Goal: Complete application form: Complete application form

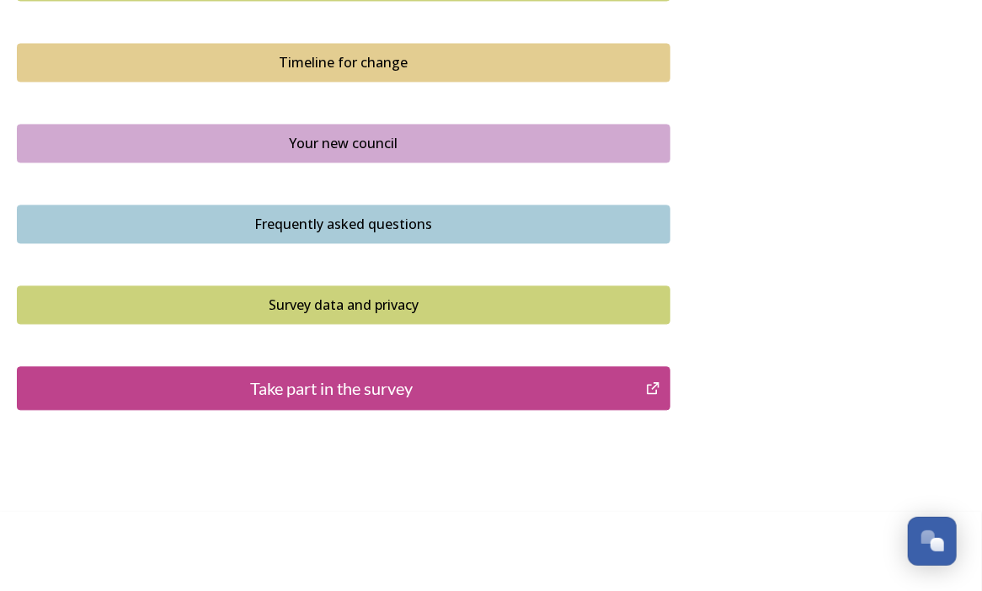
scroll to position [1230, 0]
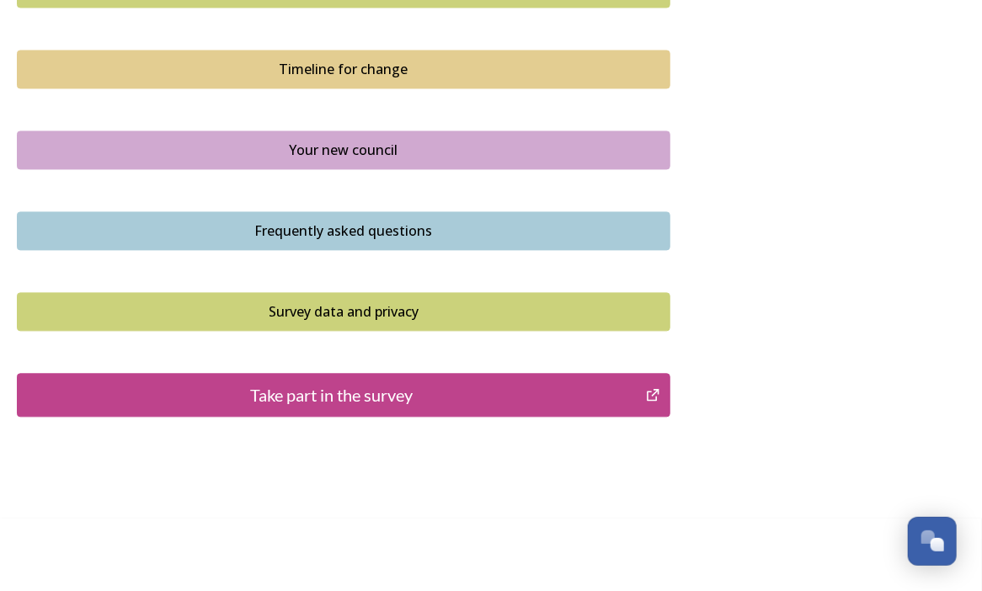
click at [401, 401] on div "Take part in the survey" at bounding box center [331, 394] width 611 height 25
click at [326, 393] on div "Take part in the survey" at bounding box center [331, 394] width 611 height 25
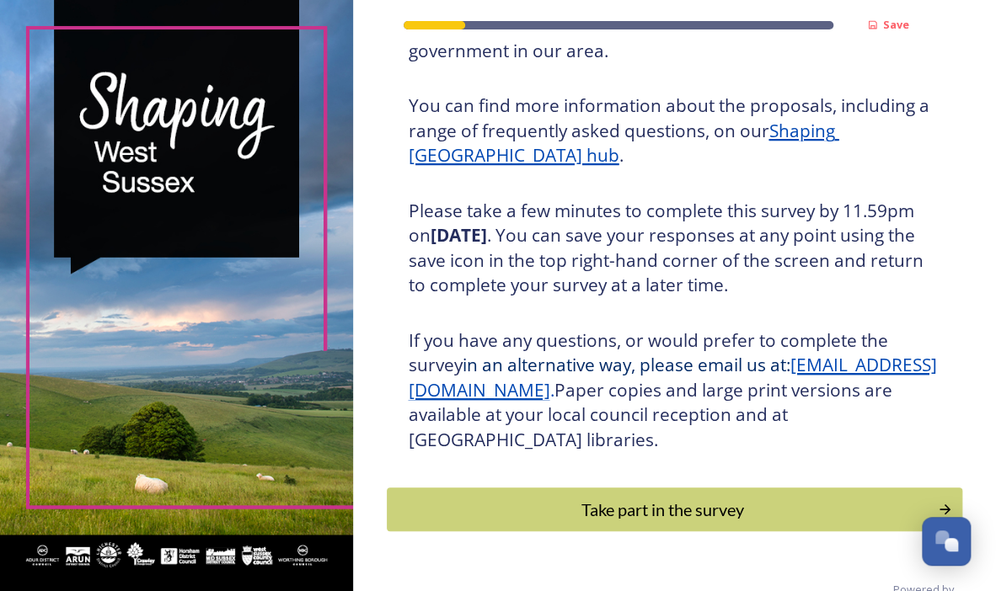
scroll to position [242, 0]
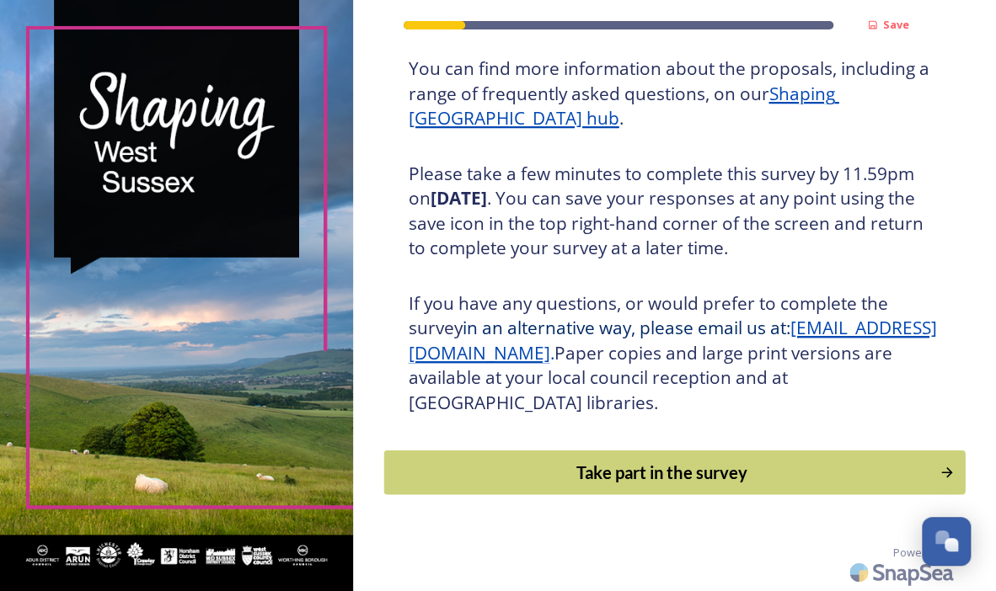
click at [674, 483] on div "Take part in the survey" at bounding box center [661, 472] width 537 height 25
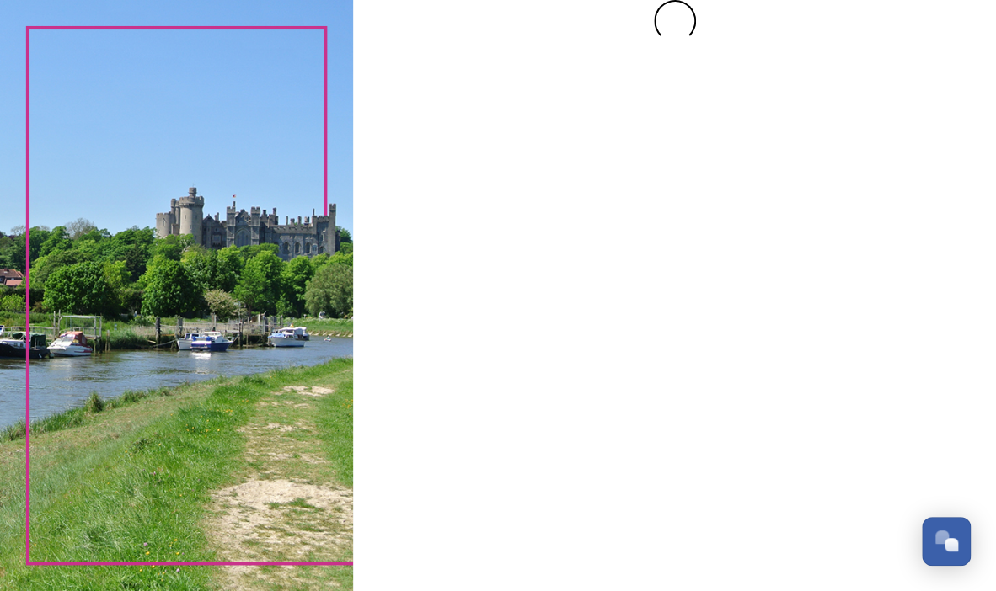
scroll to position [0, 0]
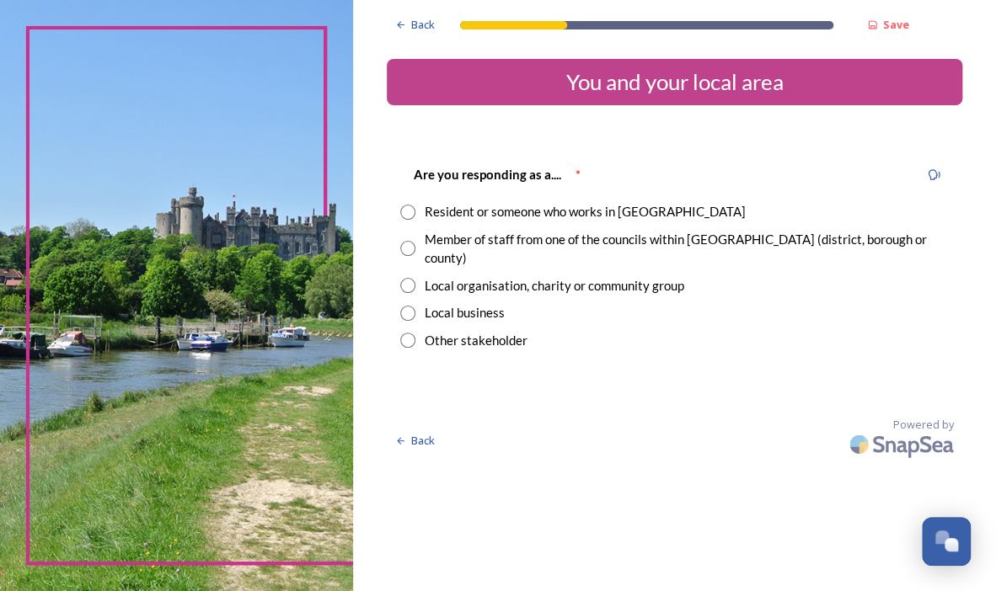
click at [408, 241] on input "radio" at bounding box center [407, 248] width 15 height 15
radio input "true"
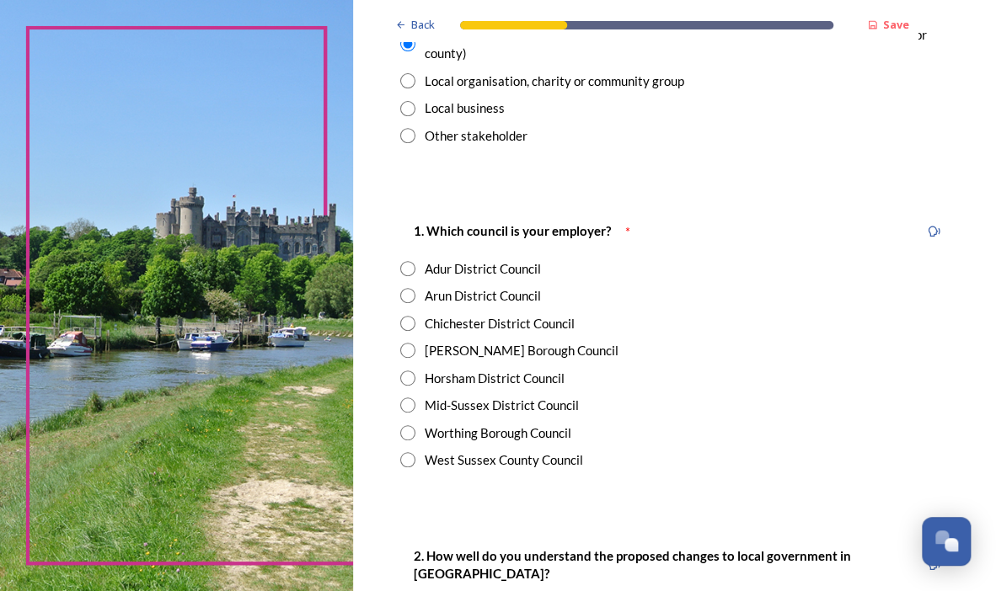
scroll to position [245, 0]
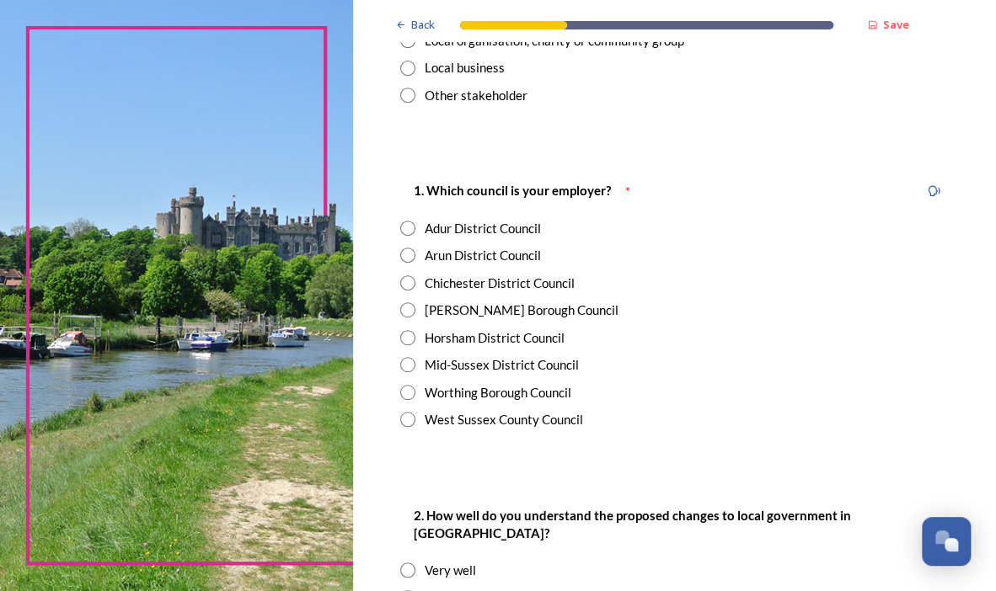
click at [406, 412] on input "radio" at bounding box center [407, 419] width 15 height 15
radio input "true"
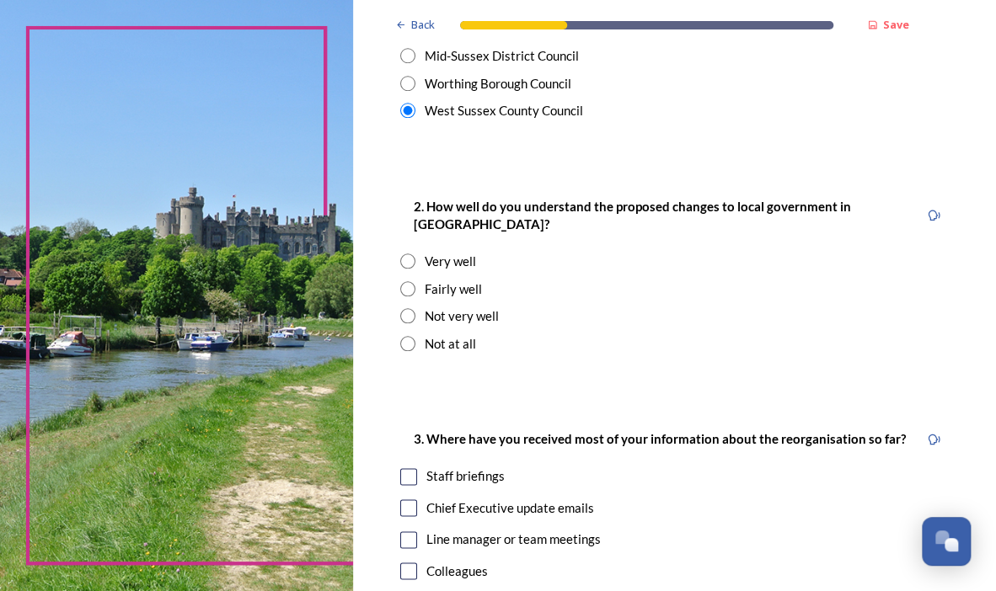
scroll to position [556, 0]
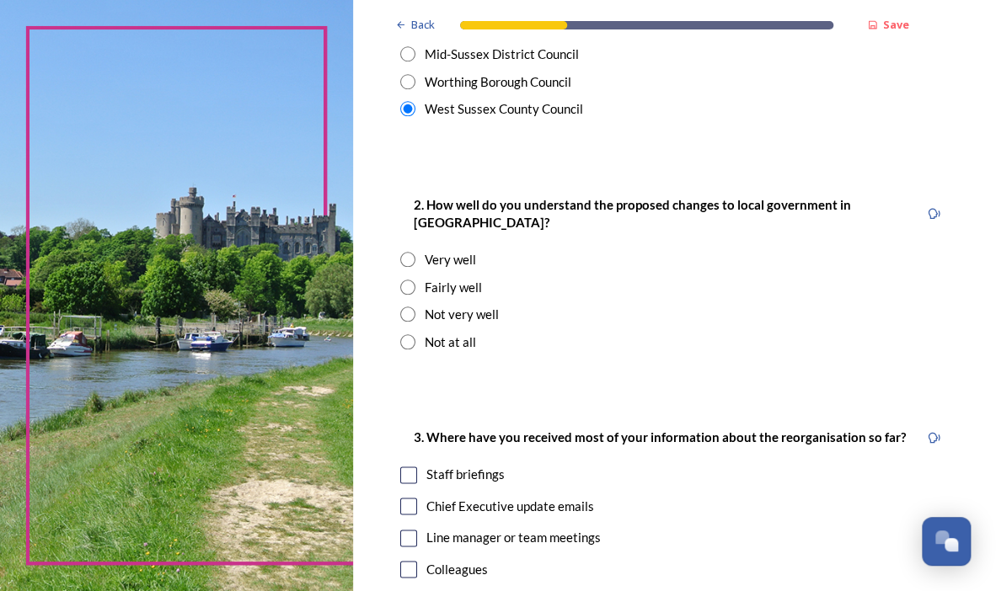
click at [405, 280] on input "radio" at bounding box center [407, 287] width 15 height 15
radio input "true"
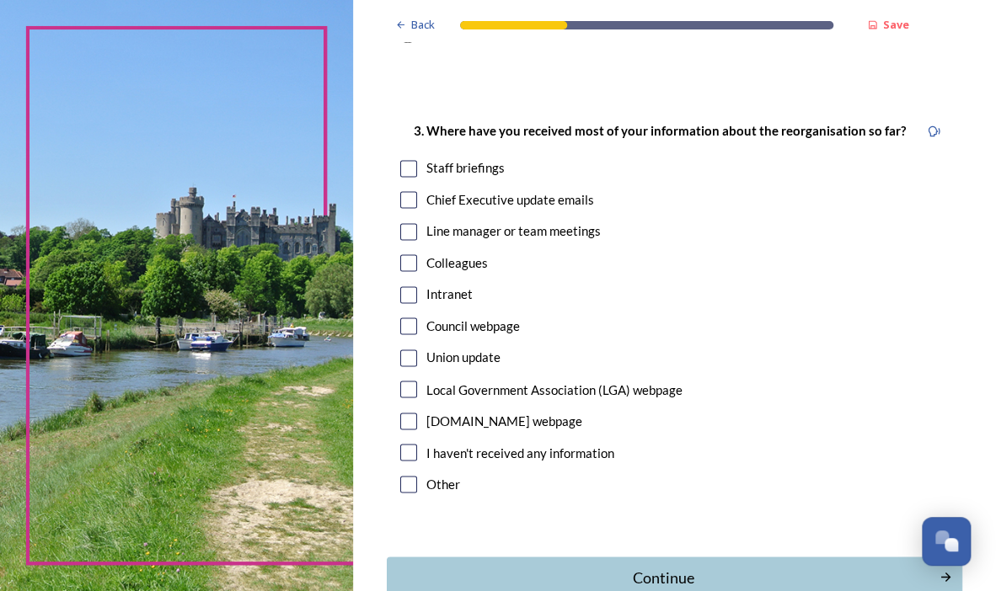
scroll to position [876, 0]
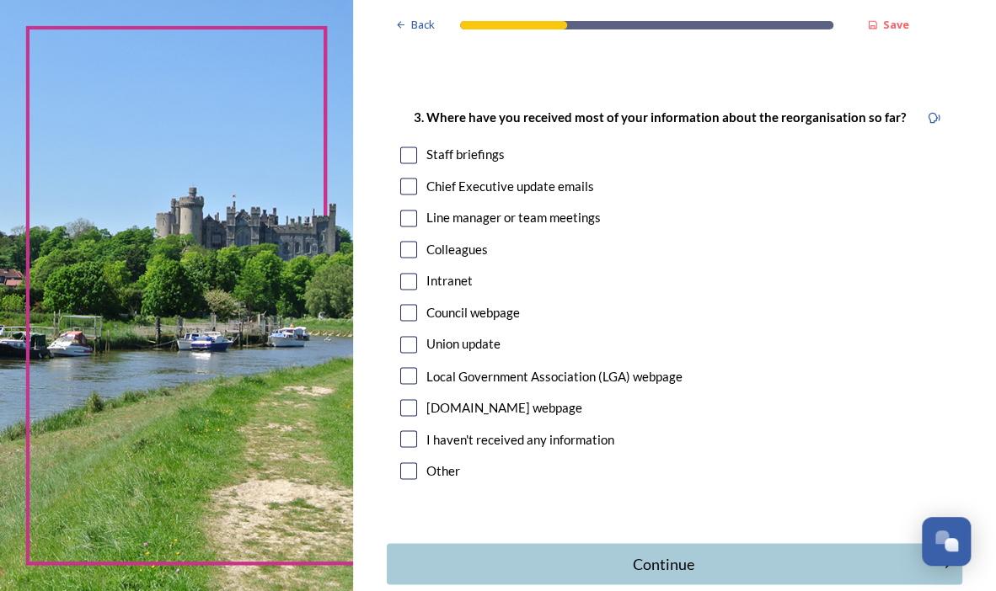
click at [411, 190] on input "checkbox" at bounding box center [408, 186] width 17 height 17
checkbox input "true"
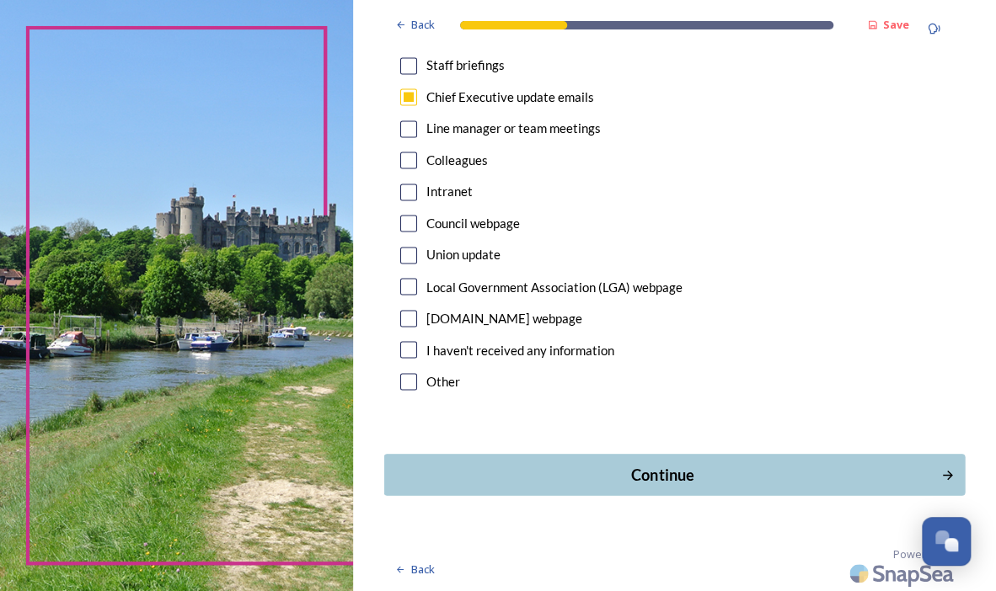
click at [688, 470] on div "Continue" at bounding box center [662, 474] width 539 height 23
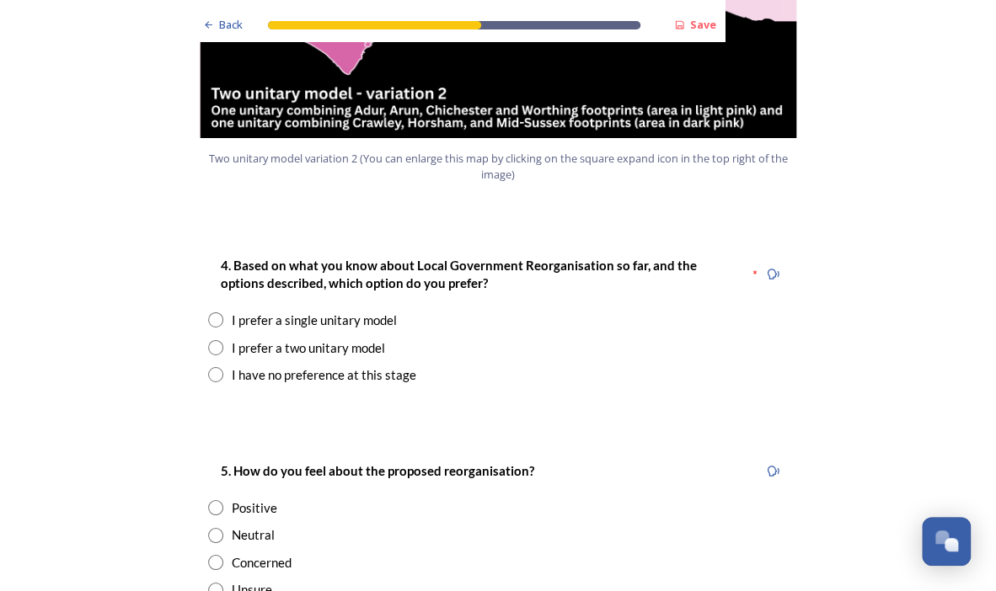
scroll to position [2109, 0]
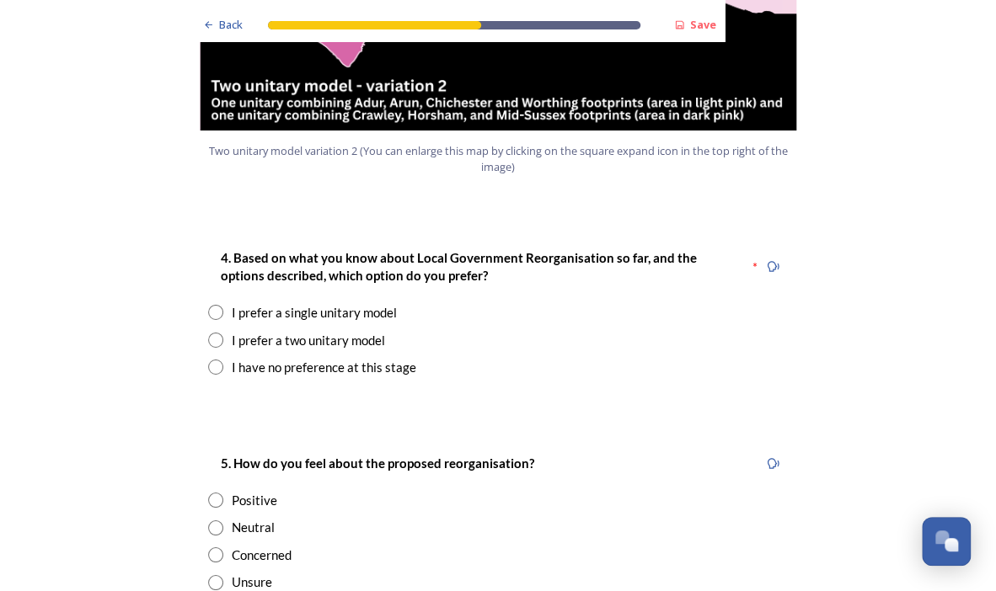
click at [210, 333] on input "radio" at bounding box center [215, 340] width 15 height 15
radio input "true"
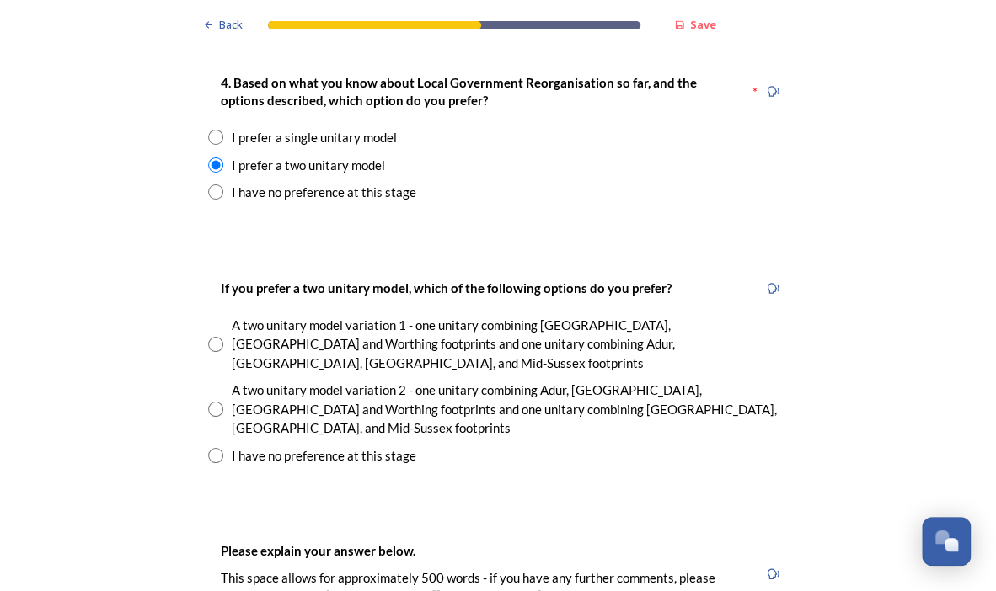
scroll to position [2290, 0]
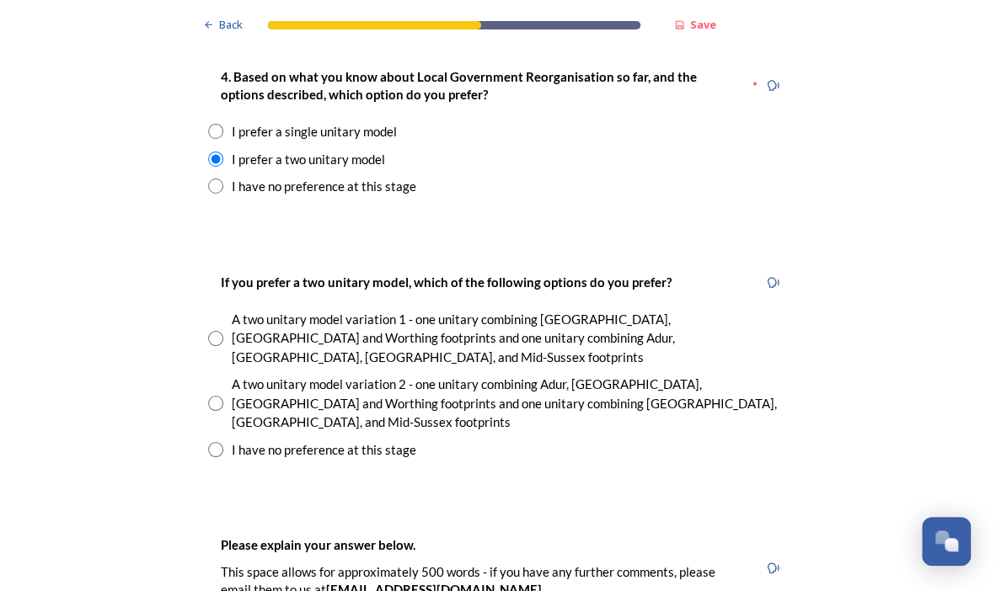
click at [209, 396] on input "radio" at bounding box center [215, 403] width 15 height 15
radio input "true"
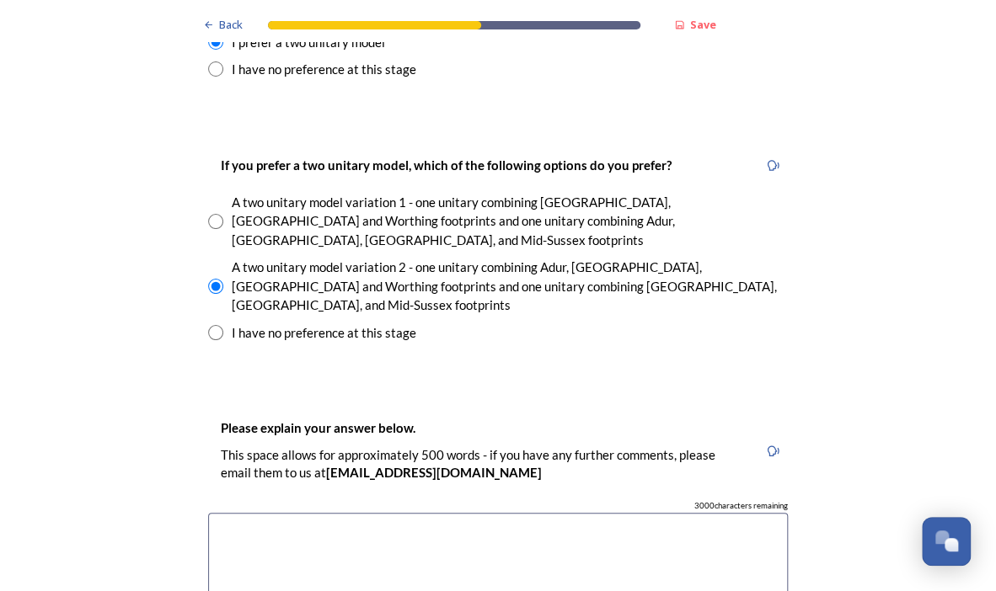
scroll to position [2409, 0]
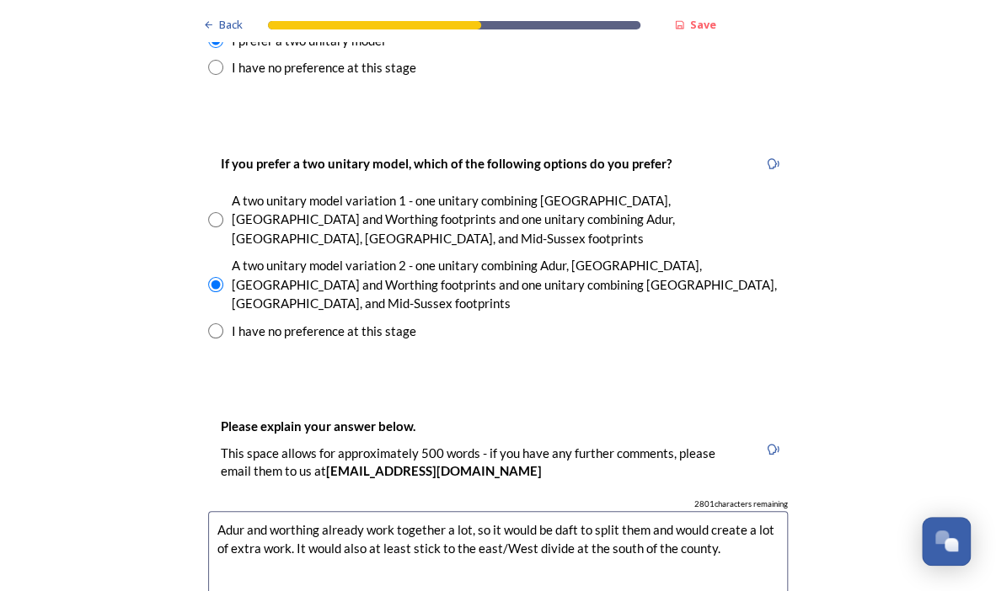
drag, startPoint x: 729, startPoint y: 460, endPoint x: 202, endPoint y: 450, distance: 526.6
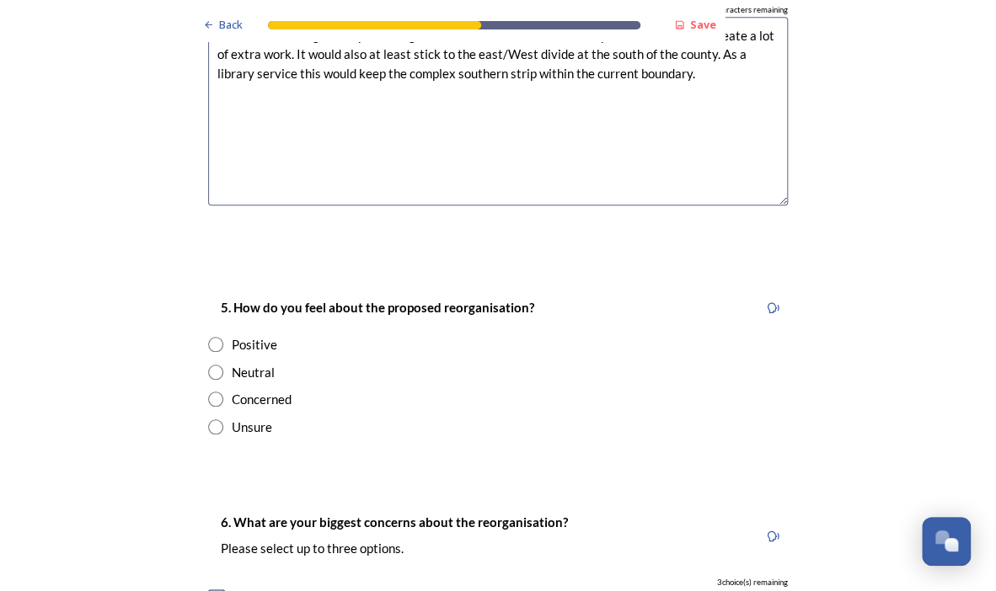
scroll to position [2984, 0]
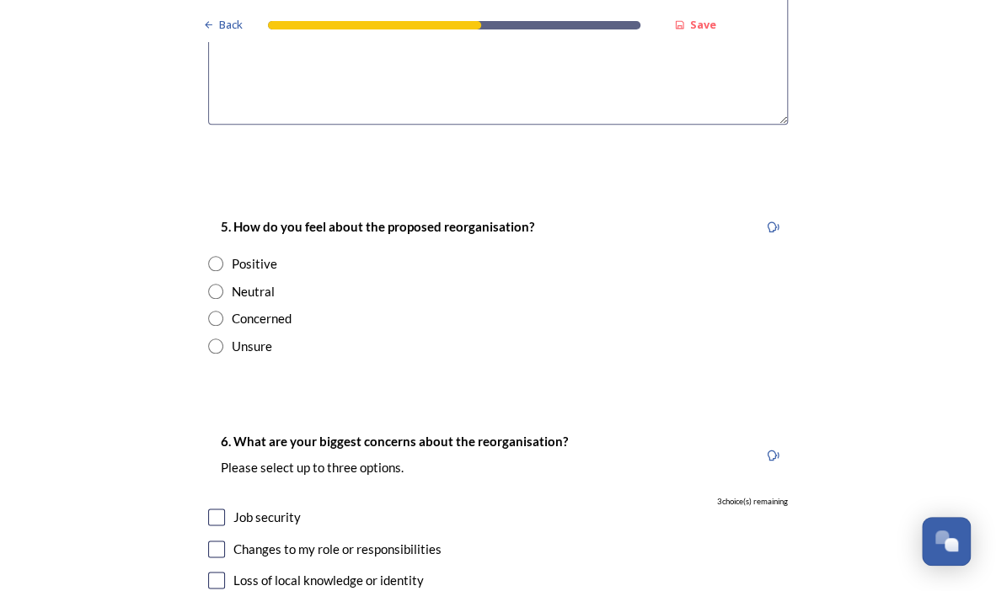
type textarea "Adur and worthing already work together a lot, so it would be daft to split the…"
click at [209, 284] on input "radio" at bounding box center [215, 291] width 15 height 15
radio input "true"
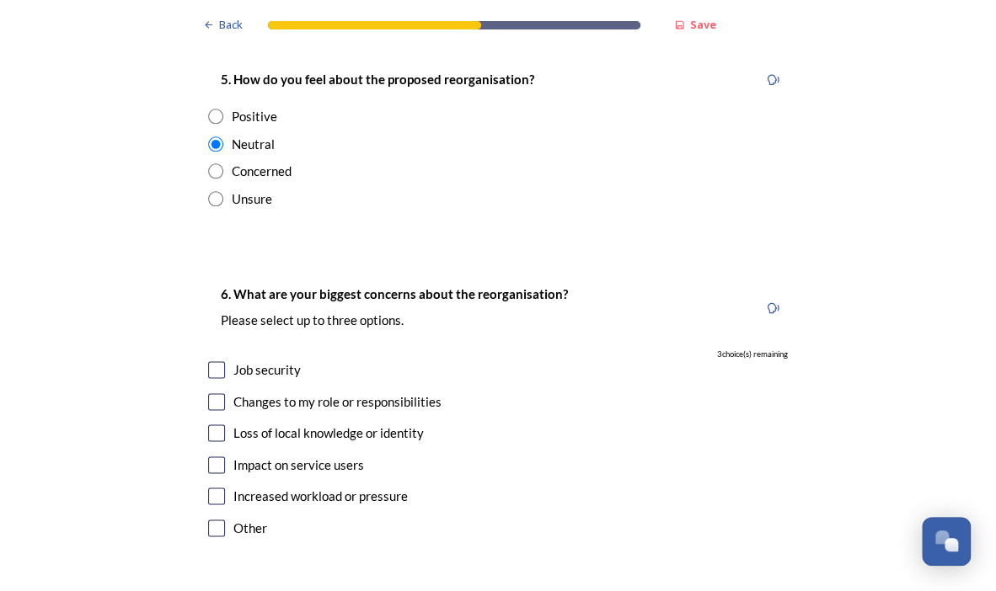
scroll to position [3133, 0]
click at [212, 393] on input "checkbox" at bounding box center [216, 401] width 17 height 17
checkbox input "true"
click at [208, 361] on input "checkbox" at bounding box center [216, 369] width 17 height 17
checkbox input "true"
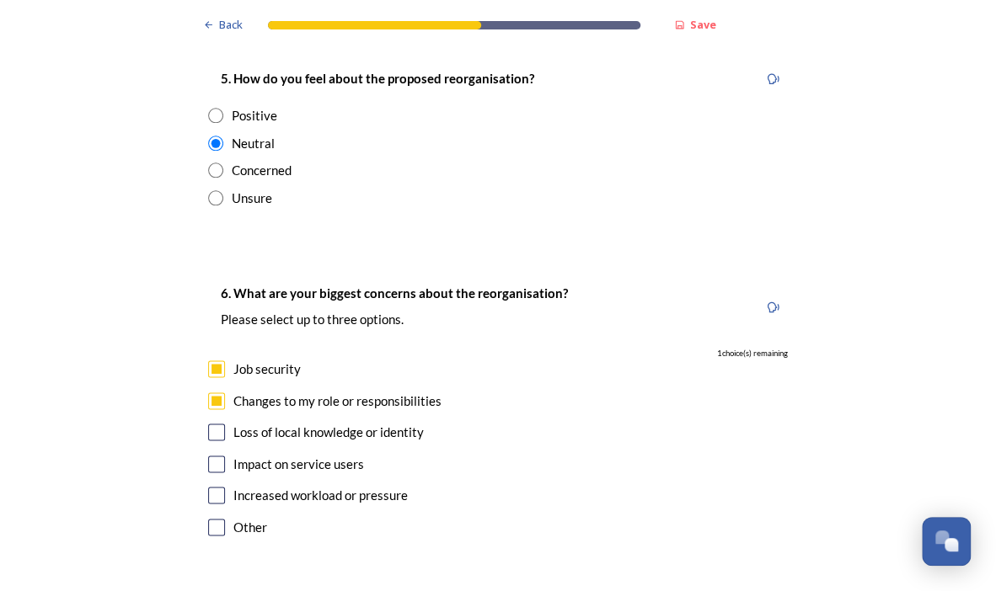
click at [209, 456] on input "checkbox" at bounding box center [216, 464] width 17 height 17
checkbox input "true"
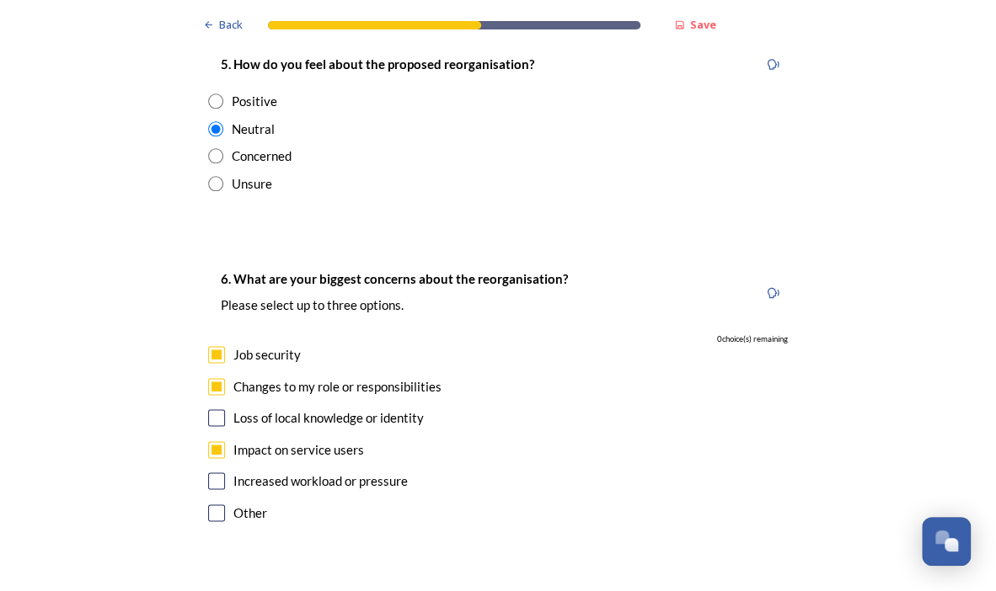
scroll to position [3152, 0]
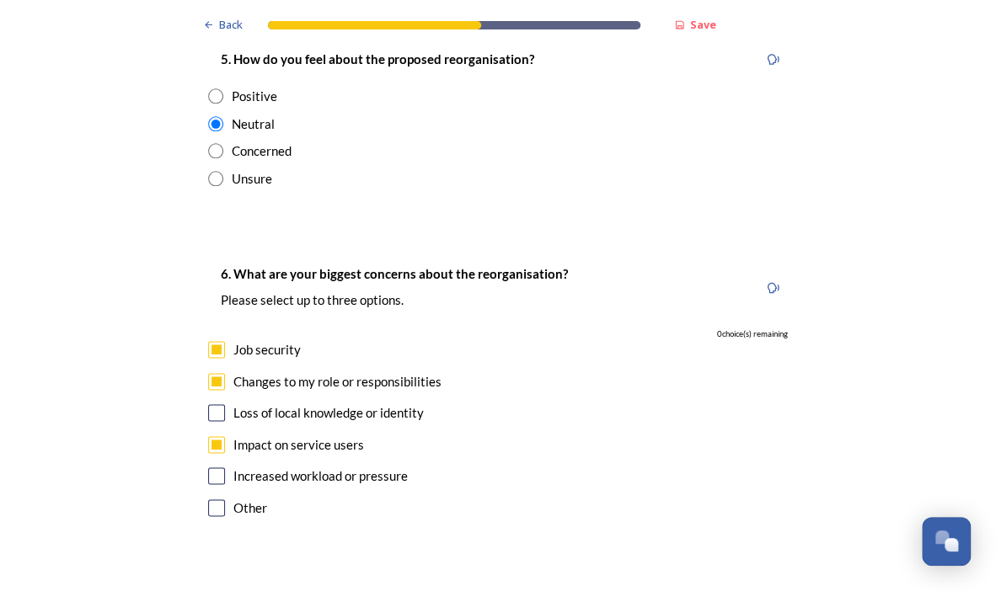
click at [209, 373] on input "checkbox" at bounding box center [216, 381] width 17 height 17
checkbox input "false"
click at [211, 467] on input "checkbox" at bounding box center [216, 475] width 17 height 17
checkbox input "true"
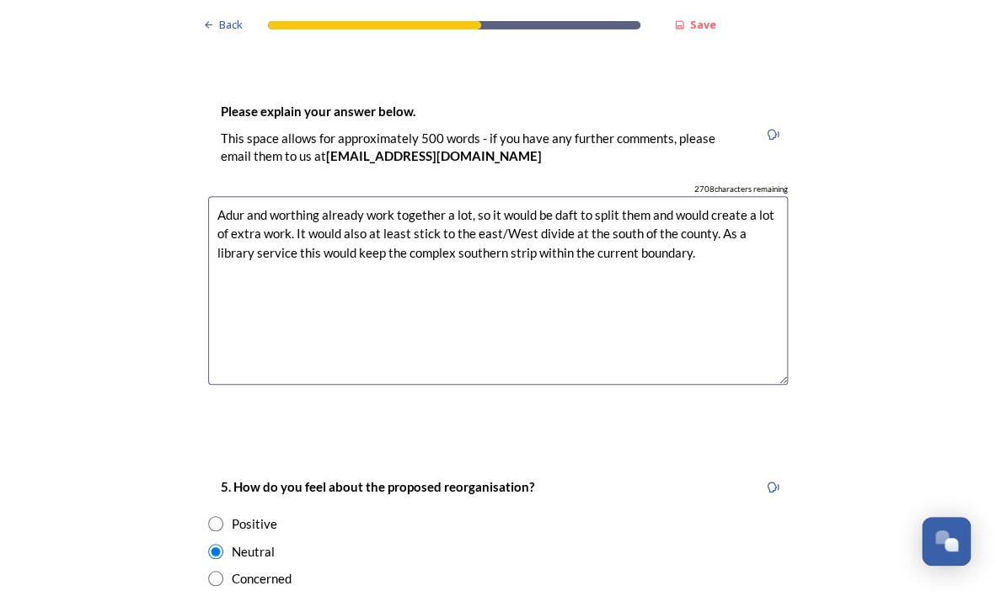
scroll to position [2722, 0]
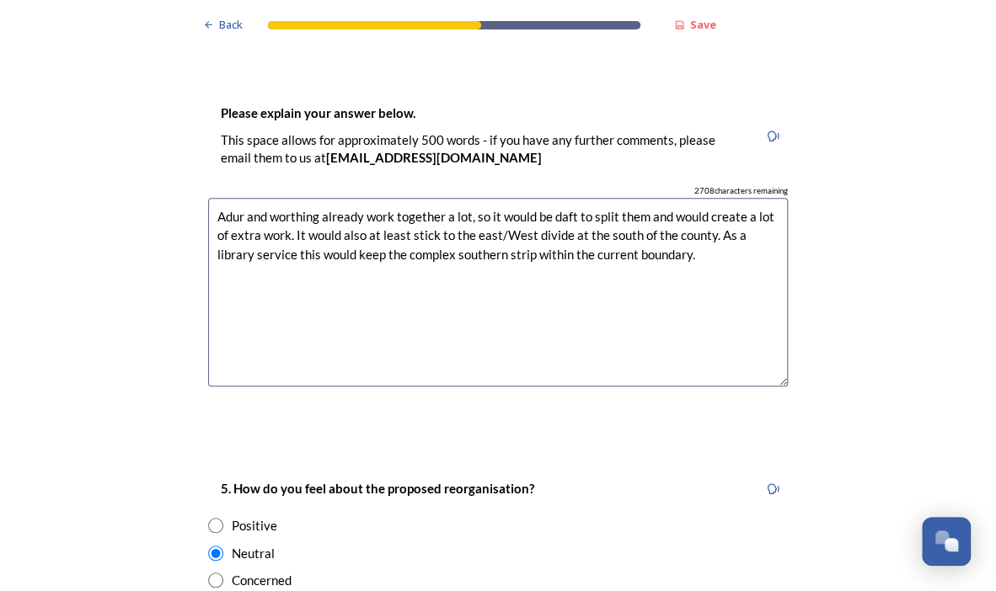
click at [661, 198] on textarea "Adur and worthing already work together a lot, so it would be daft to split the…" at bounding box center [498, 293] width 580 height 190
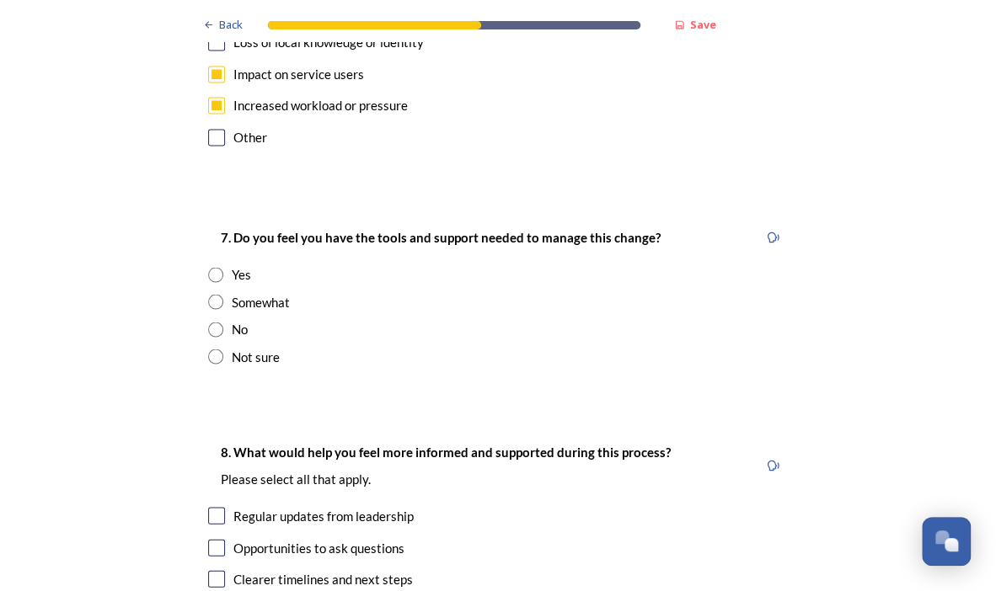
scroll to position [3524, 0]
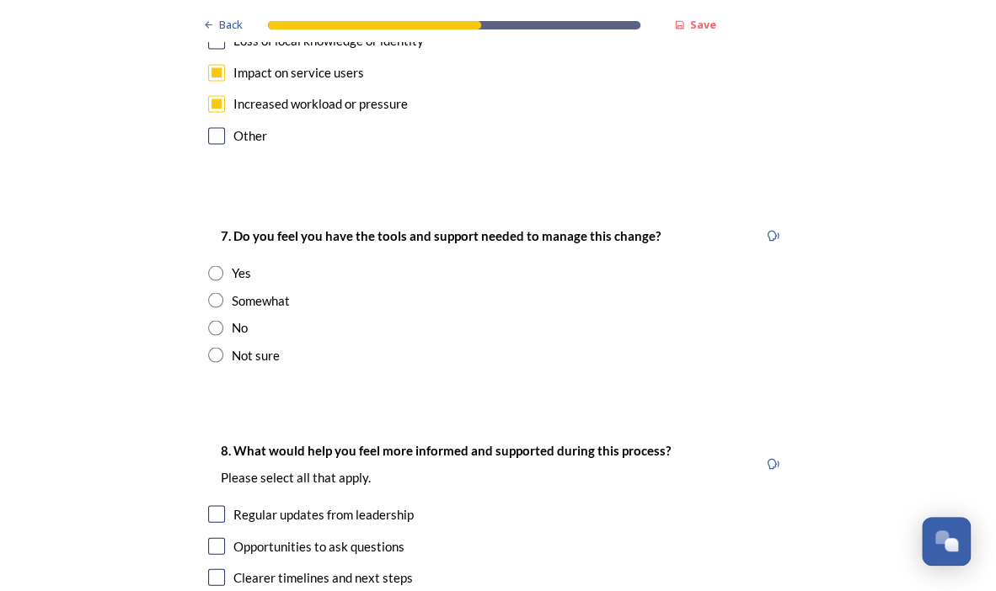
type textarea "Adur and worthing already work together a lot, so it would be daft to split the…"
click at [209, 292] on input "radio" at bounding box center [215, 299] width 15 height 15
radio input "true"
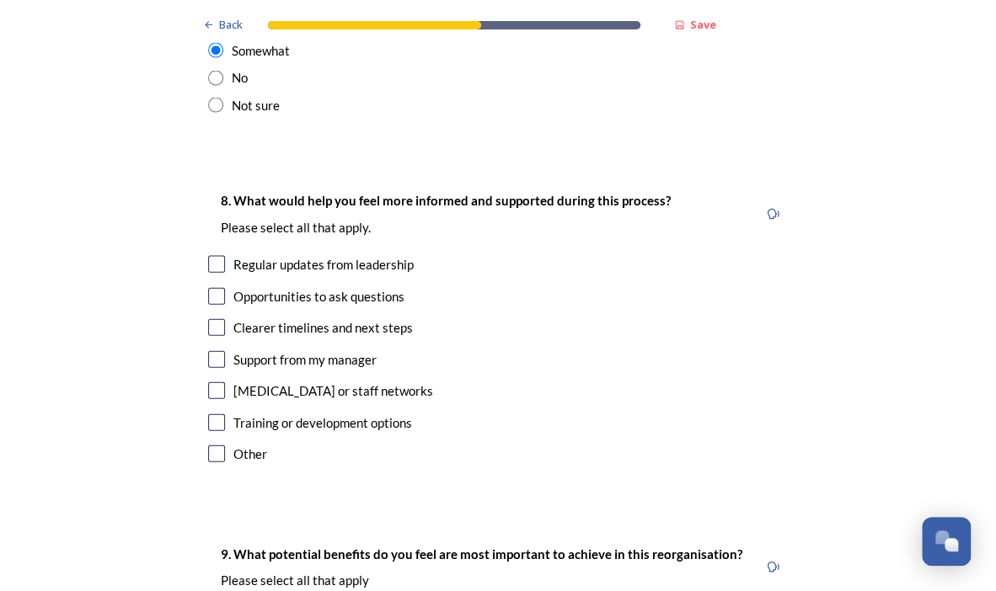
scroll to position [3783, 0]
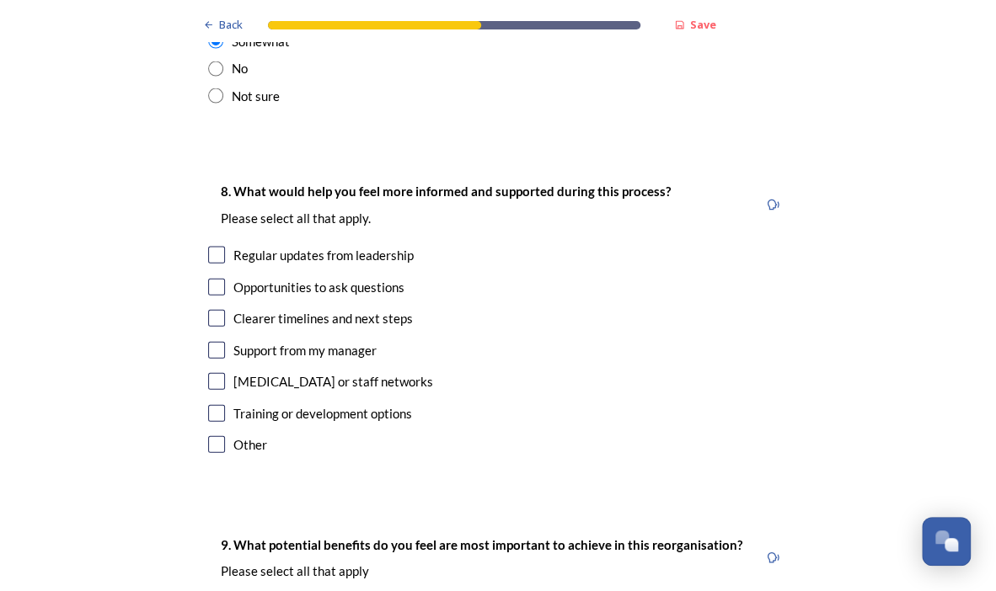
click at [212, 247] on input "checkbox" at bounding box center [216, 255] width 17 height 17
checkbox input "true"
click at [208, 310] on input "checkbox" at bounding box center [216, 318] width 17 height 17
checkbox input "true"
click at [208, 279] on input "checkbox" at bounding box center [216, 287] width 17 height 17
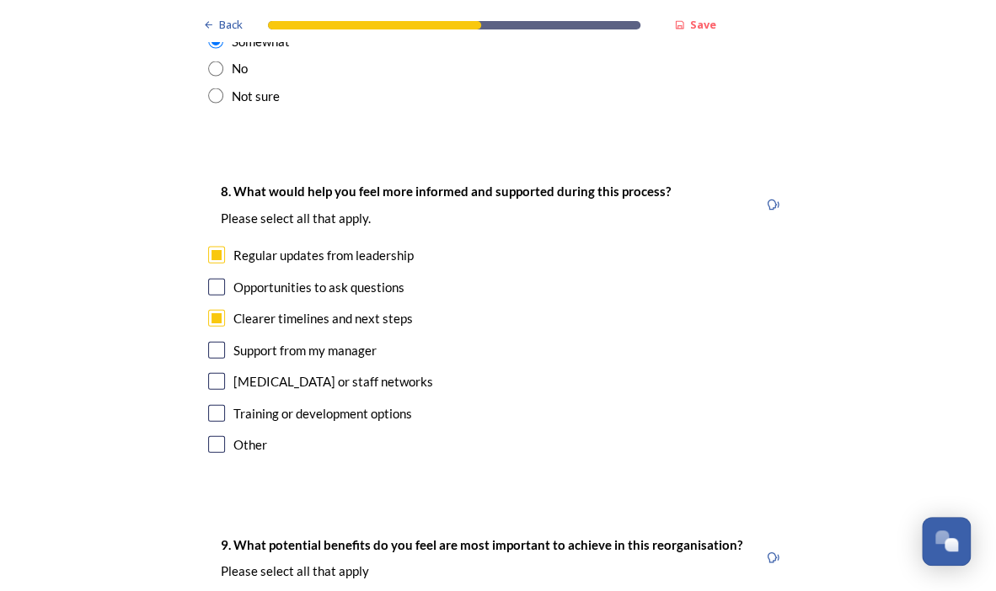
checkbox input "true"
click at [211, 342] on input "checkbox" at bounding box center [216, 350] width 17 height 17
checkbox input "true"
click at [212, 405] on input "checkbox" at bounding box center [216, 413] width 17 height 17
checkbox input "true"
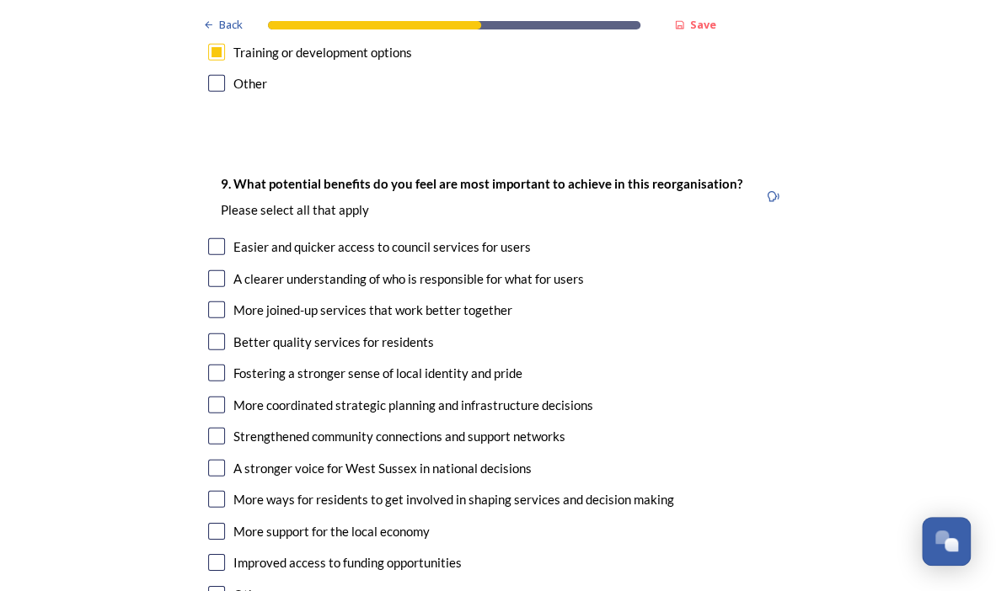
scroll to position [4144, 0]
click at [210, 270] on input "checkbox" at bounding box center [216, 278] width 17 height 17
checkbox input "true"
click at [213, 302] on input "checkbox" at bounding box center [216, 310] width 17 height 17
checkbox input "true"
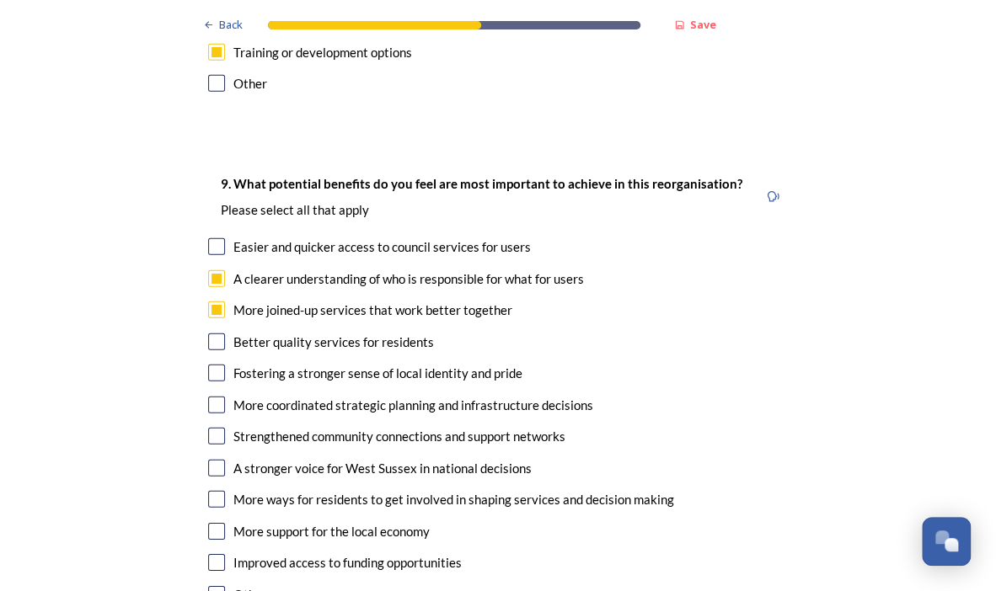
click at [209, 397] on input "checkbox" at bounding box center [216, 405] width 17 height 17
checkbox input "true"
click at [211, 428] on input "checkbox" at bounding box center [216, 436] width 17 height 17
checkbox input "true"
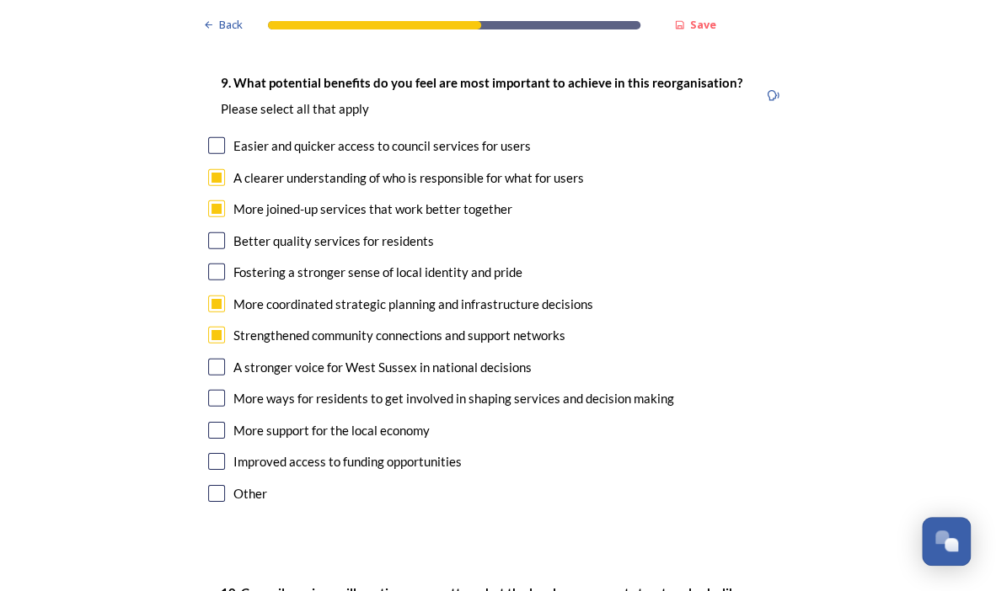
scroll to position [4286, 0]
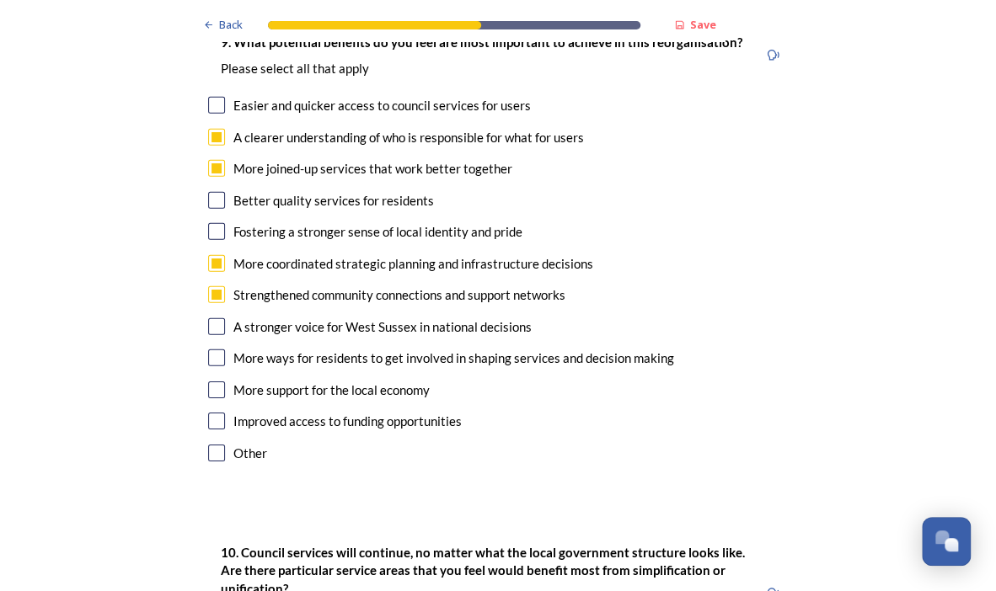
click at [212, 318] on input "checkbox" at bounding box center [216, 326] width 17 height 17
checkbox input "true"
click at [208, 350] on input "checkbox" at bounding box center [216, 358] width 17 height 17
checkbox input "true"
click at [210, 382] on input "checkbox" at bounding box center [216, 390] width 17 height 17
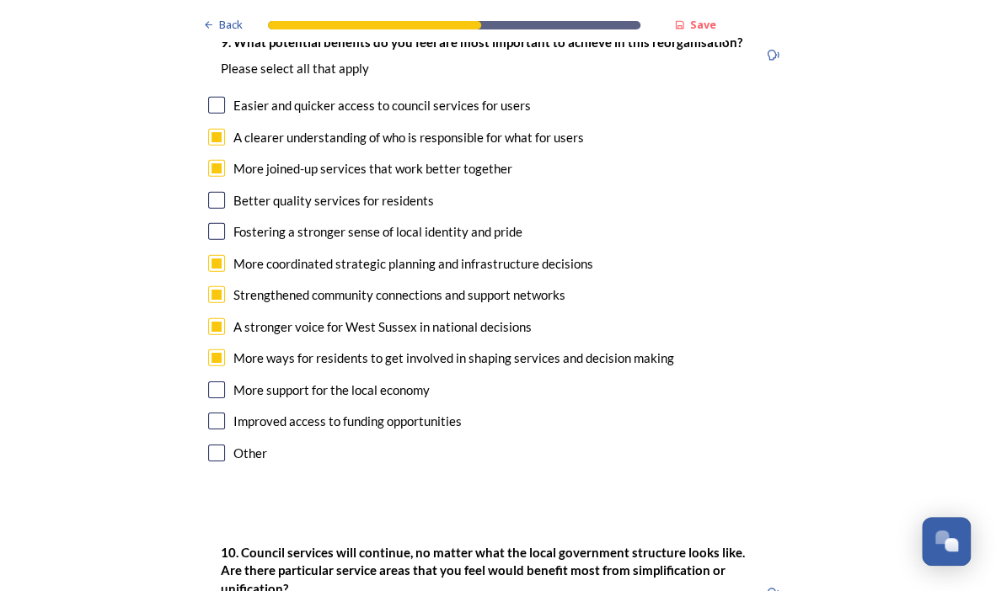
checkbox input "true"
click at [216, 413] on input "checkbox" at bounding box center [216, 421] width 17 height 17
checkbox input "true"
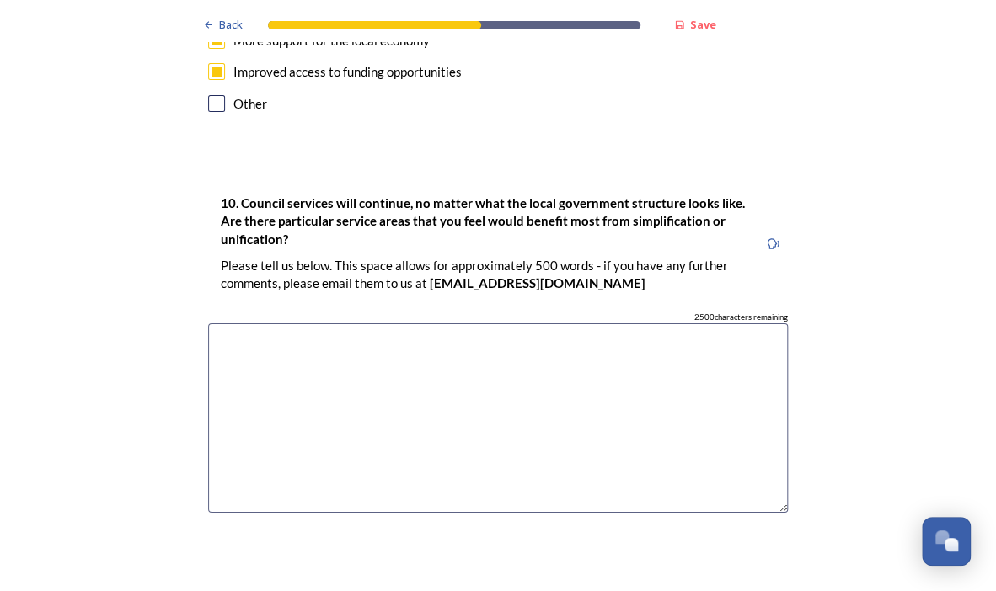
scroll to position [4636, 0]
click at [446, 323] on textarea at bounding box center [498, 418] width 580 height 190
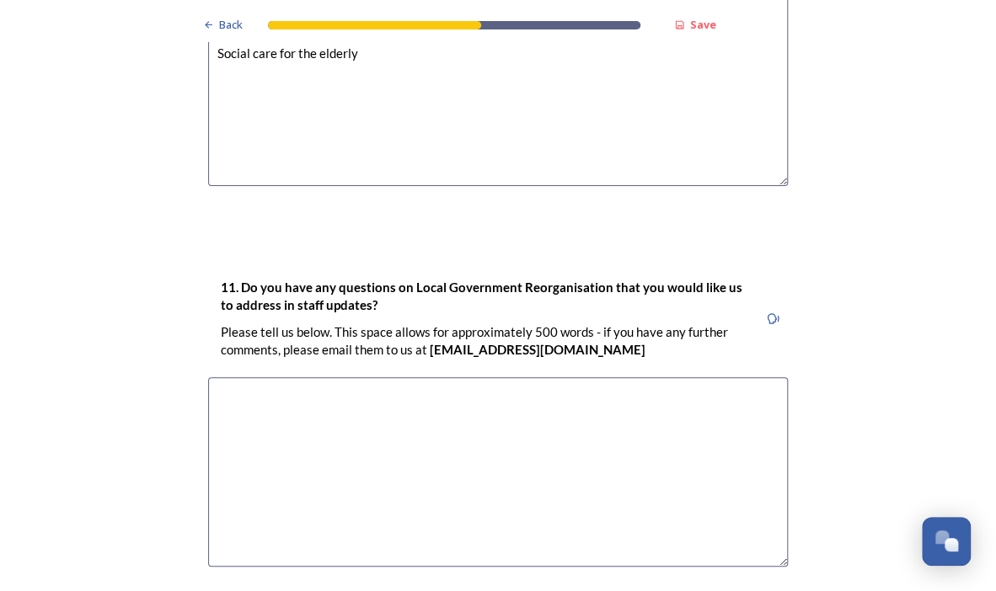
scroll to position [5061, 0]
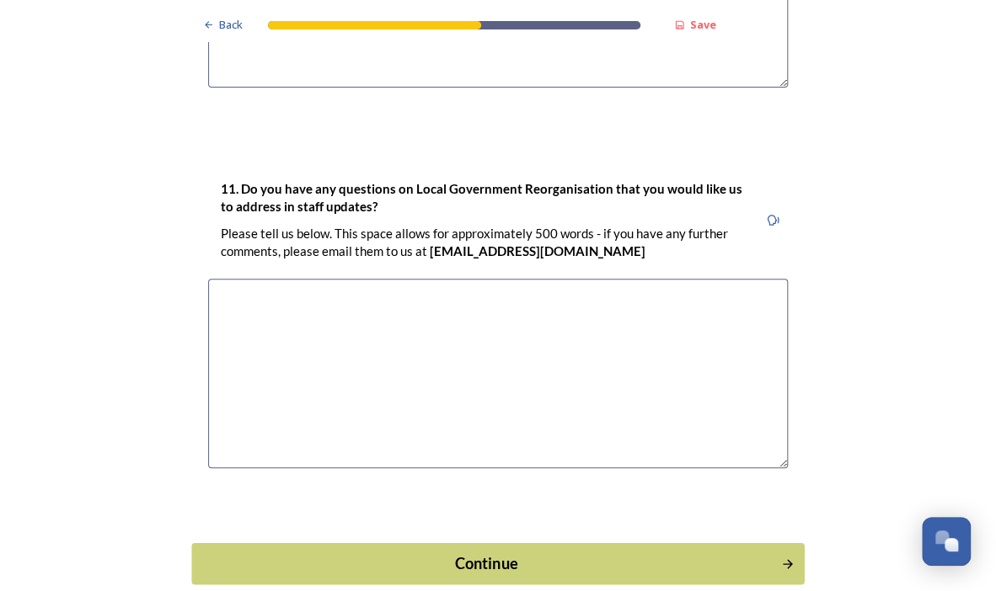
type textarea "Roads Waste/recycling Social care for the elderly"
click at [495, 552] on div "Continue" at bounding box center [486, 563] width 570 height 23
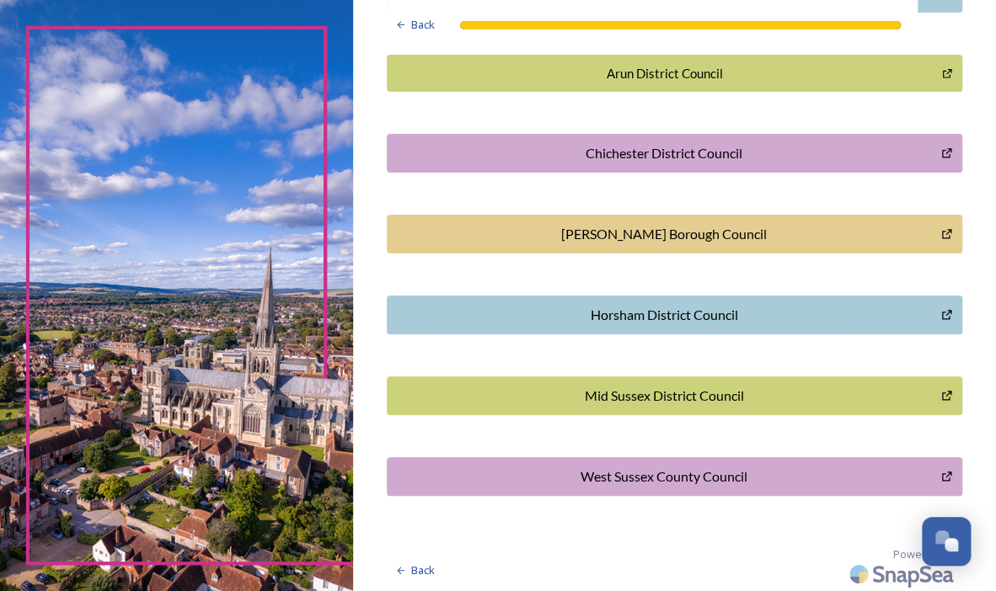
scroll to position [0, 0]
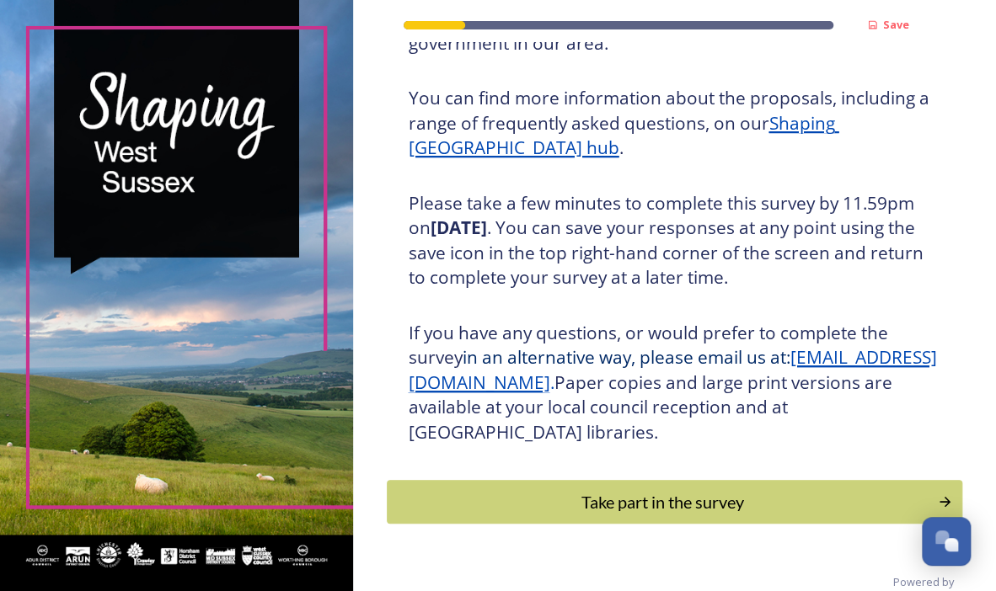
scroll to position [242, 0]
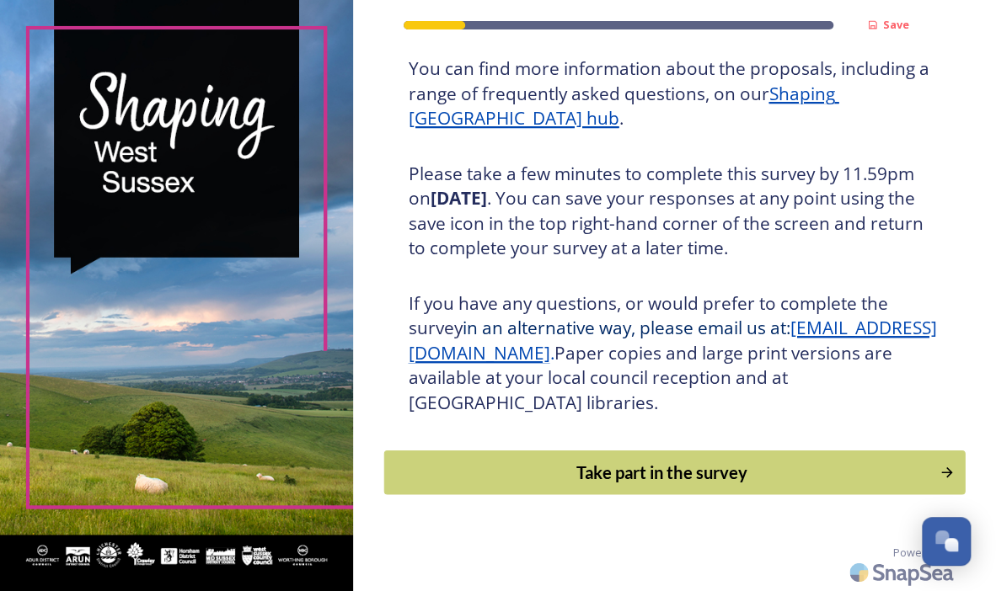
click at [657, 478] on div "Take part in the survey" at bounding box center [661, 472] width 537 height 25
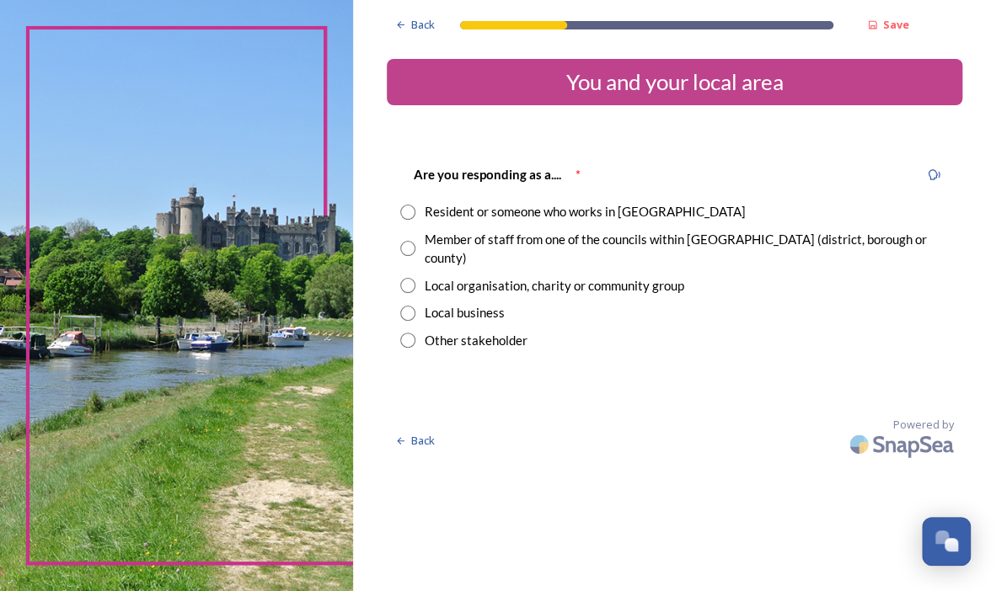
click at [404, 211] on input "radio" at bounding box center [407, 212] width 15 height 15
radio input "true"
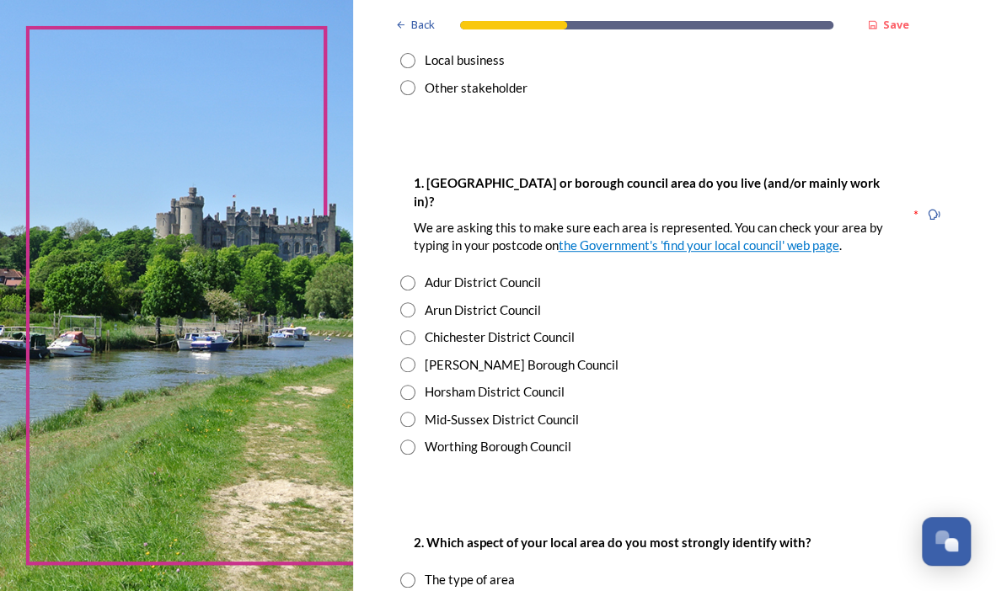
scroll to position [319, 0]
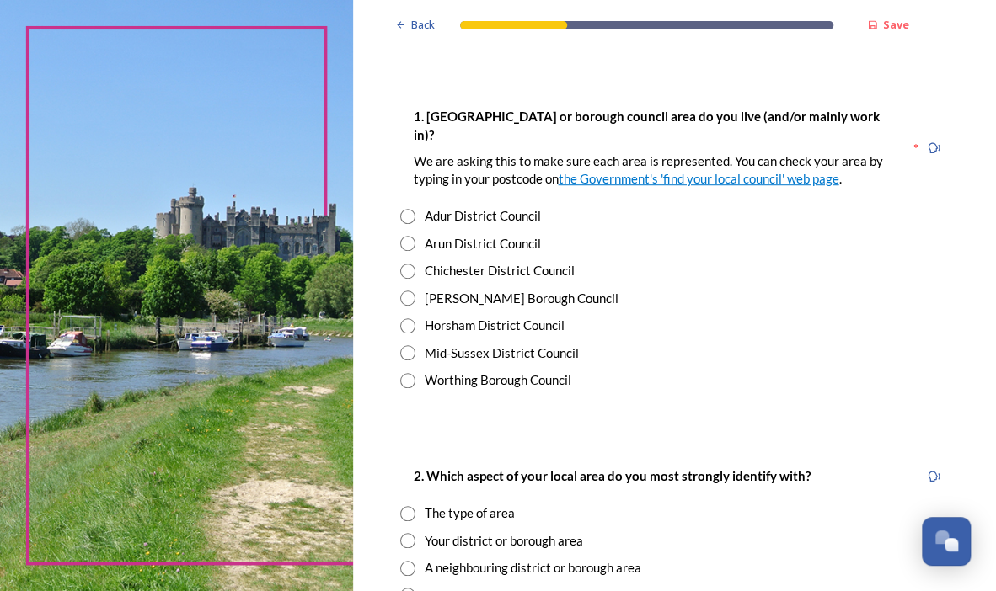
click at [411, 373] on input "radio" at bounding box center [407, 380] width 15 height 15
radio input "true"
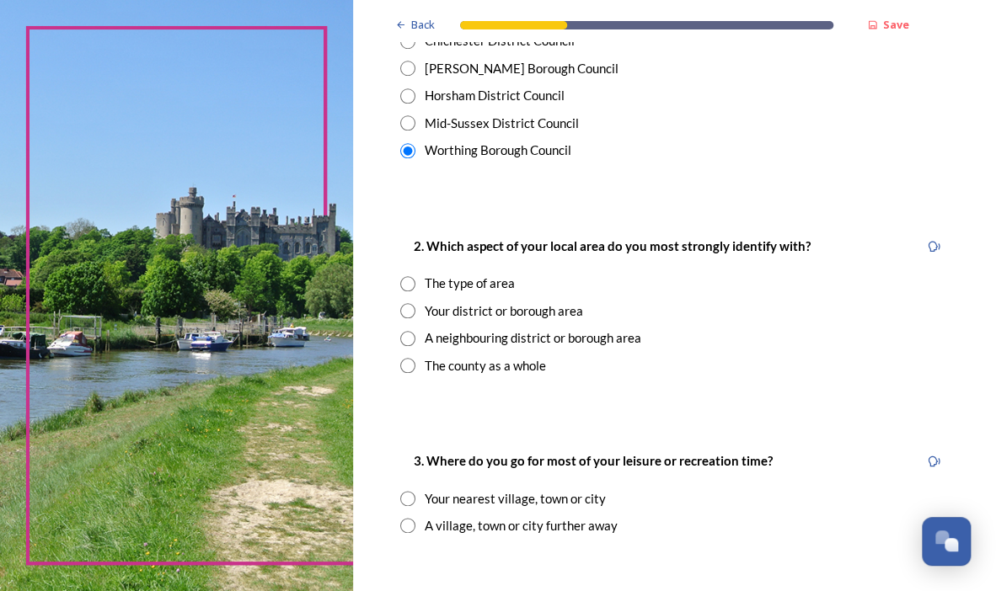
scroll to position [556, 0]
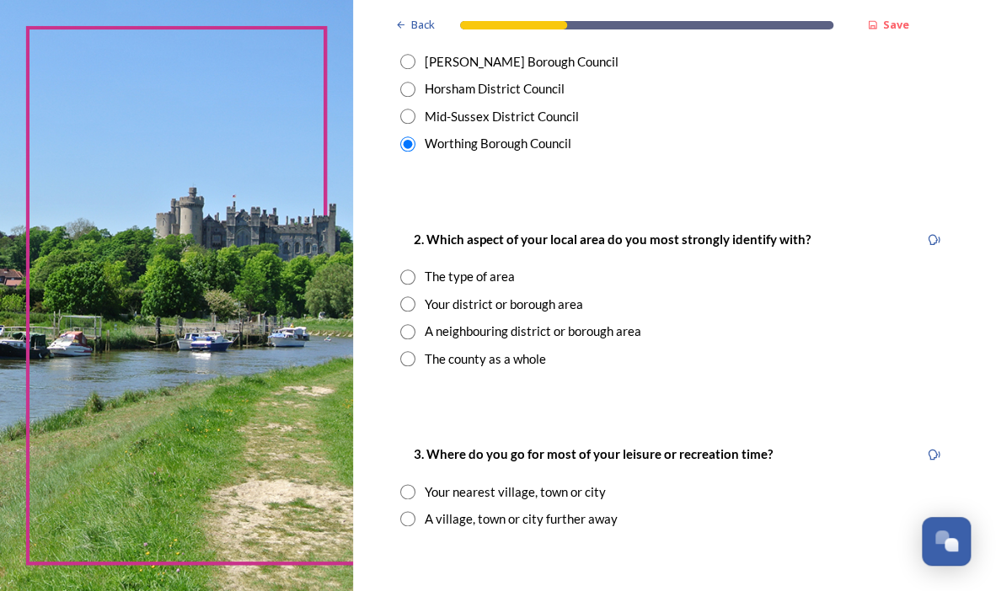
click at [405, 297] on input "radio" at bounding box center [407, 304] width 15 height 15
radio input "true"
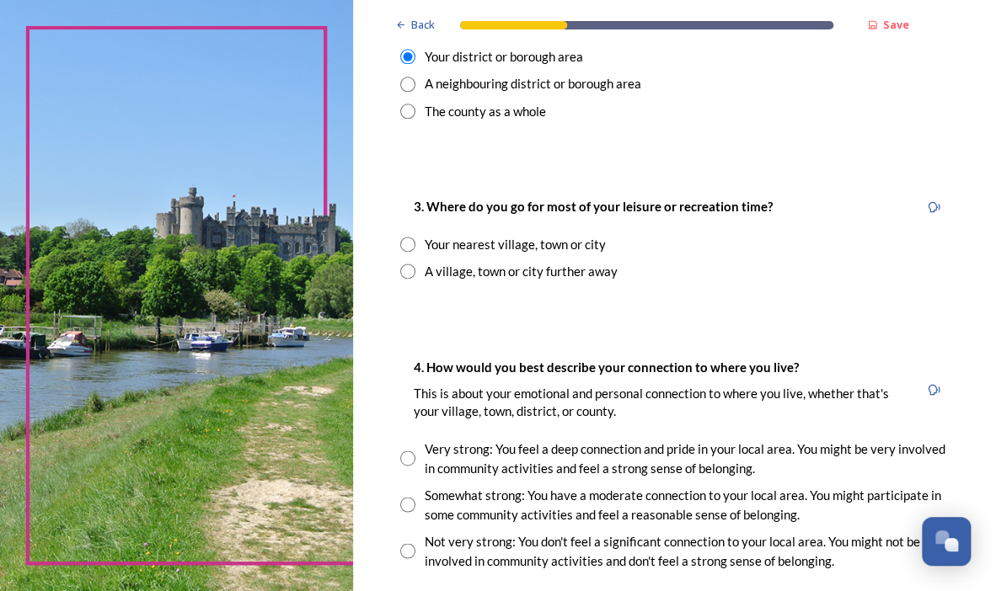
scroll to position [804, 0]
click at [408, 236] on input "radio" at bounding box center [407, 243] width 15 height 15
radio input "true"
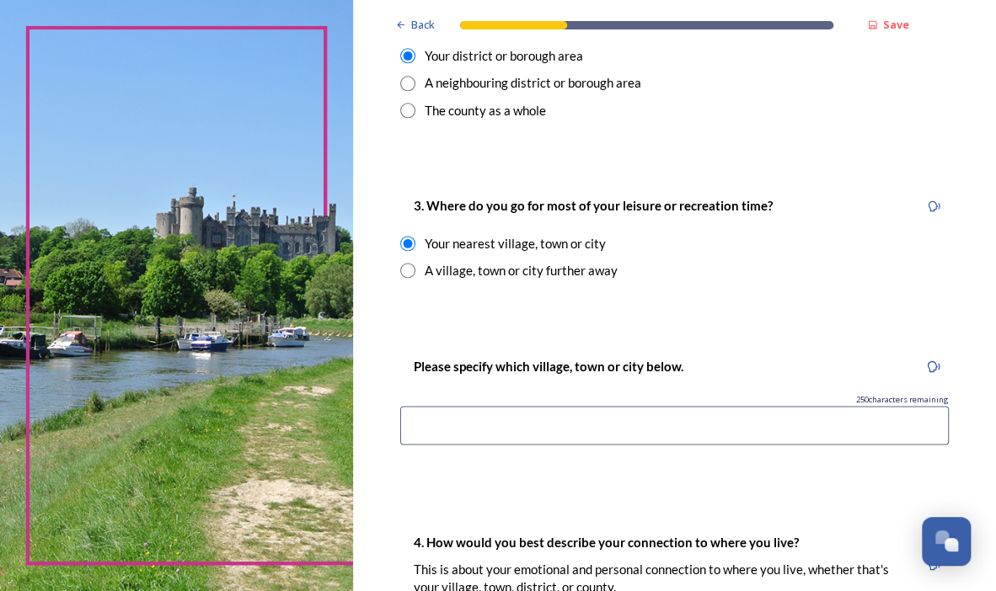
click at [568, 406] on input at bounding box center [674, 425] width 548 height 39
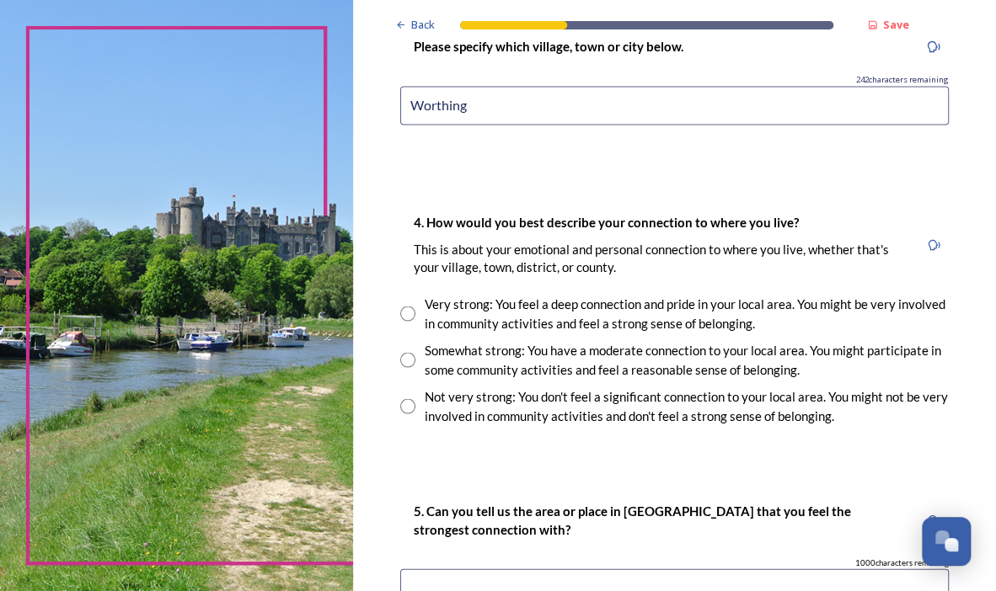
scroll to position [1205, 0]
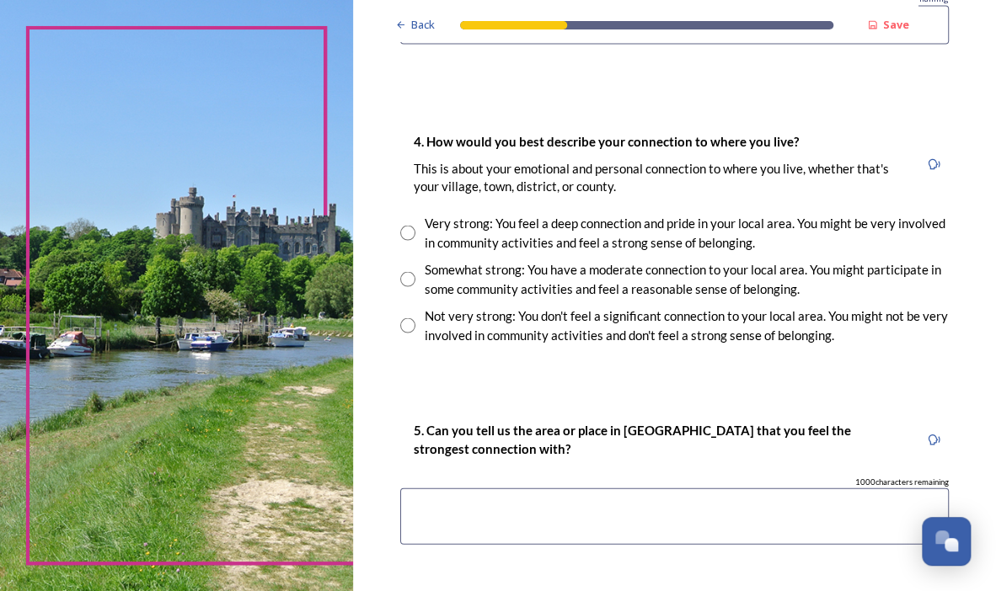
type input "Worthing"
click at [412, 271] on input "radio" at bounding box center [407, 278] width 15 height 15
radio input "true"
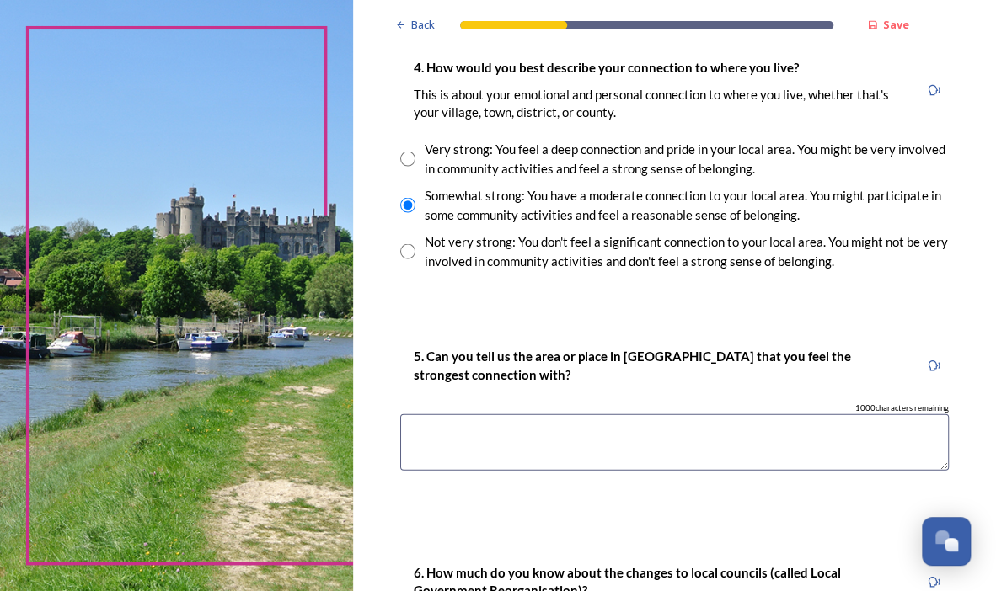
scroll to position [1326, 0]
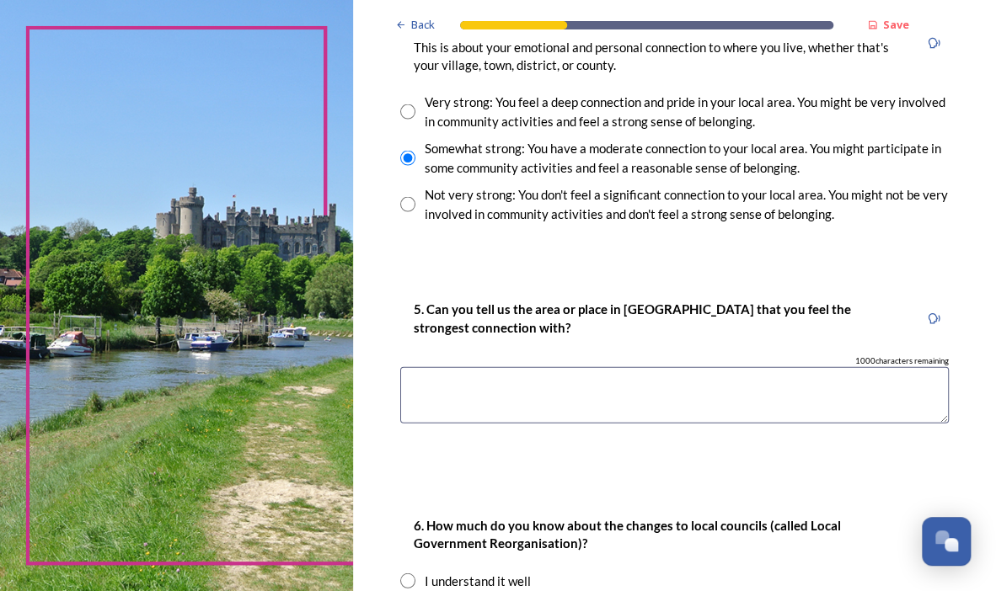
click at [526, 367] on textarea at bounding box center [674, 395] width 548 height 56
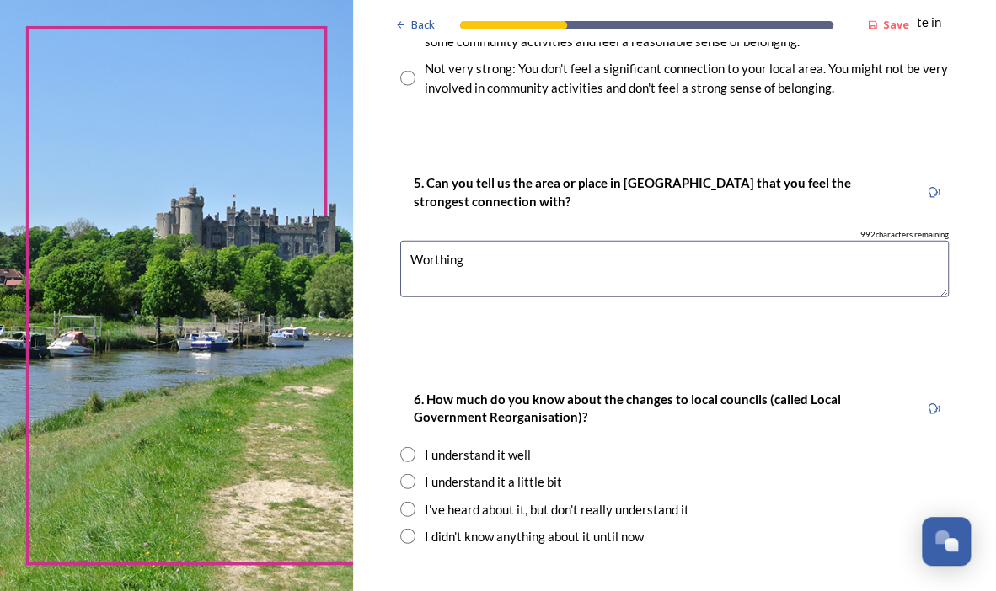
scroll to position [1567, 0]
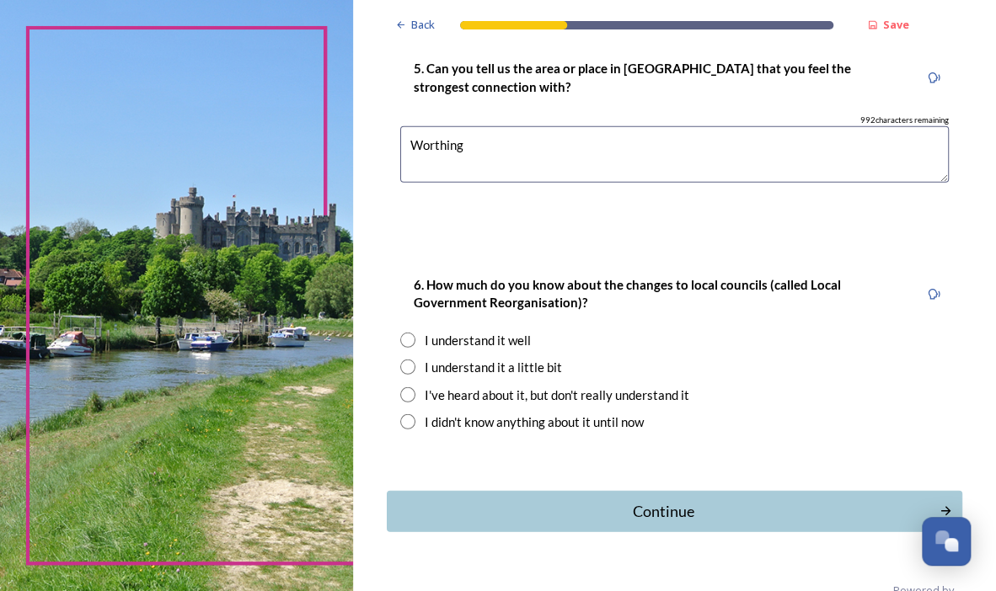
type textarea "Worthing"
click at [408, 333] on input "radio" at bounding box center [407, 340] width 15 height 15
radio input "true"
click at [684, 490] on button "Continue" at bounding box center [674, 510] width 580 height 41
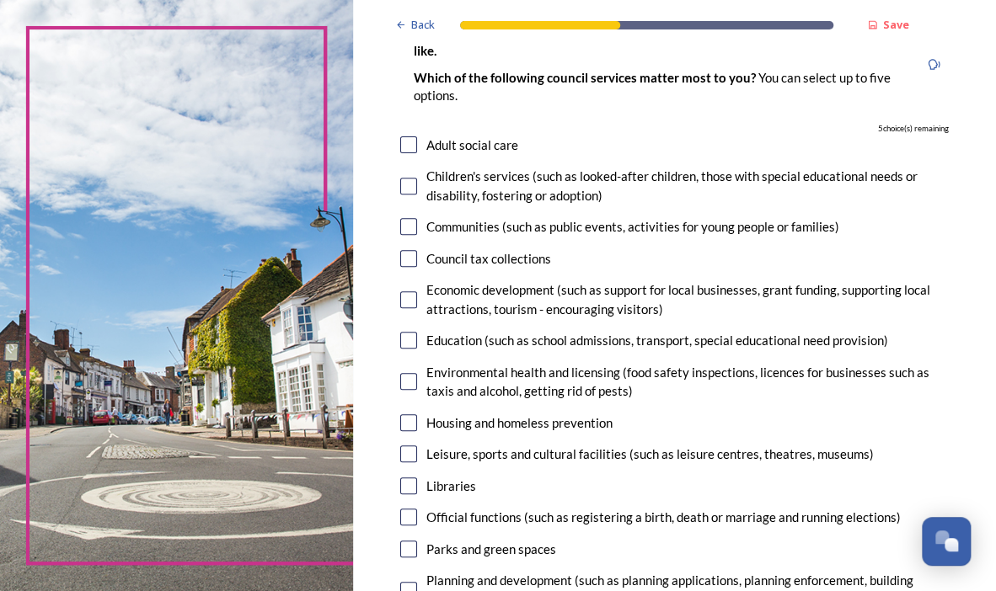
scroll to position [155, 0]
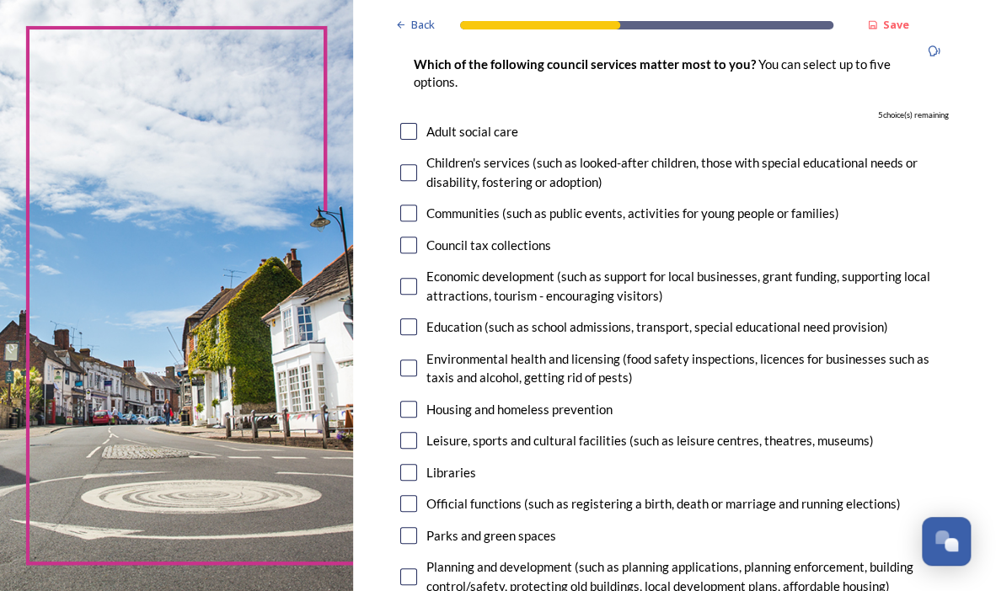
click at [408, 136] on input "checkbox" at bounding box center [408, 131] width 17 height 17
checkbox input "true"
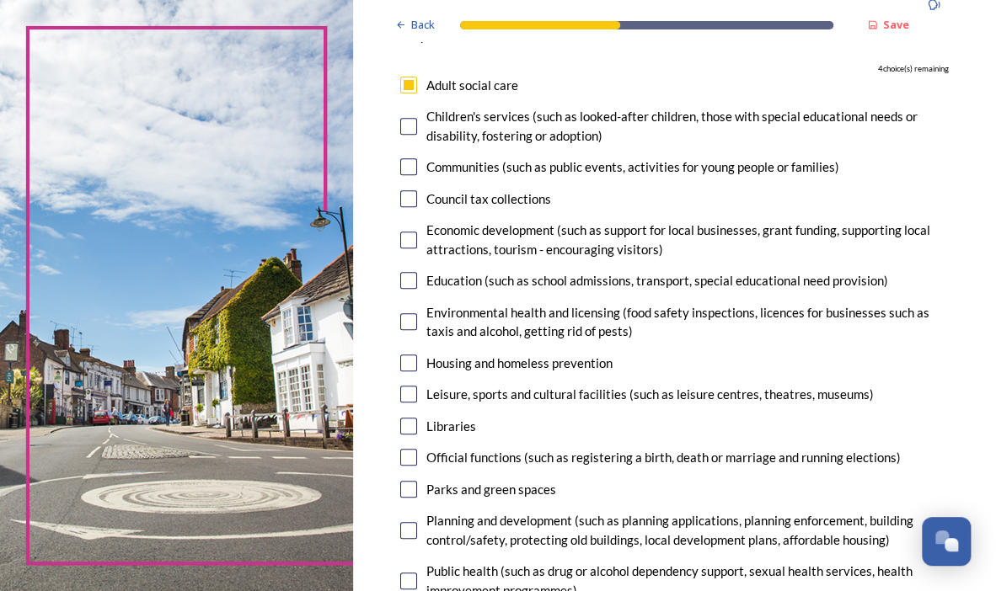
scroll to position [252, 0]
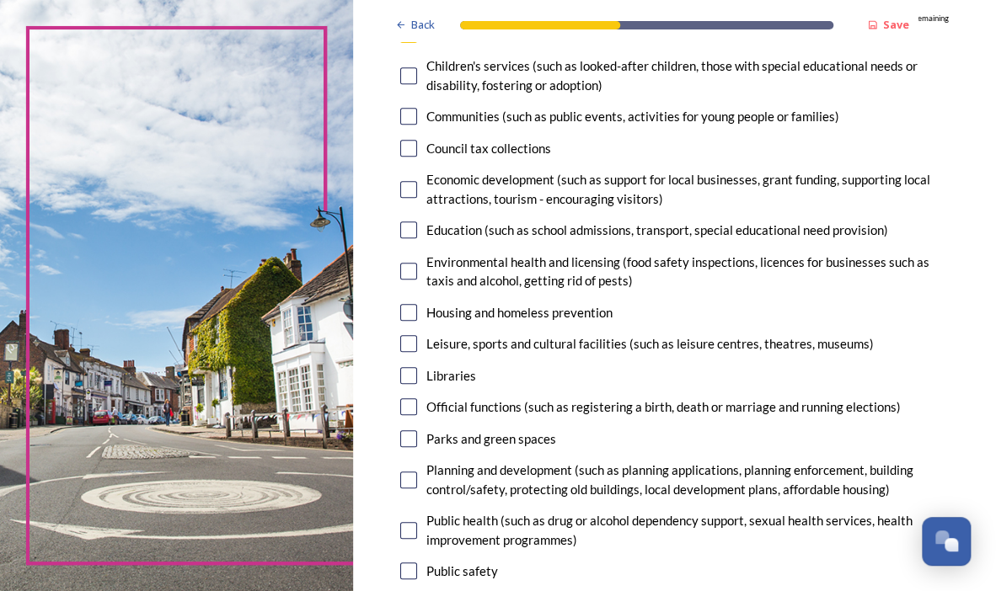
click at [408, 120] on input "checkbox" at bounding box center [408, 116] width 17 height 17
checkbox input "true"
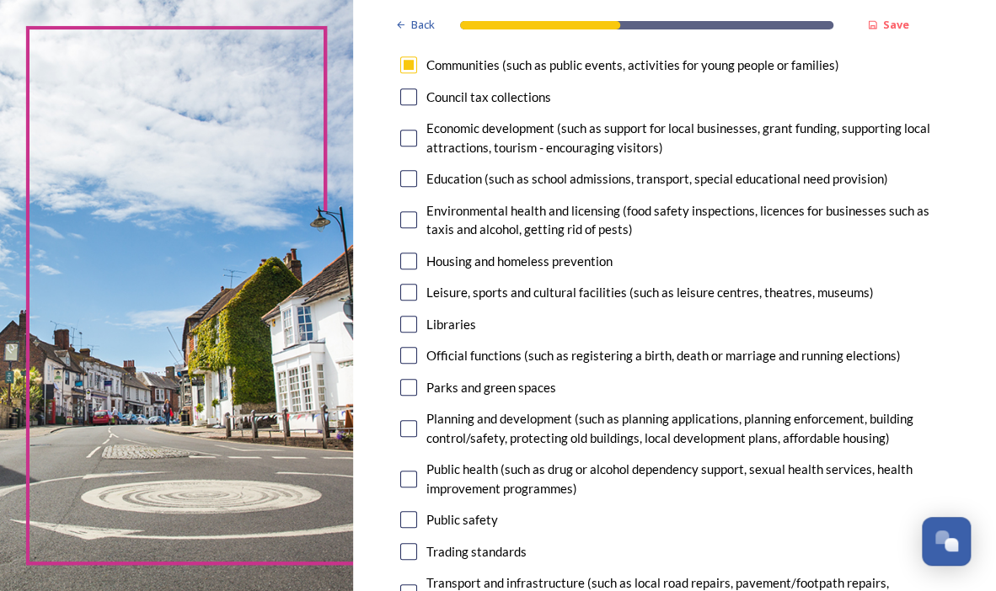
scroll to position [313, 0]
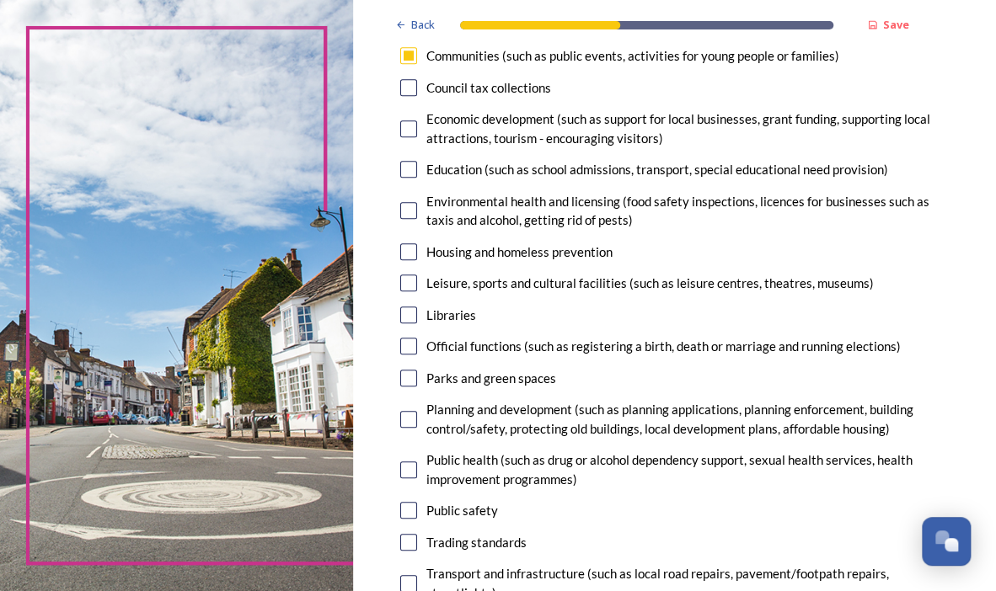
click at [409, 318] on input "checkbox" at bounding box center [408, 315] width 17 height 17
checkbox input "true"
click at [401, 278] on input "checkbox" at bounding box center [408, 283] width 17 height 17
checkbox input "true"
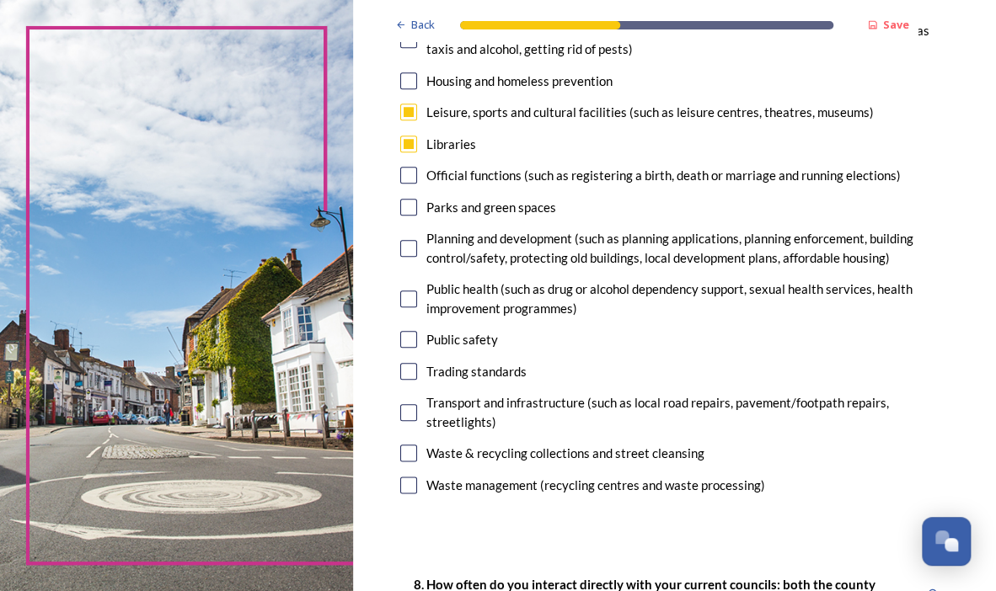
scroll to position [494, 0]
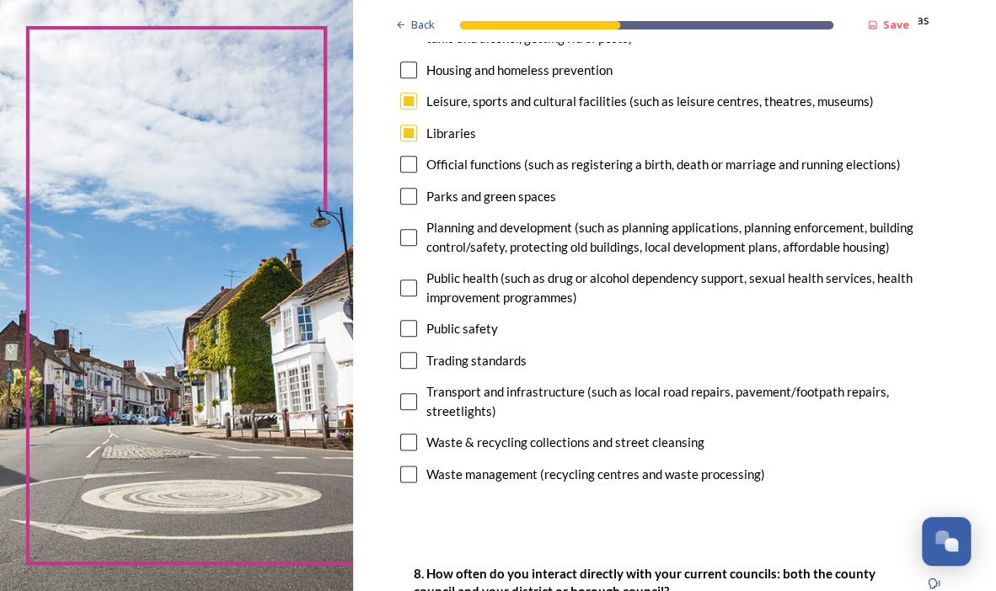
click at [411, 440] on input "checkbox" at bounding box center [408, 442] width 17 height 17
checkbox input "true"
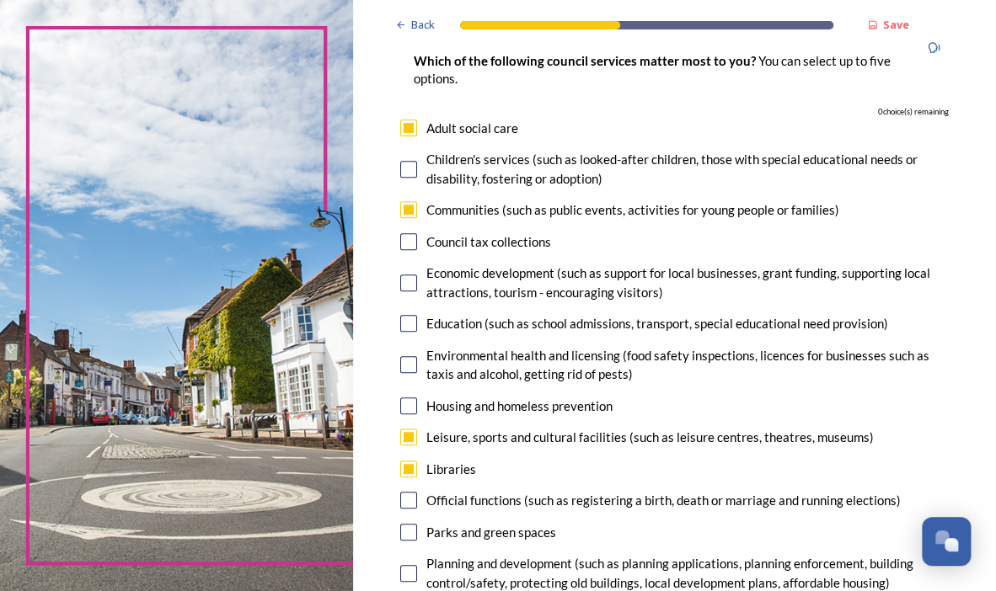
scroll to position [158, 0]
click at [401, 211] on input "checkbox" at bounding box center [408, 210] width 17 height 17
checkbox input "false"
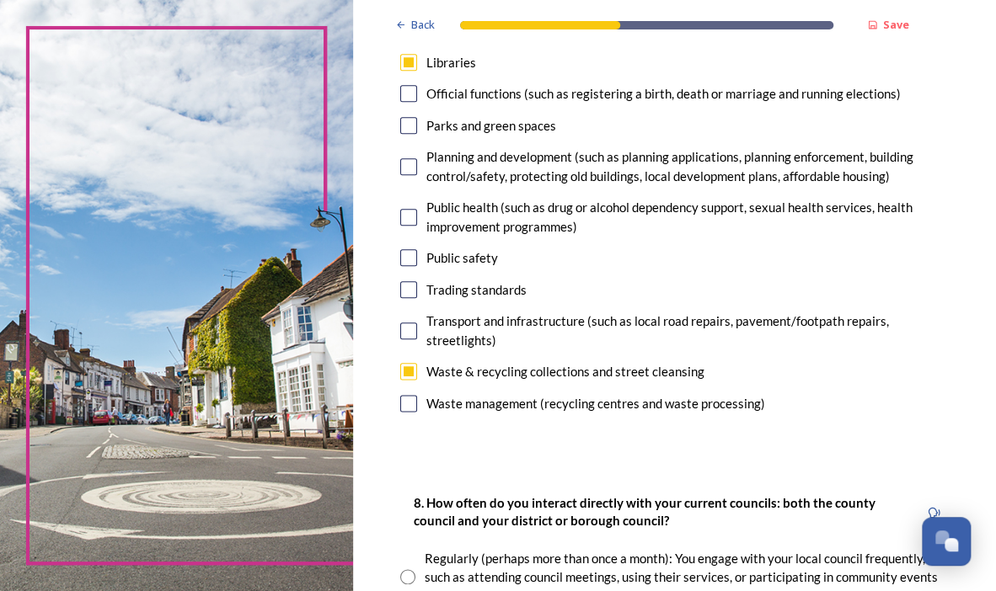
scroll to position [599, 0]
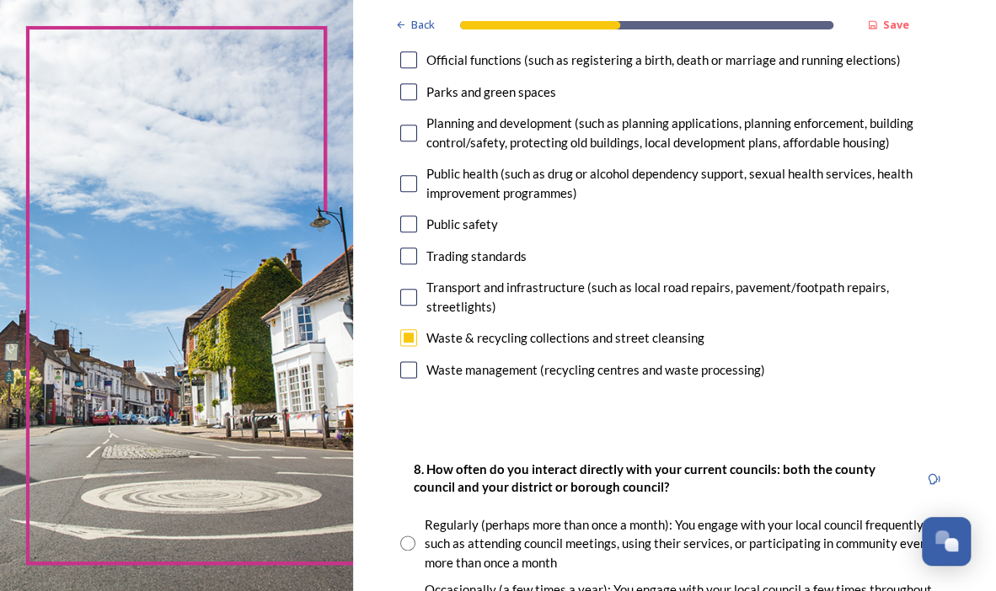
click at [403, 302] on input "checkbox" at bounding box center [408, 297] width 17 height 17
checkbox input "true"
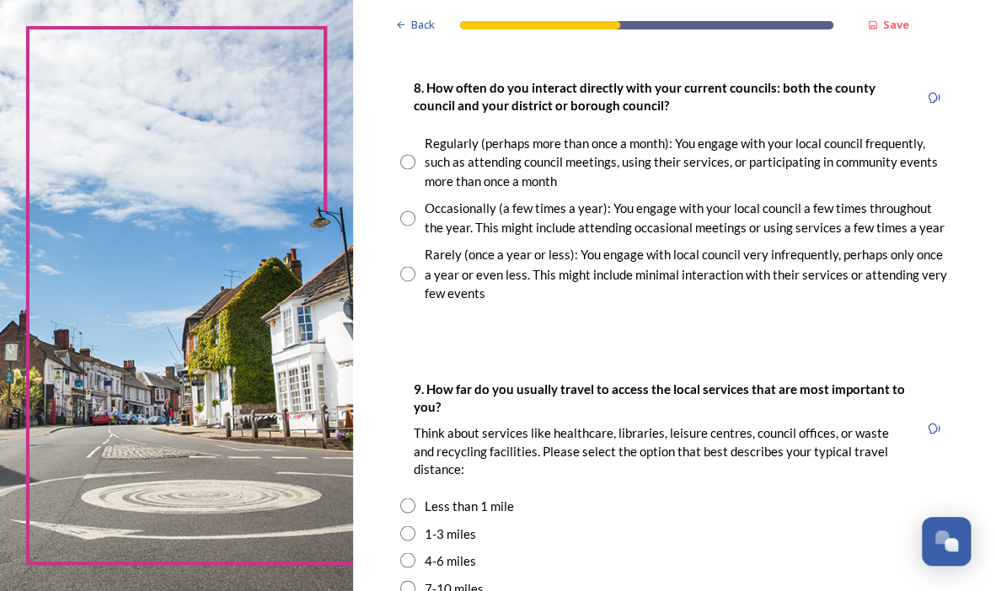
scroll to position [982, 0]
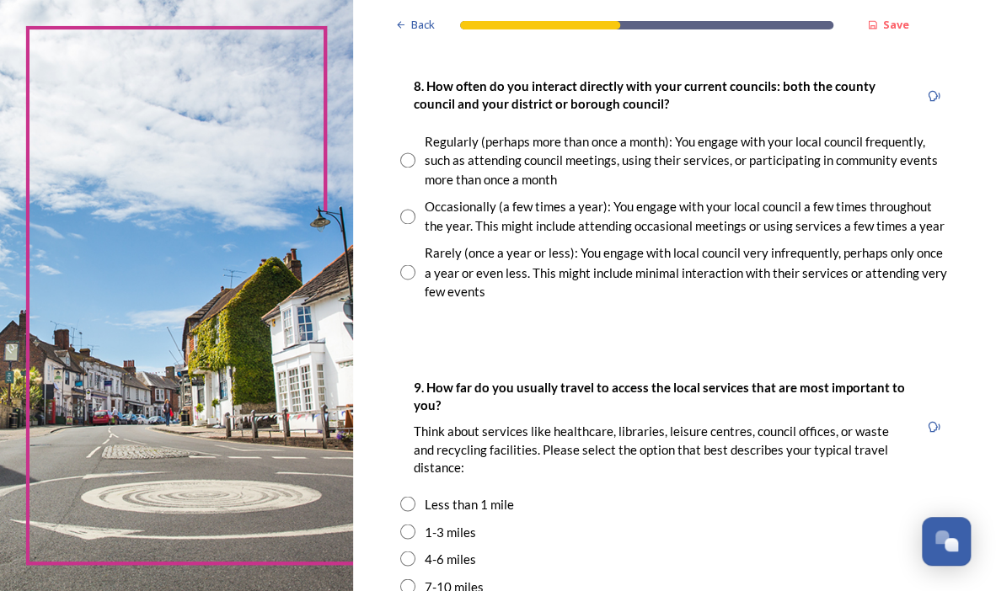
click at [408, 280] on input "radio" at bounding box center [407, 271] width 15 height 15
radio input "true"
click at [561, 341] on div "Back Save Your local services 7. Council services will continue, no matter what…" at bounding box center [674, 139] width 575 height 2242
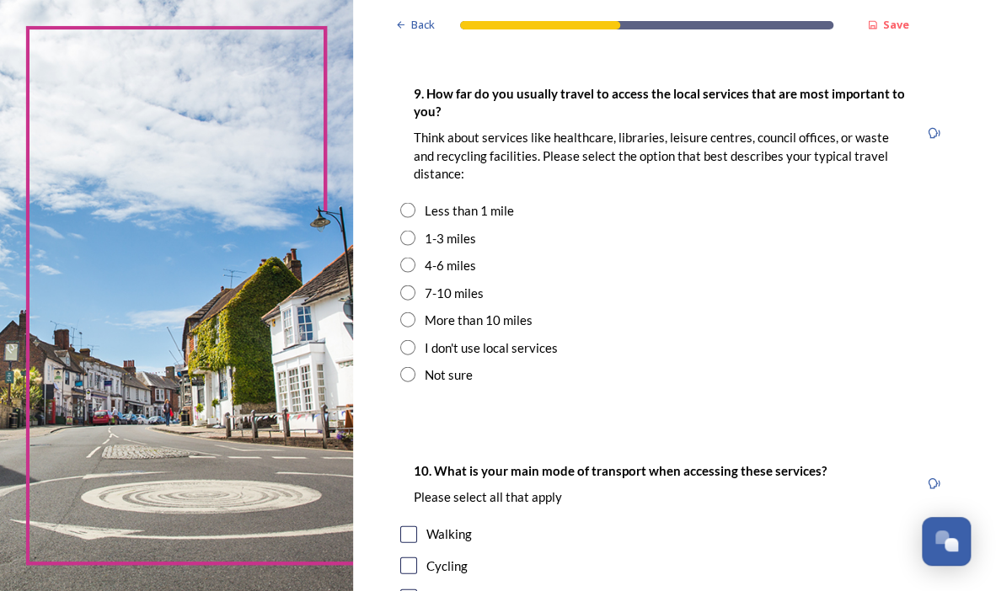
scroll to position [1301, 0]
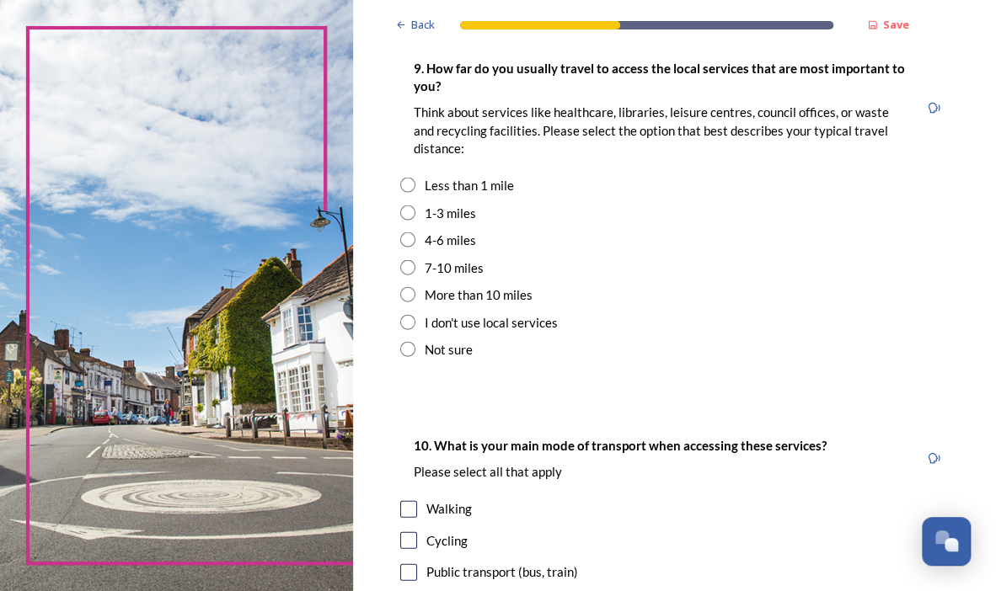
click at [410, 221] on input "radio" at bounding box center [407, 213] width 15 height 15
radio input "true"
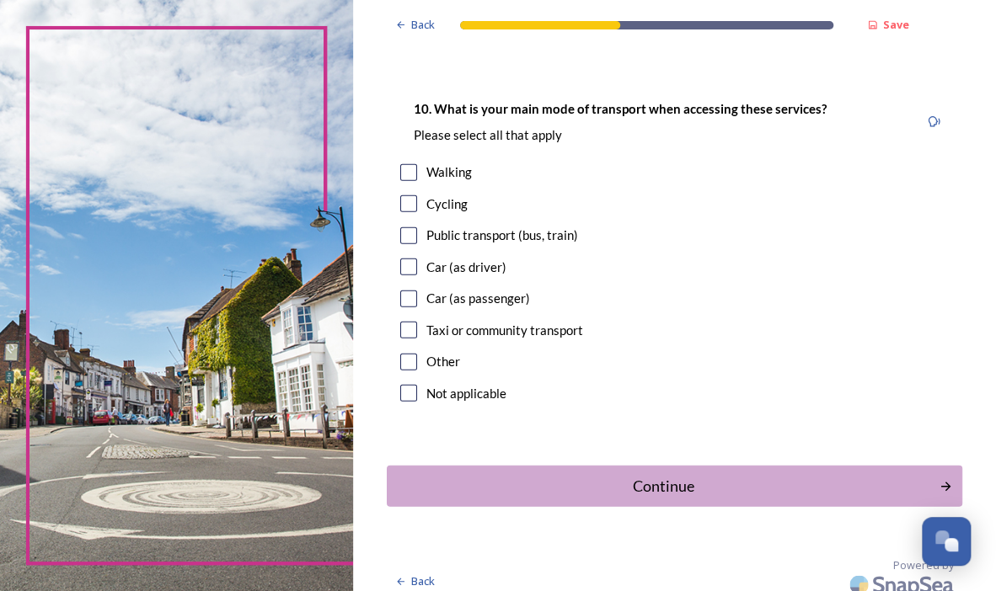
scroll to position [1637, 0]
click at [406, 181] on input "checkbox" at bounding box center [408, 172] width 17 height 17
checkbox input "true"
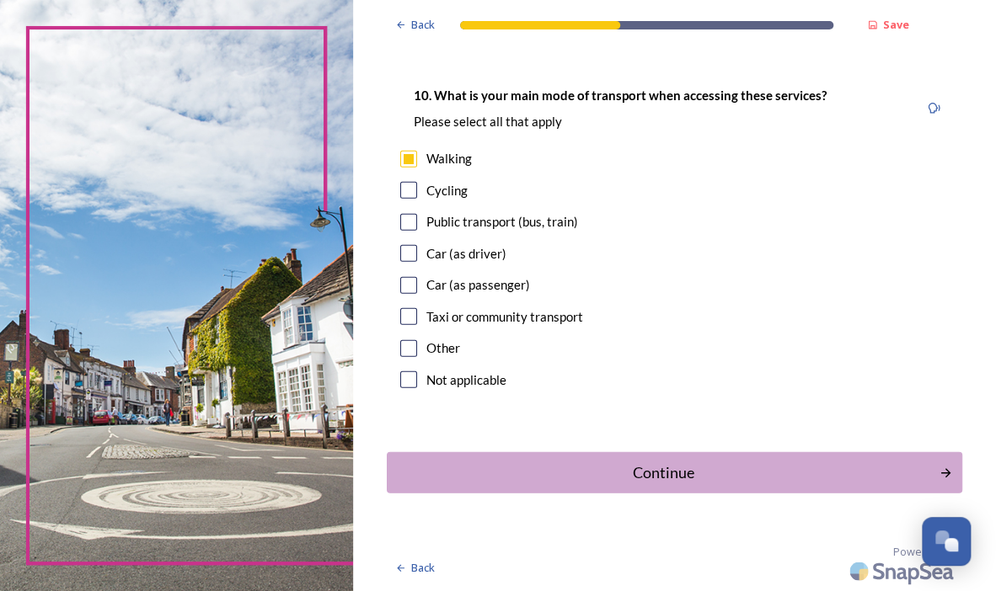
scroll to position [1664, 0]
click at [403, 222] on input "checkbox" at bounding box center [408, 222] width 17 height 17
checkbox input "true"
click at [409, 295] on div "Car (as passenger)" at bounding box center [674, 284] width 548 height 19
checkbox input "true"
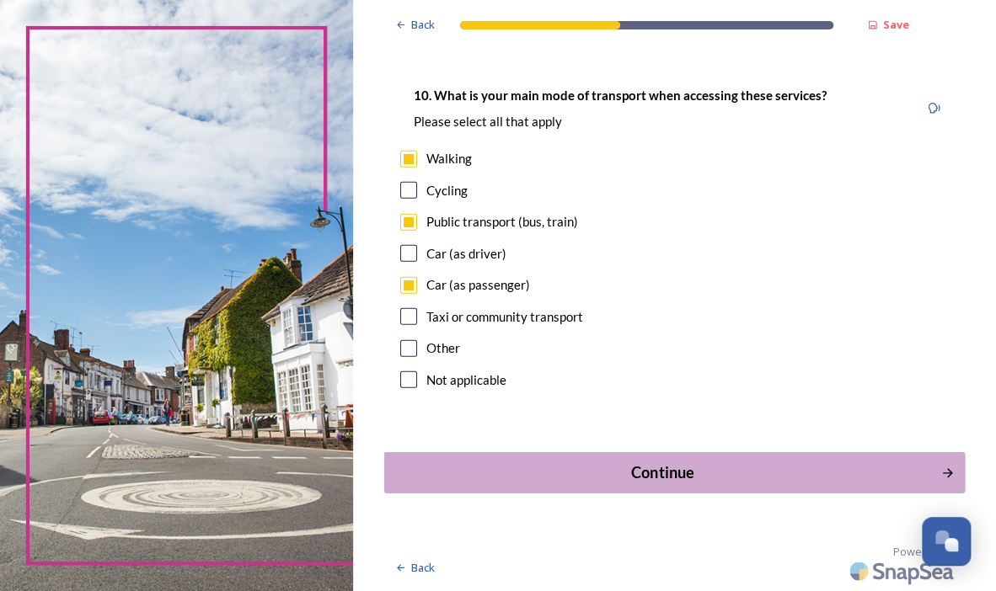
click at [697, 467] on div "Continue" at bounding box center [662, 473] width 539 height 23
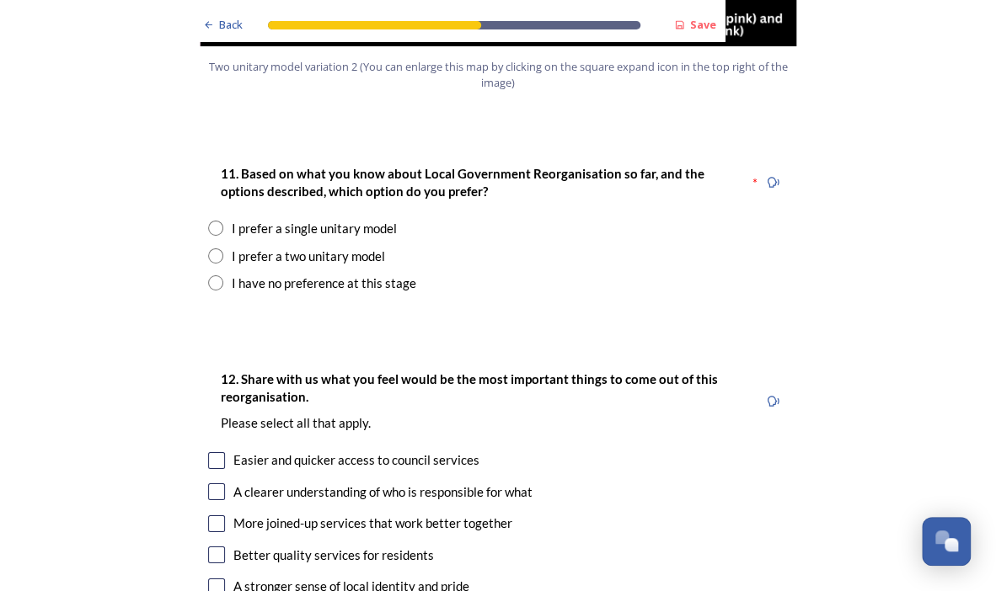
scroll to position [2193, 0]
click at [208, 221] on input "radio" at bounding box center [215, 228] width 15 height 15
radio input "true"
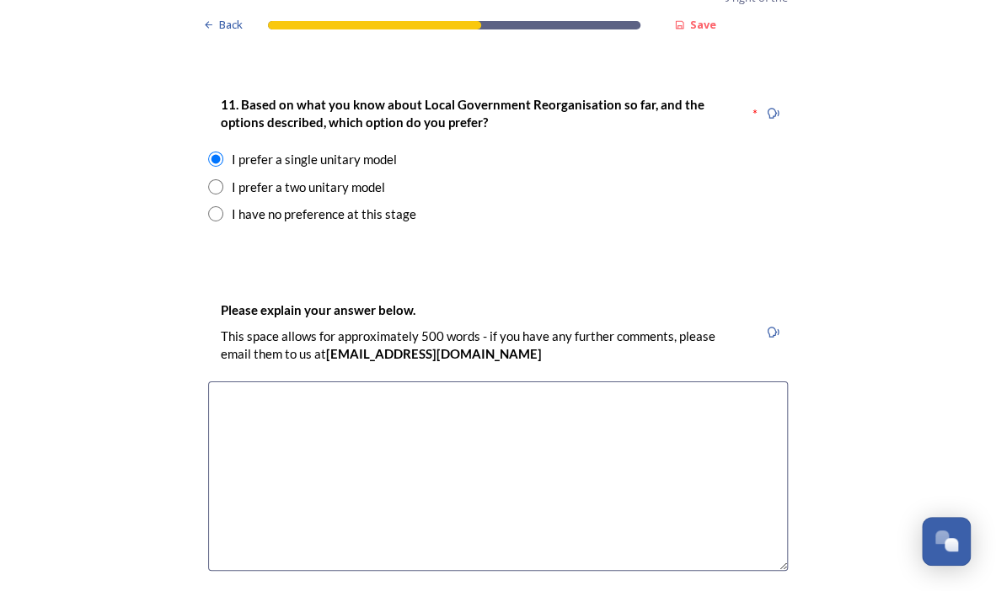
scroll to position [2334, 0]
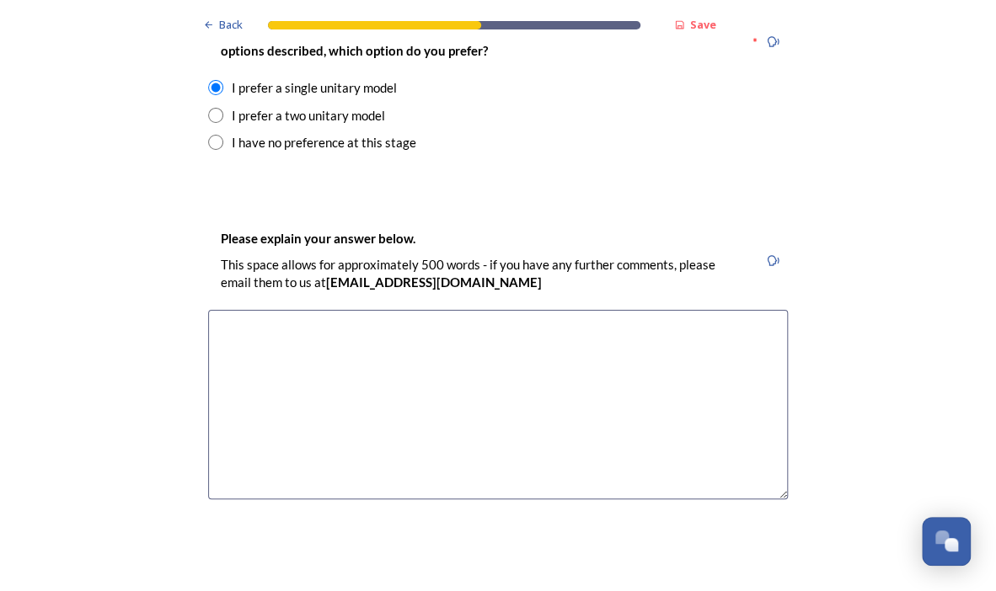
click at [310, 310] on textarea at bounding box center [498, 405] width 580 height 190
paste textarea "Adur and worthing already work together a lot, so it would be daft to split the…"
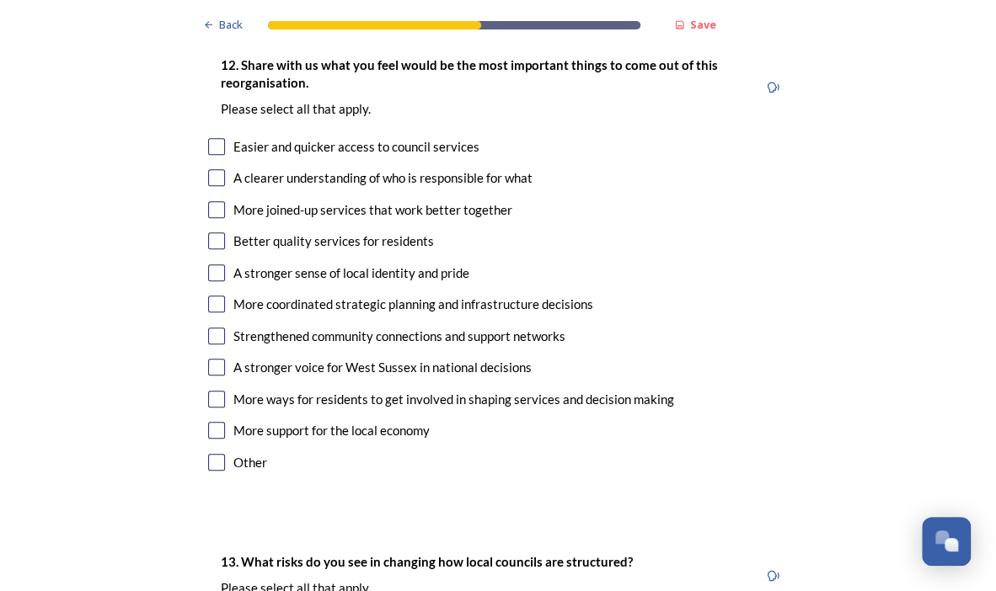
scroll to position [2872, 0]
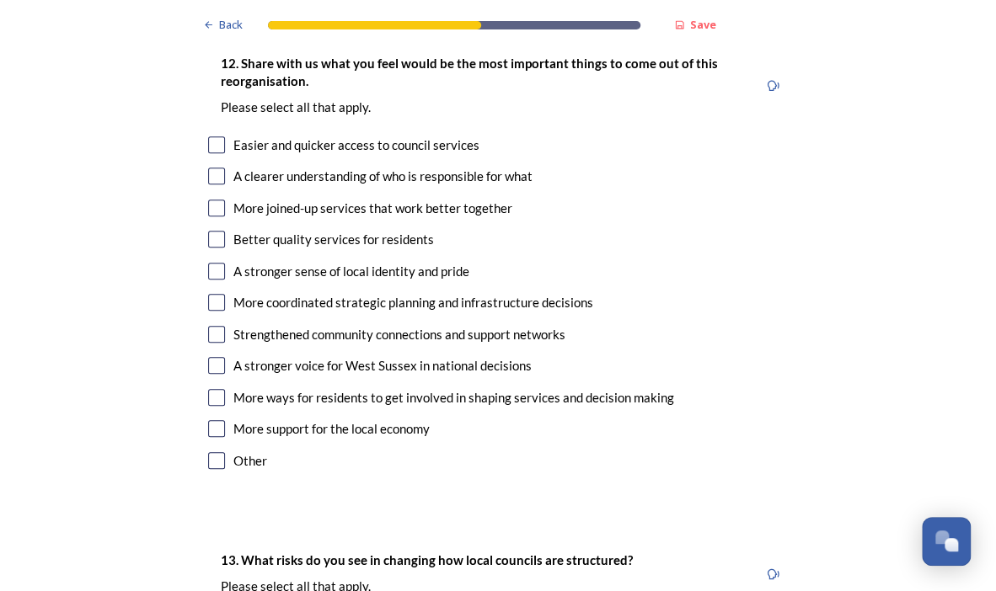
type textarea "Adur and worthing already work together a lot, so it would be daft to split the…"
click at [210, 136] on input "checkbox" at bounding box center [216, 144] width 17 height 17
checkbox input "true"
click at [211, 168] on input "checkbox" at bounding box center [216, 176] width 17 height 17
checkbox input "true"
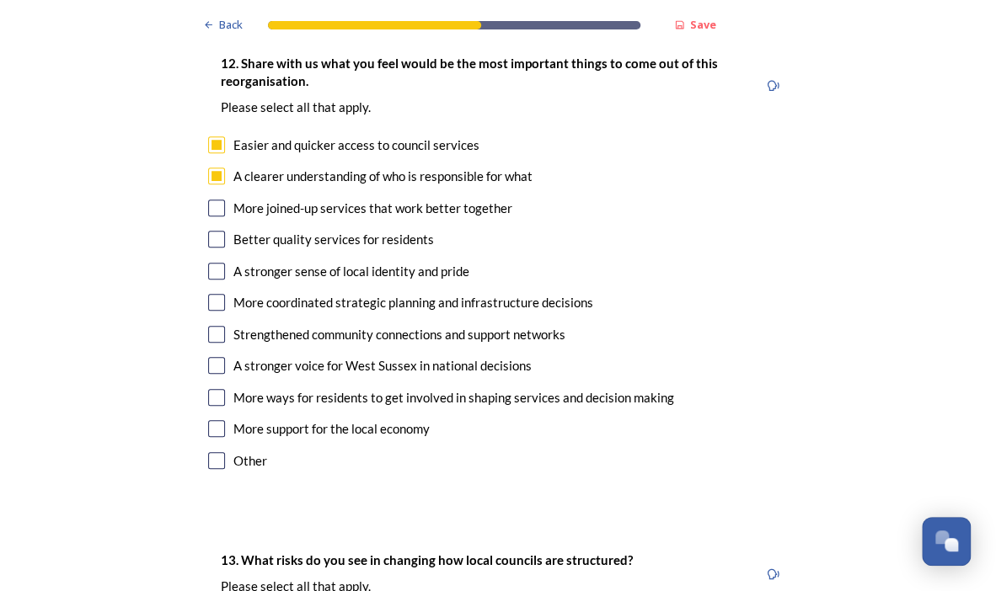
click at [208, 200] on input "checkbox" at bounding box center [216, 208] width 17 height 17
checkbox input "true"
click at [209, 294] on input "checkbox" at bounding box center [216, 302] width 17 height 17
checkbox input "true"
click at [208, 357] on input "checkbox" at bounding box center [216, 365] width 17 height 17
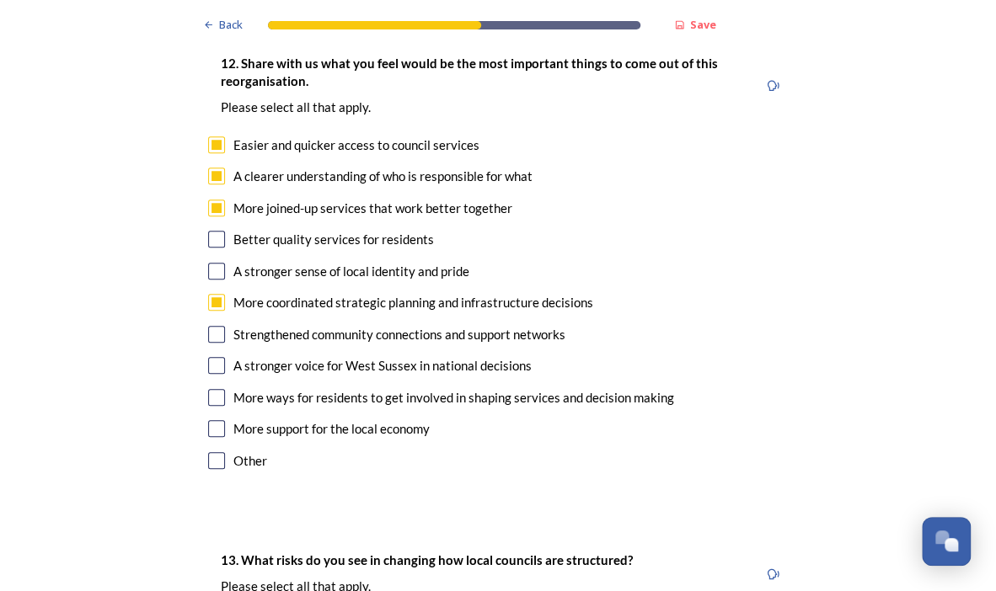
checkbox input "true"
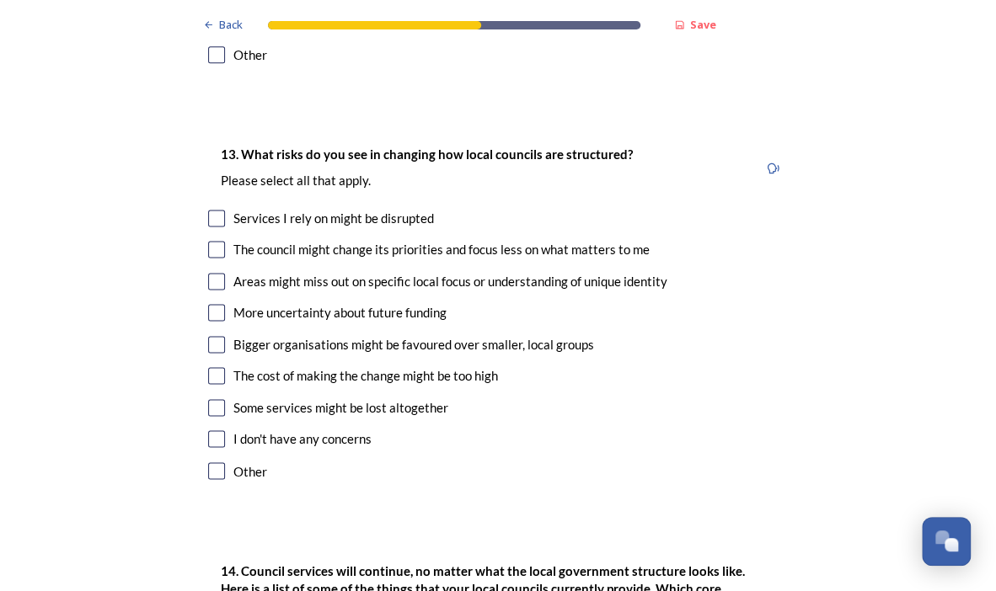
scroll to position [3284, 0]
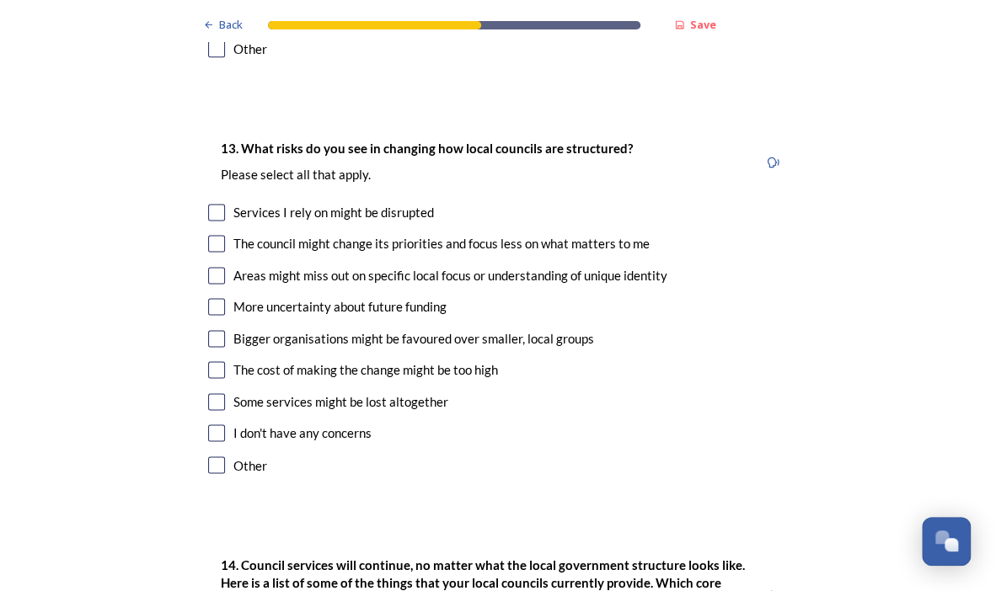
click at [209, 204] on input "checkbox" at bounding box center [216, 212] width 17 height 17
checkbox input "true"
click at [208, 234] on div "The council might change its priorities and focus less on what matters to me" at bounding box center [498, 243] width 580 height 19
checkbox input "true"
click at [208, 267] on input "checkbox" at bounding box center [216, 275] width 17 height 17
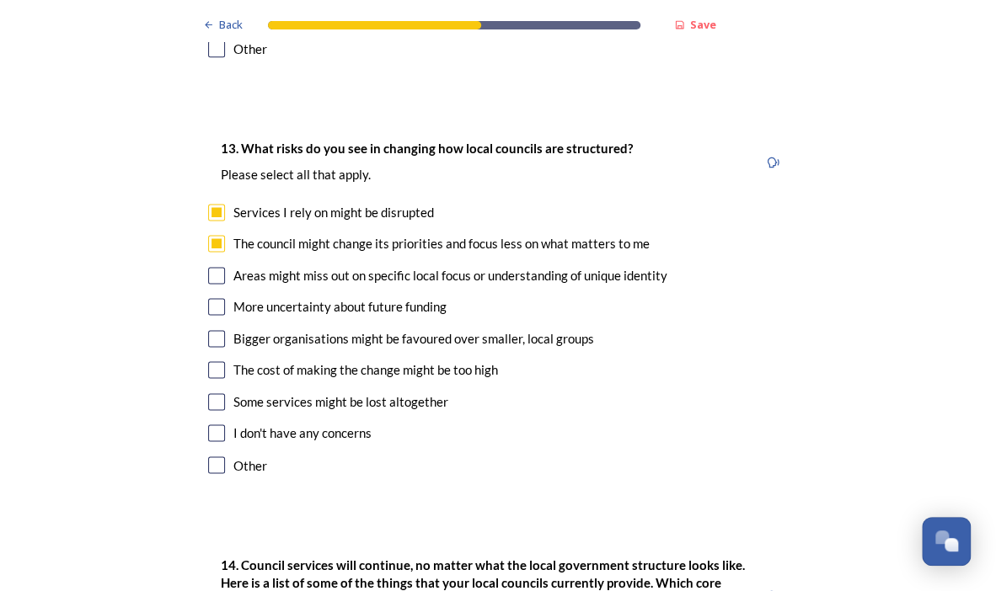
checkbox input "true"
click at [208, 330] on input "checkbox" at bounding box center [216, 338] width 17 height 17
checkbox input "true"
click at [208, 298] on input "checkbox" at bounding box center [216, 306] width 17 height 17
checkbox input "true"
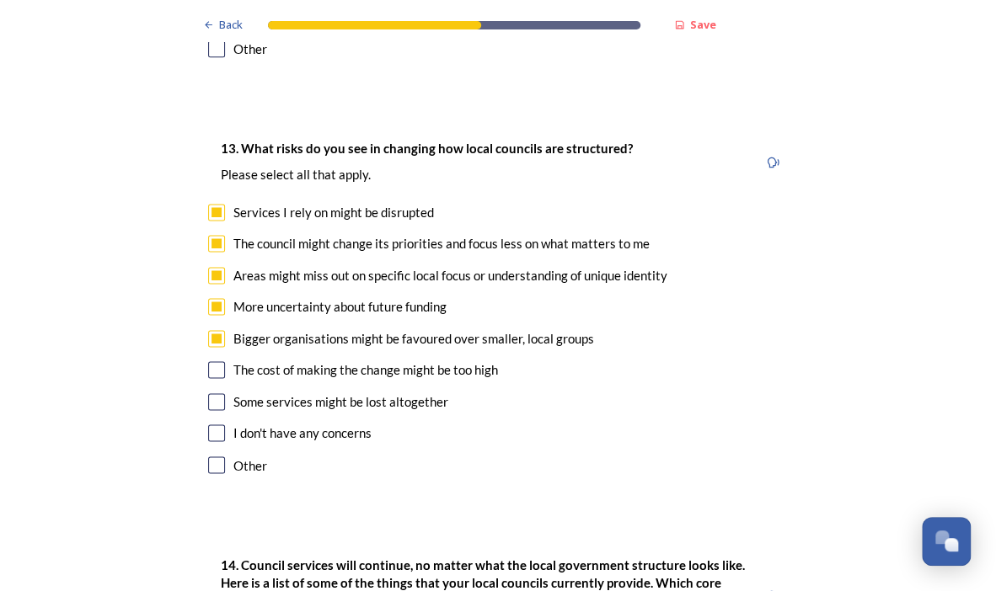
click at [209, 361] on input "checkbox" at bounding box center [216, 369] width 17 height 17
checkbox input "true"
click at [208, 393] on input "checkbox" at bounding box center [216, 401] width 17 height 17
checkbox input "true"
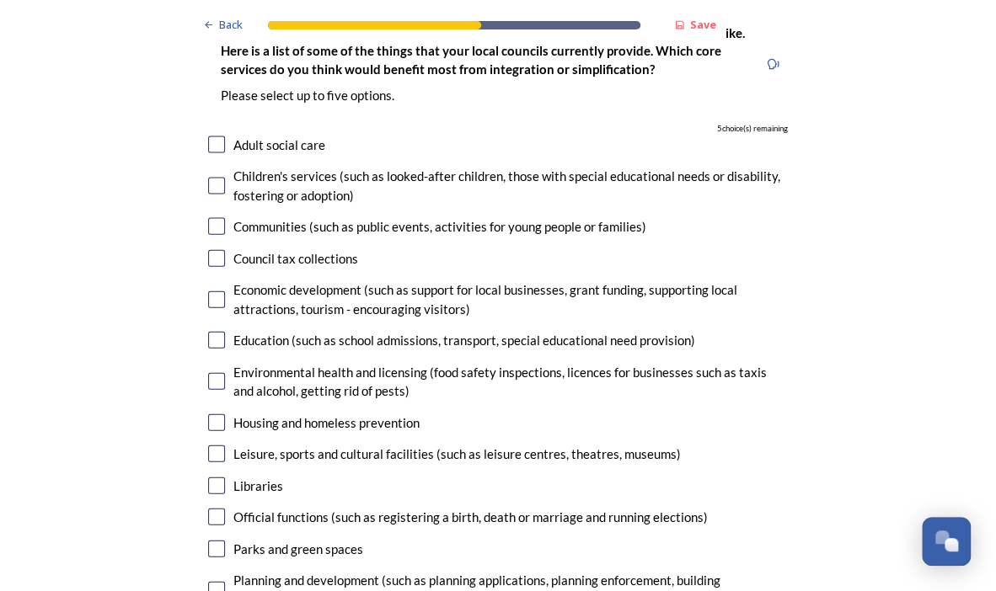
scroll to position [3817, 0]
click at [211, 249] on input "checkbox" at bounding box center [216, 257] width 17 height 17
checkbox input "true"
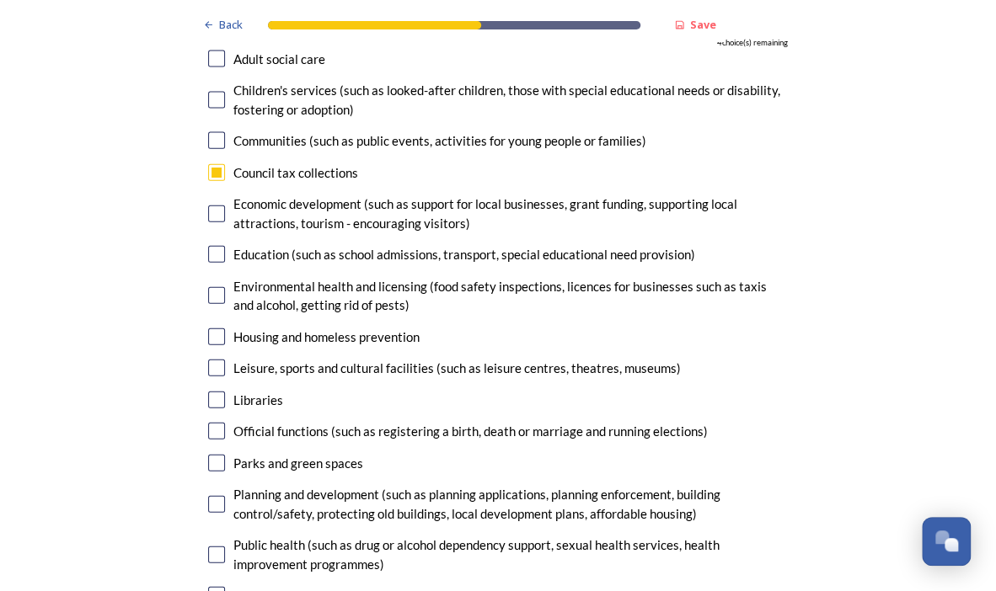
scroll to position [3922, 0]
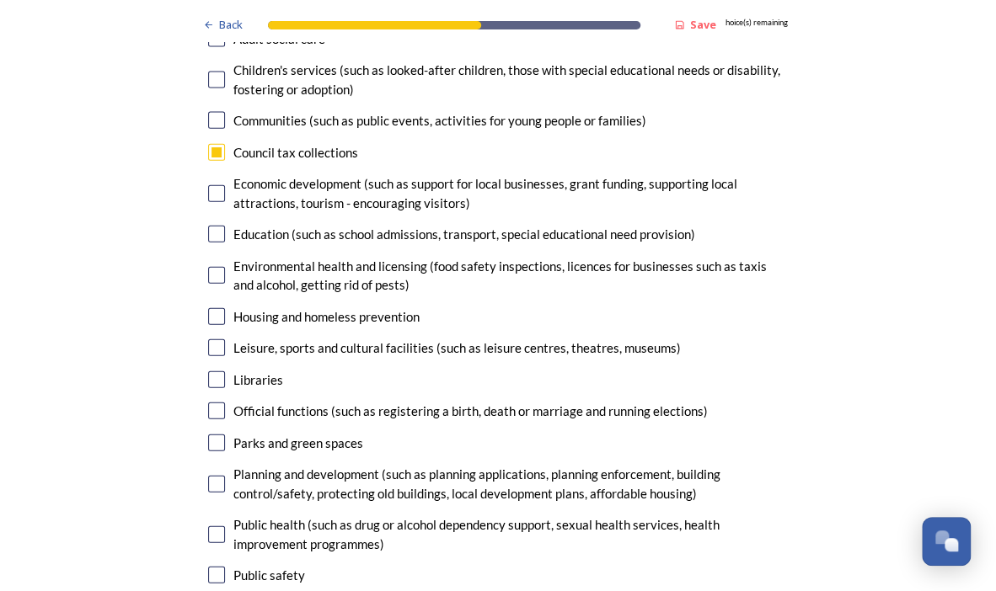
click at [208, 185] on input "checkbox" at bounding box center [216, 193] width 17 height 17
checkbox input "true"
click at [215, 339] on input "checkbox" at bounding box center [216, 347] width 17 height 17
checkbox input "true"
click at [208, 371] on div "Libraries" at bounding box center [498, 380] width 580 height 19
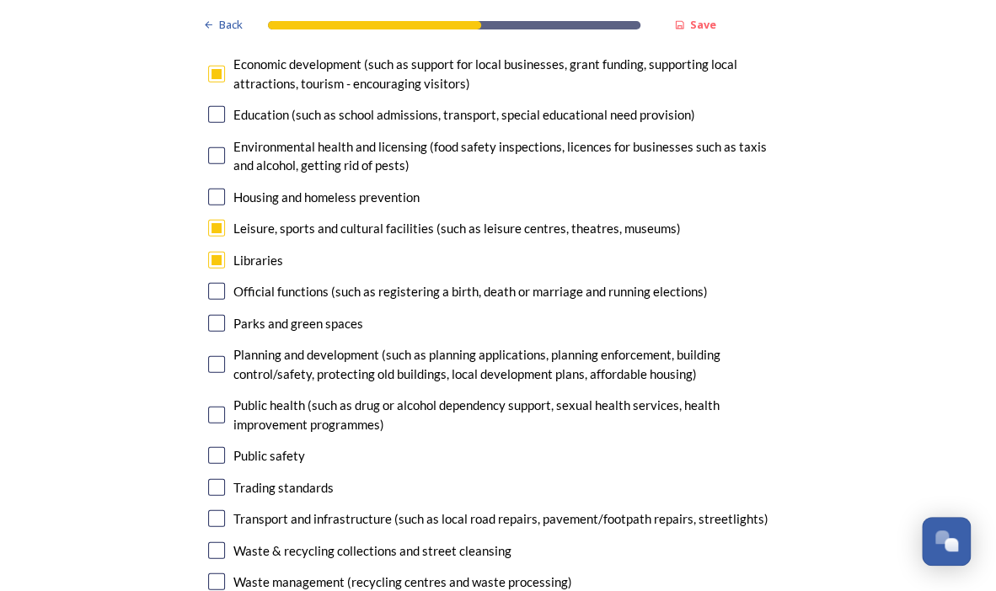
scroll to position [4045, 0]
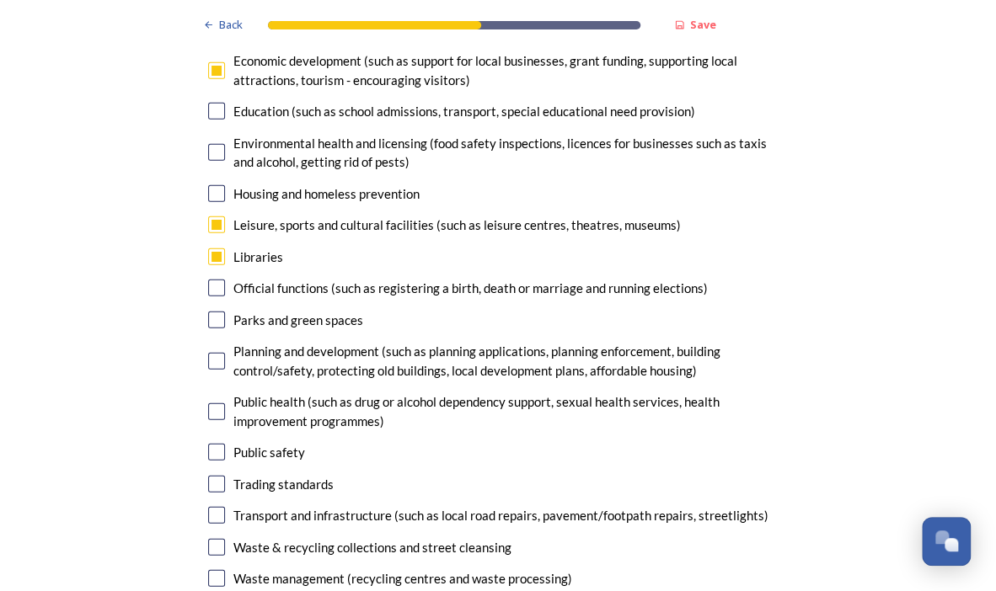
click at [208, 248] on input "checkbox" at bounding box center [216, 256] width 17 height 17
checkbox input "false"
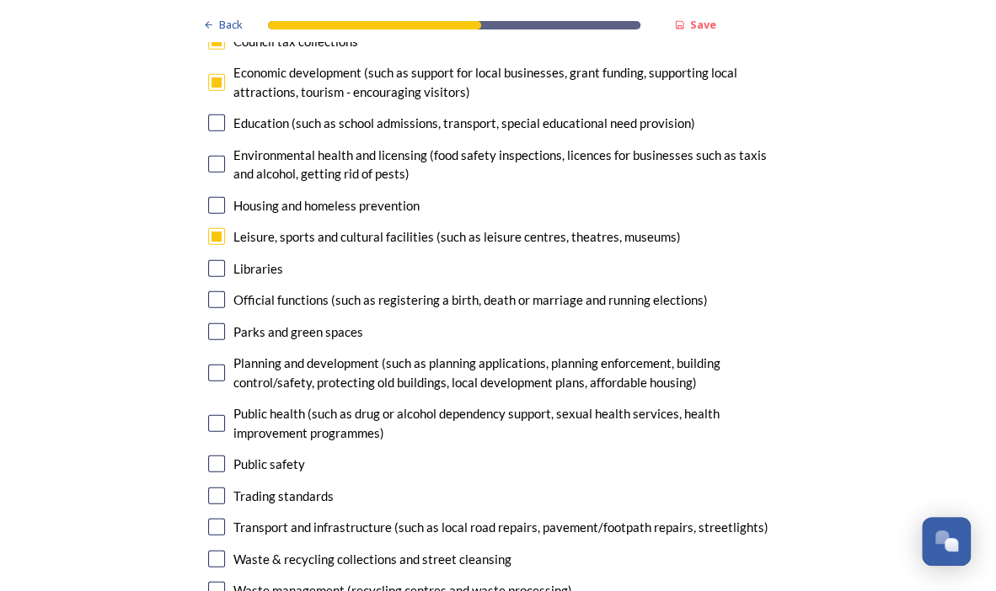
scroll to position [4063, 0]
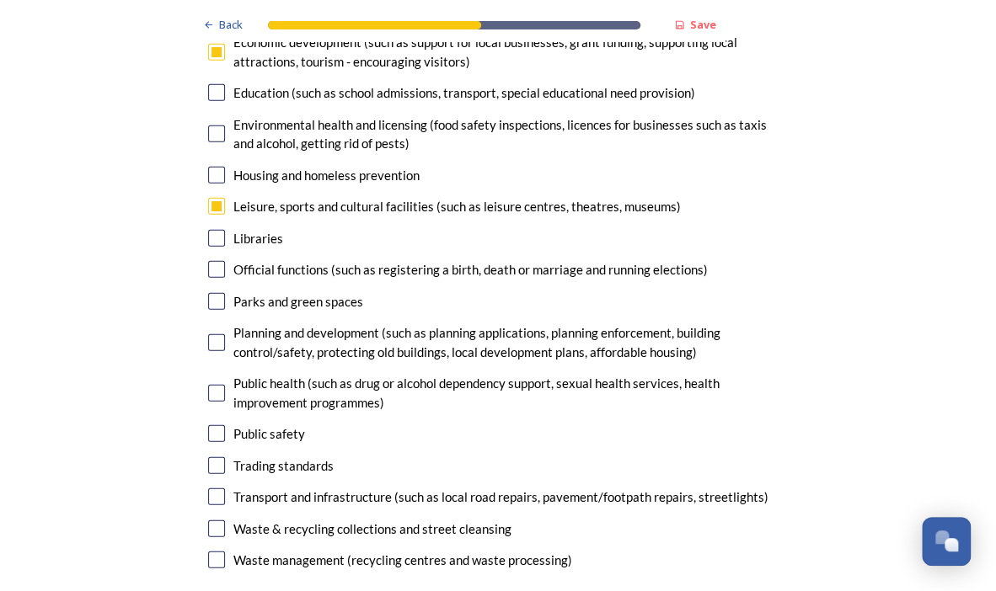
click at [208, 489] on input "checkbox" at bounding box center [216, 497] width 17 height 17
checkbox input "true"
click at [214, 552] on input "checkbox" at bounding box center [216, 560] width 17 height 17
checkbox input "true"
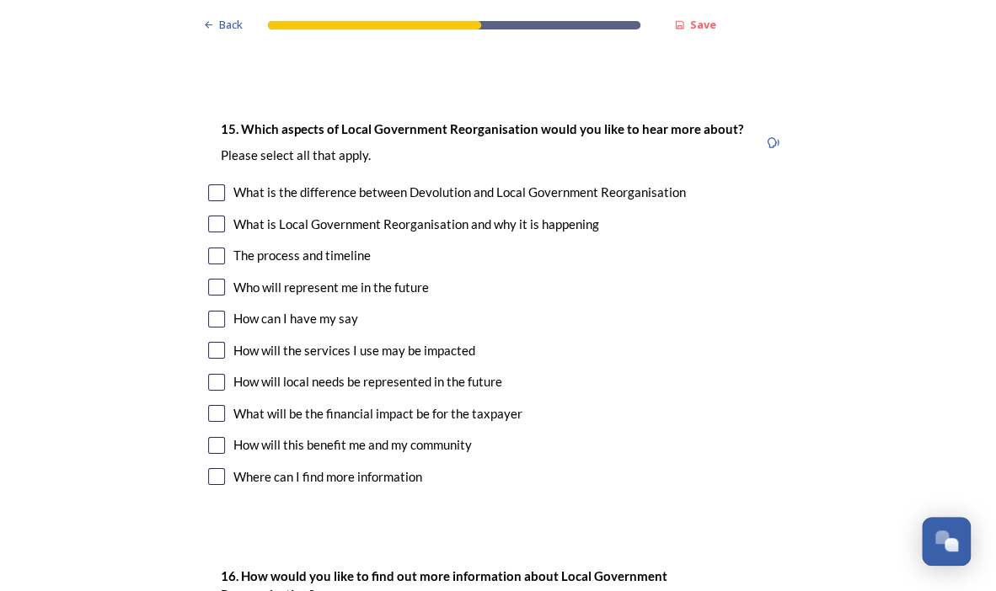
scroll to position [4605, 0]
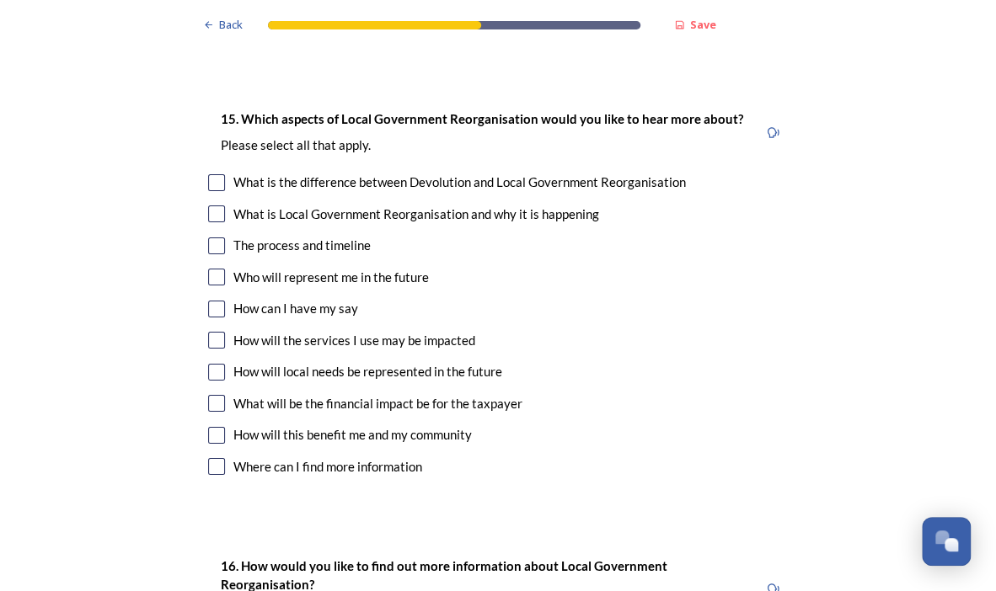
click at [208, 332] on input "checkbox" at bounding box center [216, 340] width 17 height 17
checkbox input "true"
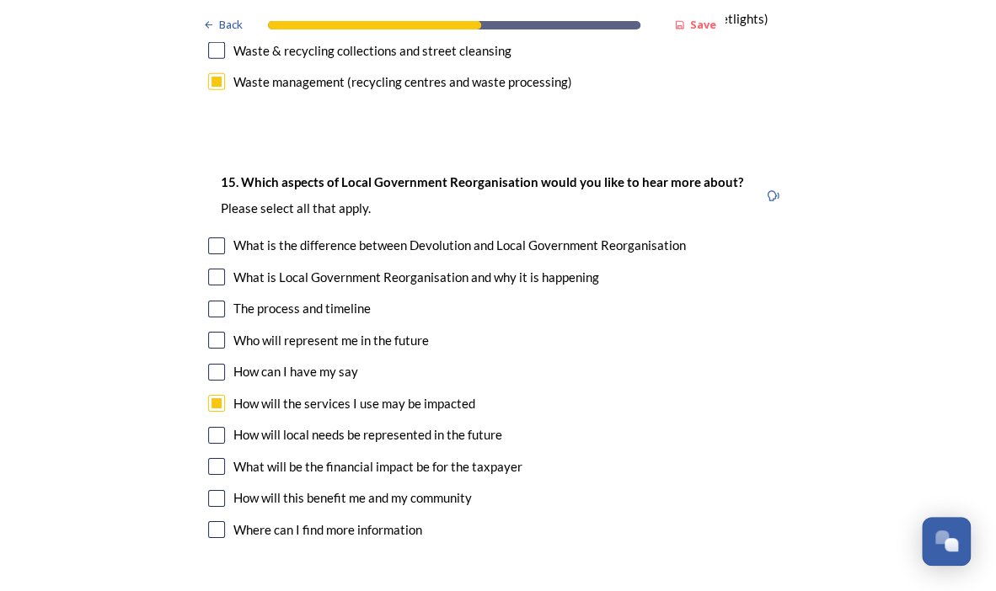
scroll to position [4540, 0]
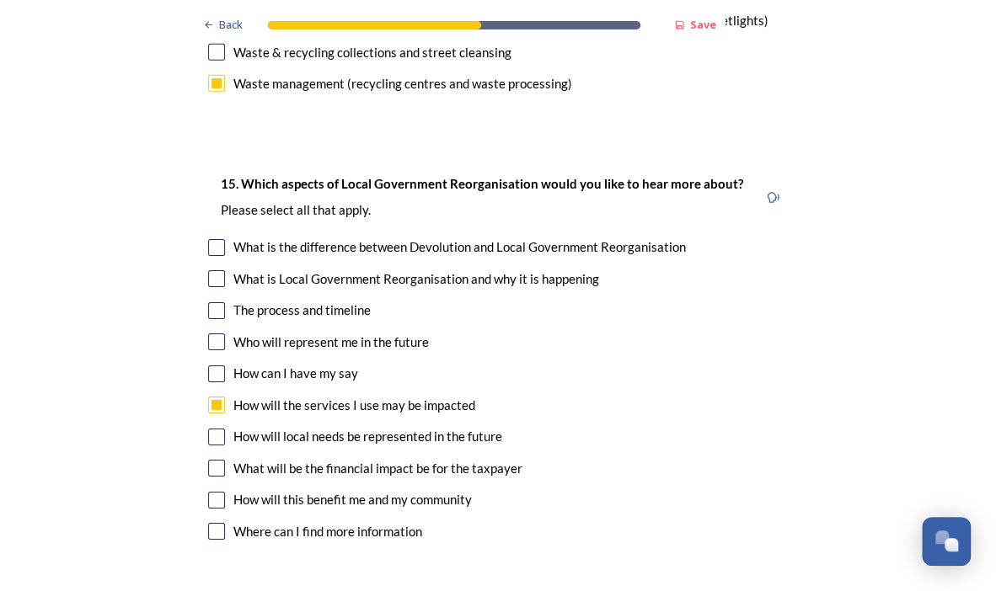
click at [208, 302] on input "checkbox" at bounding box center [216, 310] width 17 height 17
checkbox input "true"
click at [209, 239] on input "checkbox" at bounding box center [216, 247] width 17 height 17
checkbox input "true"
click at [208, 270] on input "checkbox" at bounding box center [216, 278] width 17 height 17
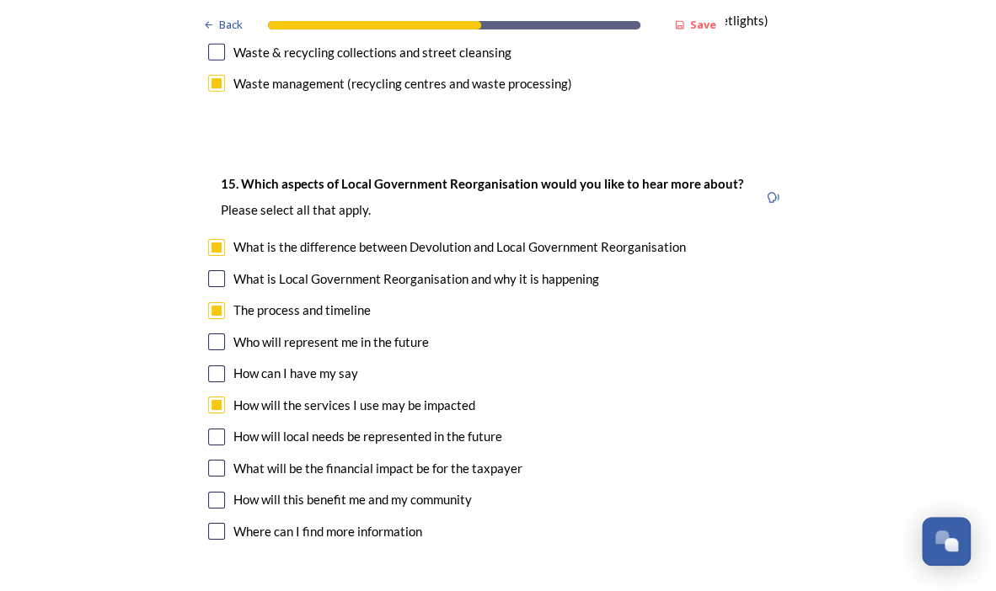
checkbox input "true"
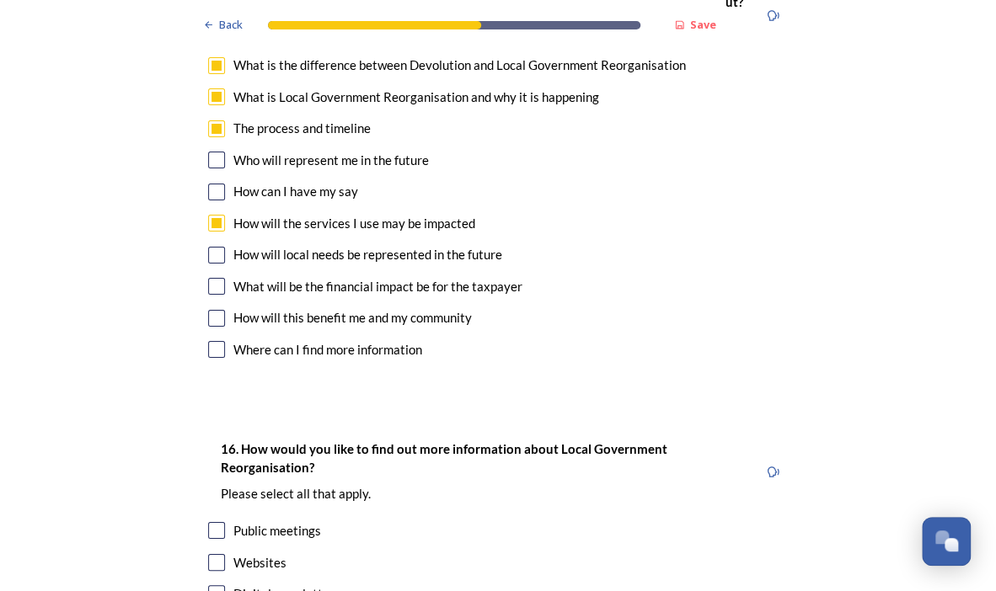
scroll to position [4724, 0]
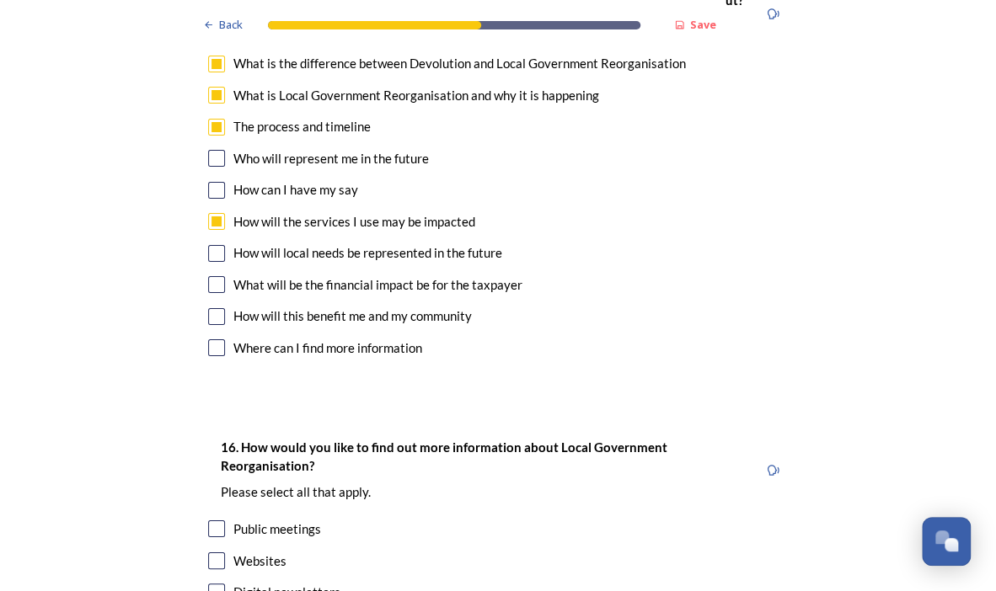
click at [214, 276] on input "checkbox" at bounding box center [216, 284] width 17 height 17
checkbox input "true"
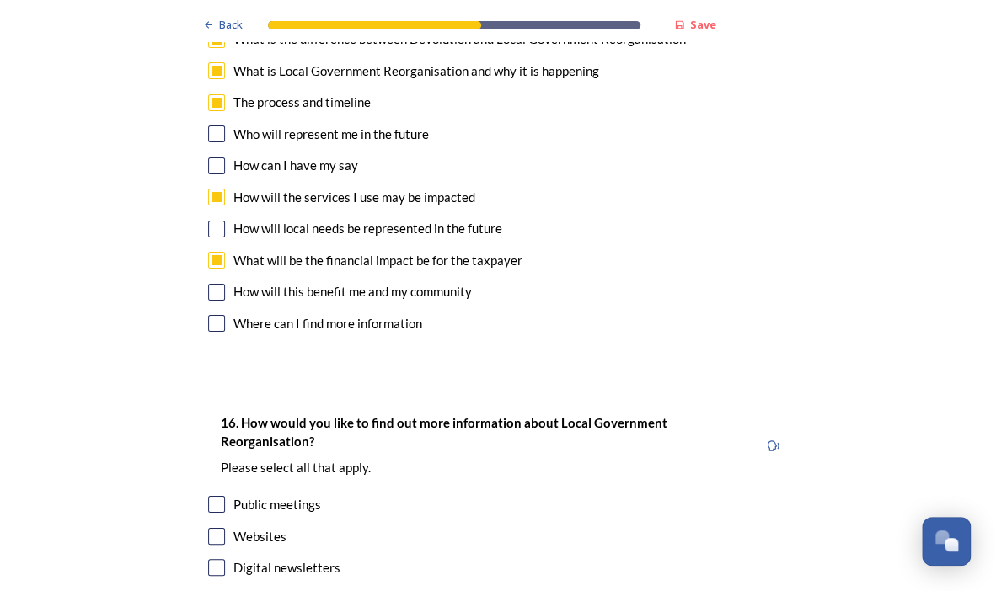
scroll to position [4751, 0]
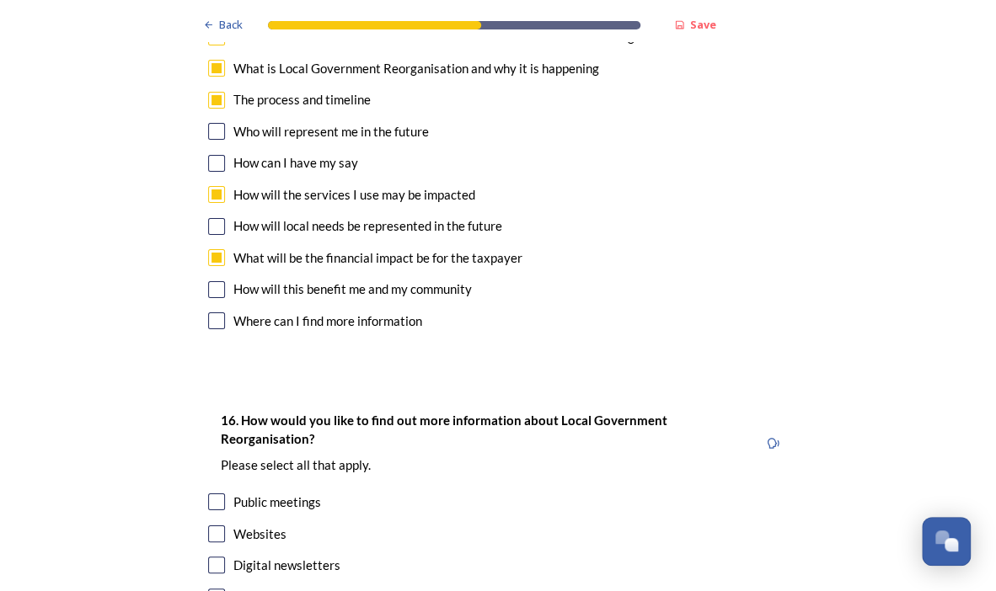
click at [210, 281] on input "checkbox" at bounding box center [216, 289] width 17 height 17
checkbox input "true"
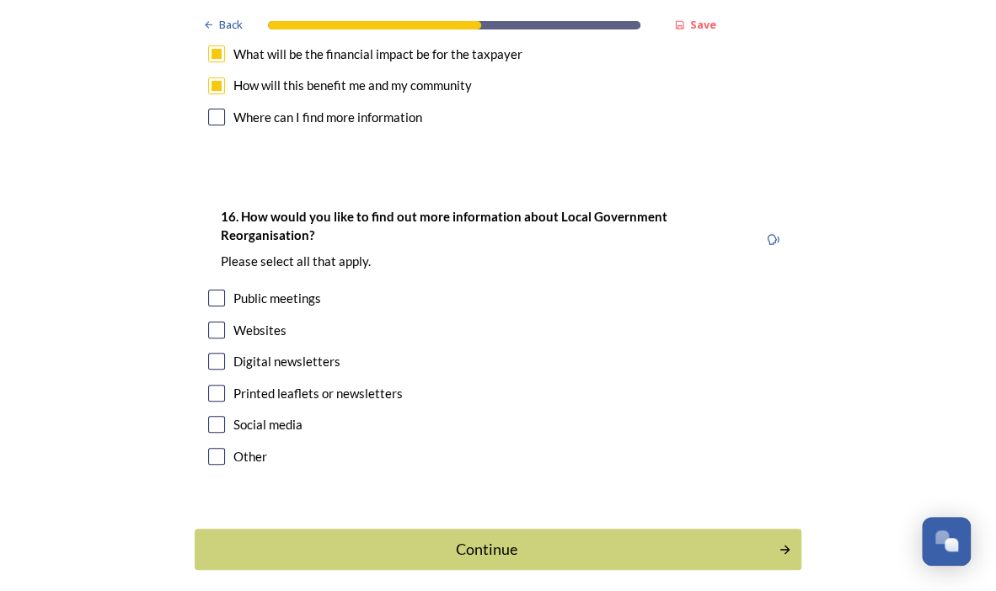
scroll to position [4981, 0]
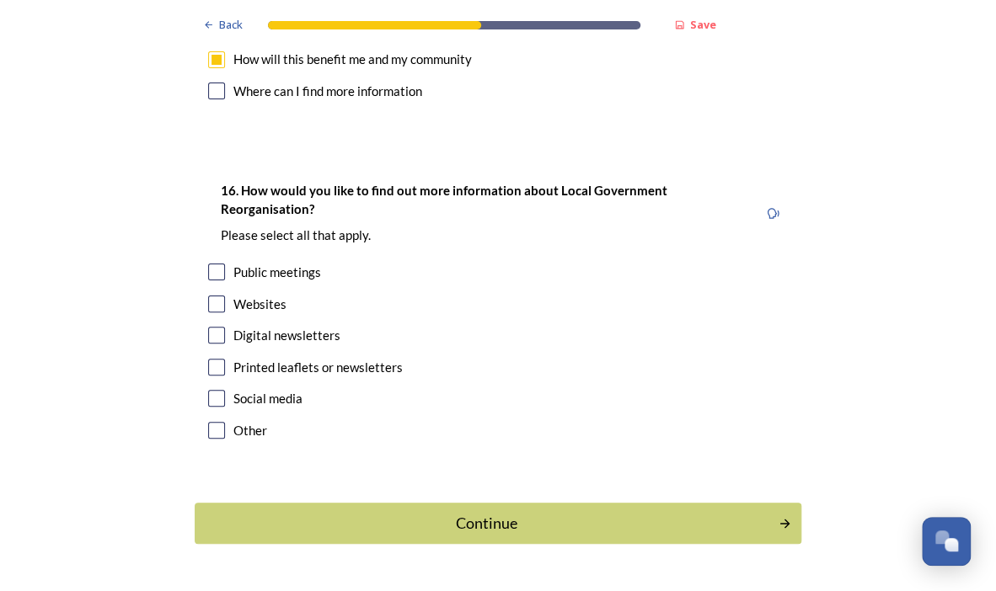
click at [215, 327] on input "checkbox" at bounding box center [216, 335] width 17 height 17
checkbox input "true"
click at [495, 512] on div "Continue" at bounding box center [486, 523] width 570 height 23
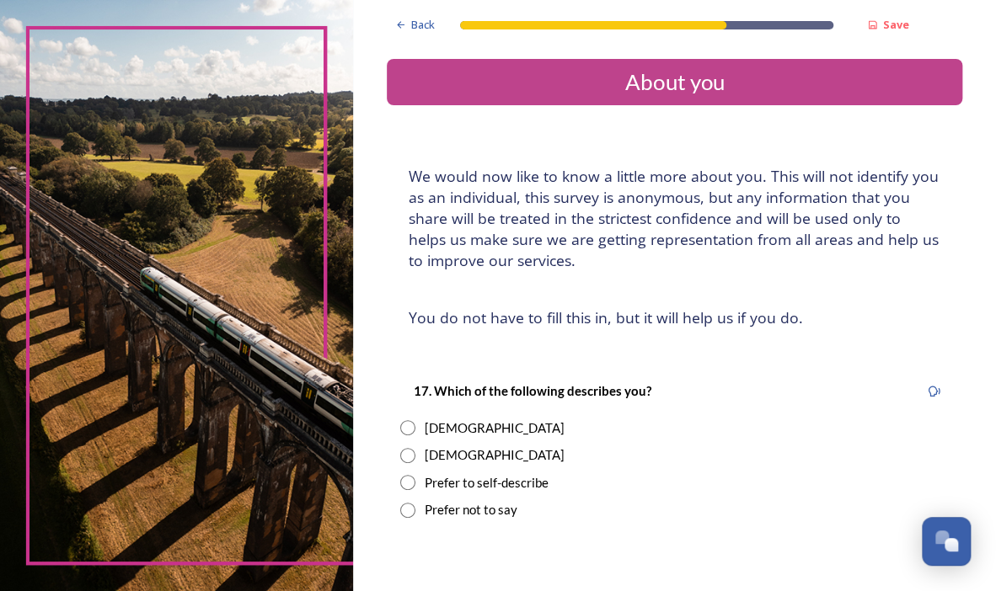
click at [404, 429] on input "radio" at bounding box center [407, 427] width 15 height 15
radio input "true"
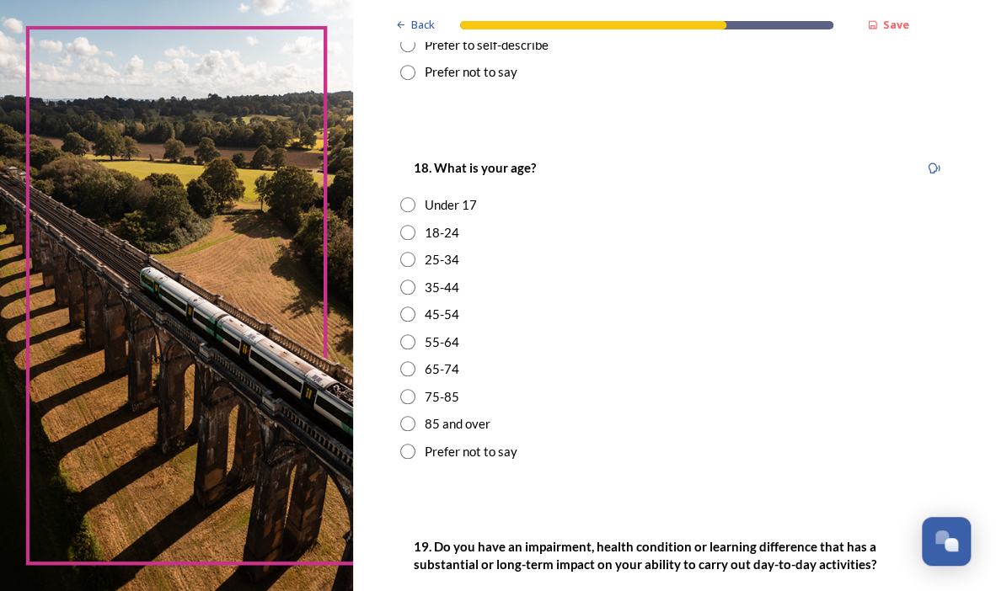
scroll to position [440, 0]
click at [404, 312] on input "radio" at bounding box center [407, 312] width 15 height 15
radio input "true"
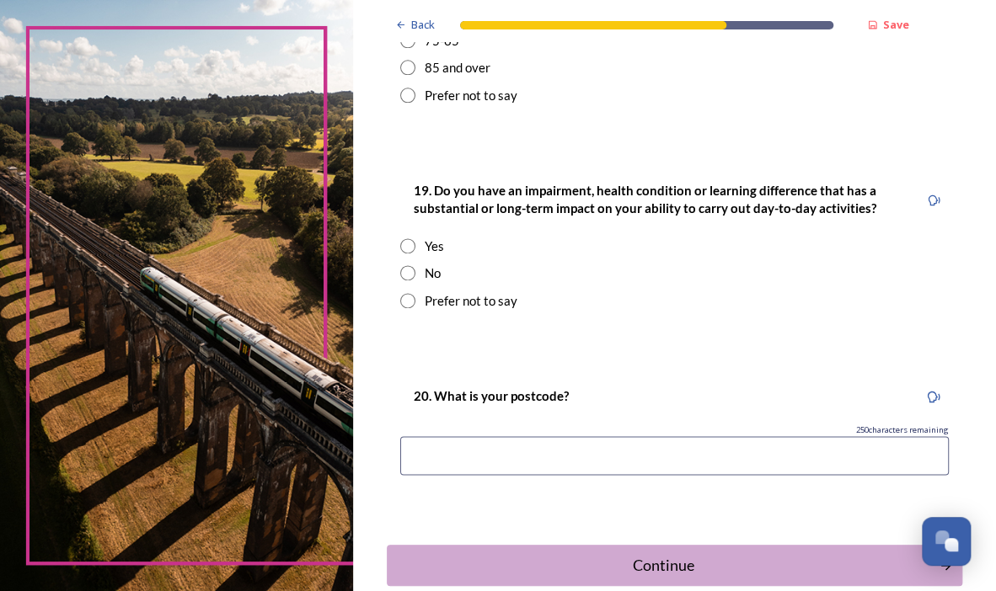
scroll to position [795, 0]
click at [399, 274] on div "19. Do you have an impairment, health condition or learning difference that has…" at bounding box center [674, 244] width 575 height 163
click at [409, 275] on input "radio" at bounding box center [407, 271] width 15 height 15
radio input "true"
click at [499, 453] on input at bounding box center [674, 454] width 548 height 39
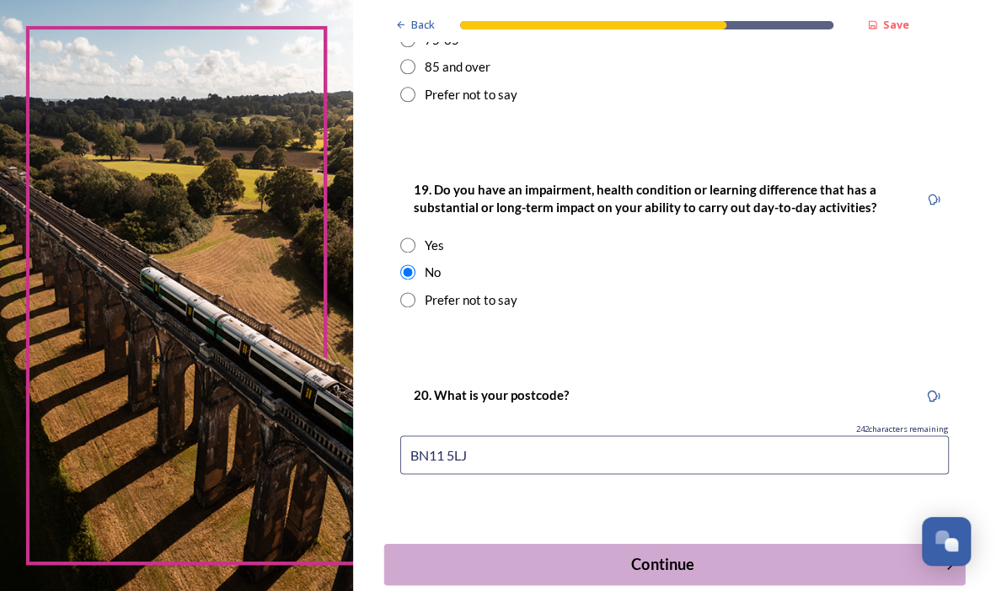
type input "BN11 5LJ"
click at [610, 555] on div "Continue" at bounding box center [662, 564] width 539 height 23
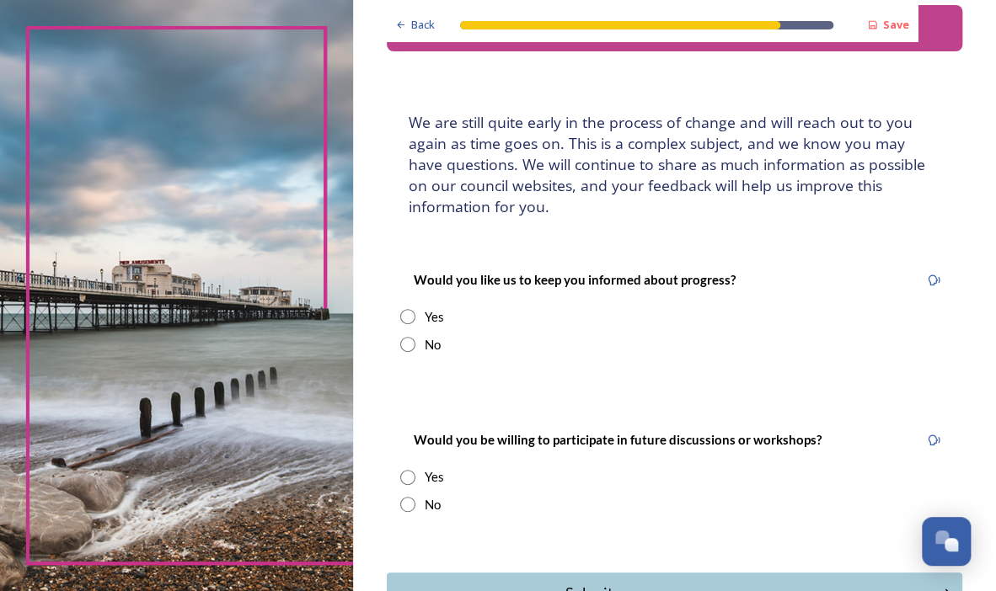
scroll to position [56, 0]
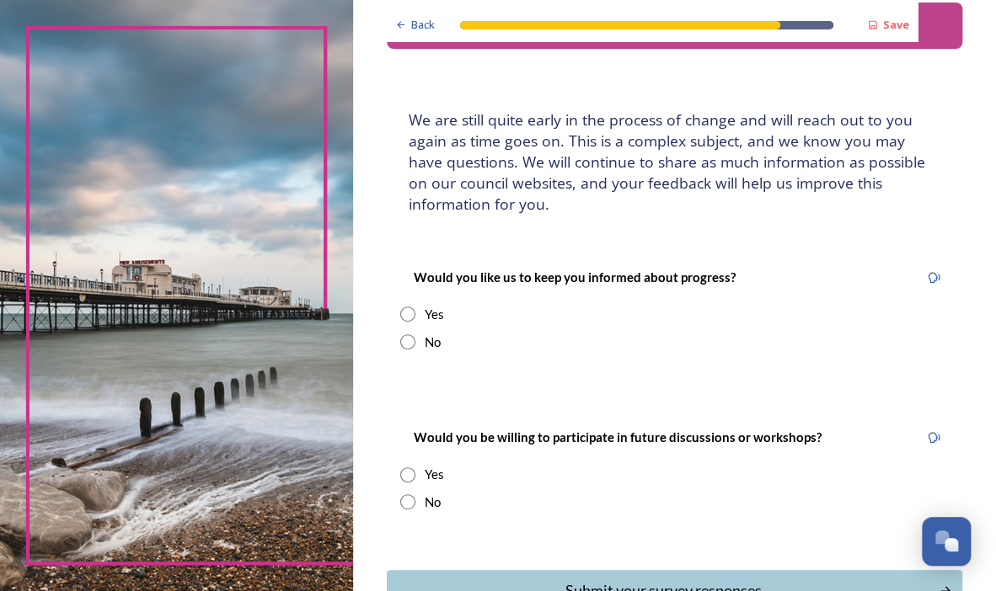
click at [407, 314] on input "radio" at bounding box center [407, 314] width 15 height 15
radio input "true"
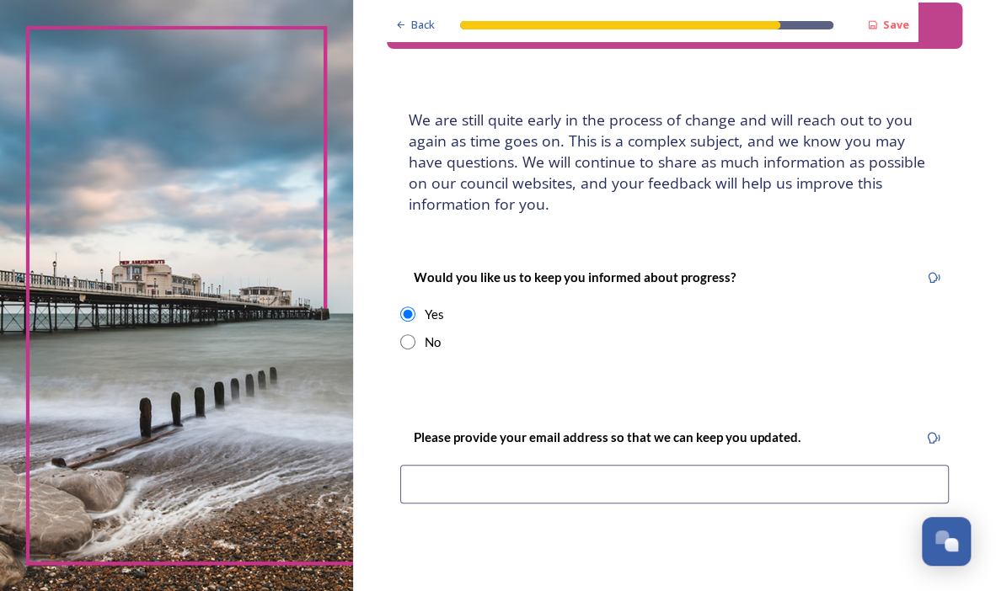
scroll to position [94, 0]
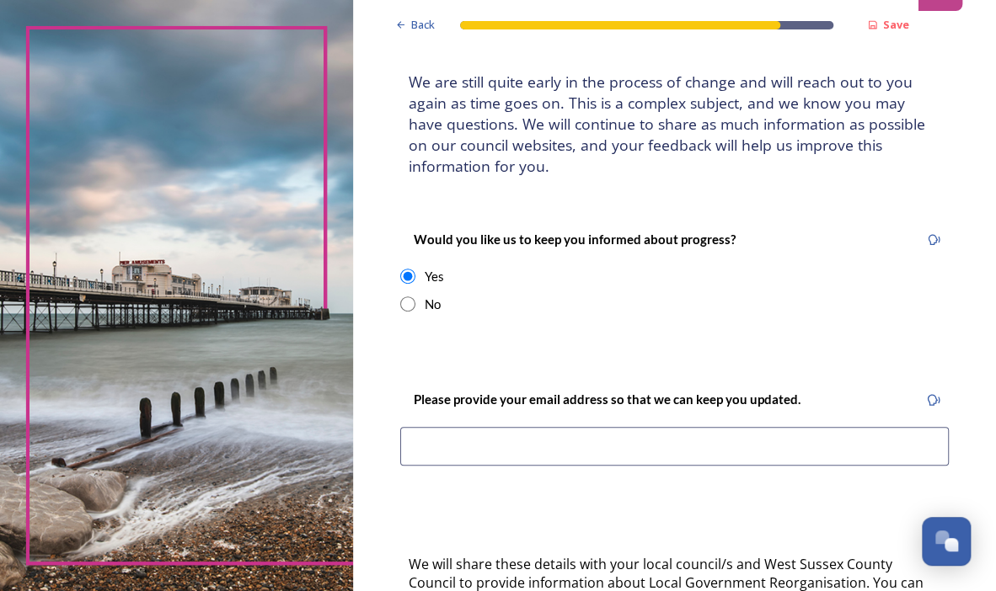
click at [520, 435] on input at bounding box center [674, 446] width 548 height 39
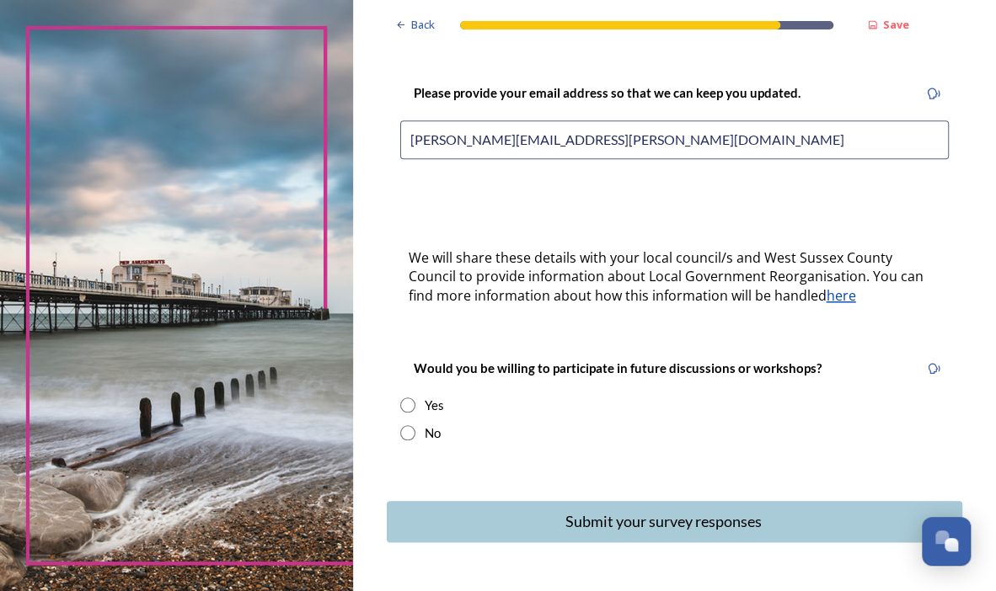
scroll to position [448, 0]
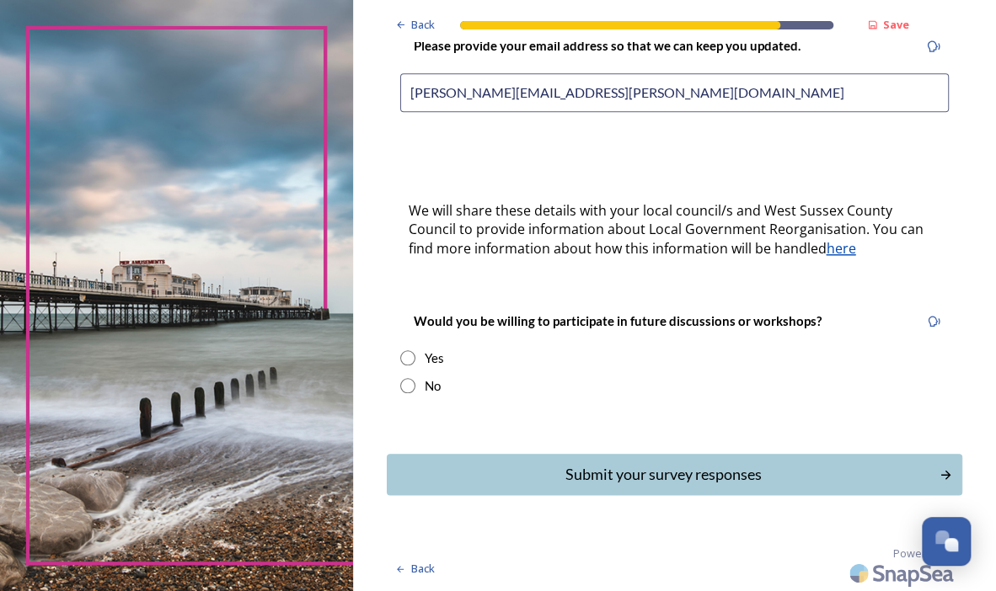
type input "louise.cowdrey@gmail.com"
click at [403, 350] on input "radio" at bounding box center [407, 357] width 15 height 15
radio input "true"
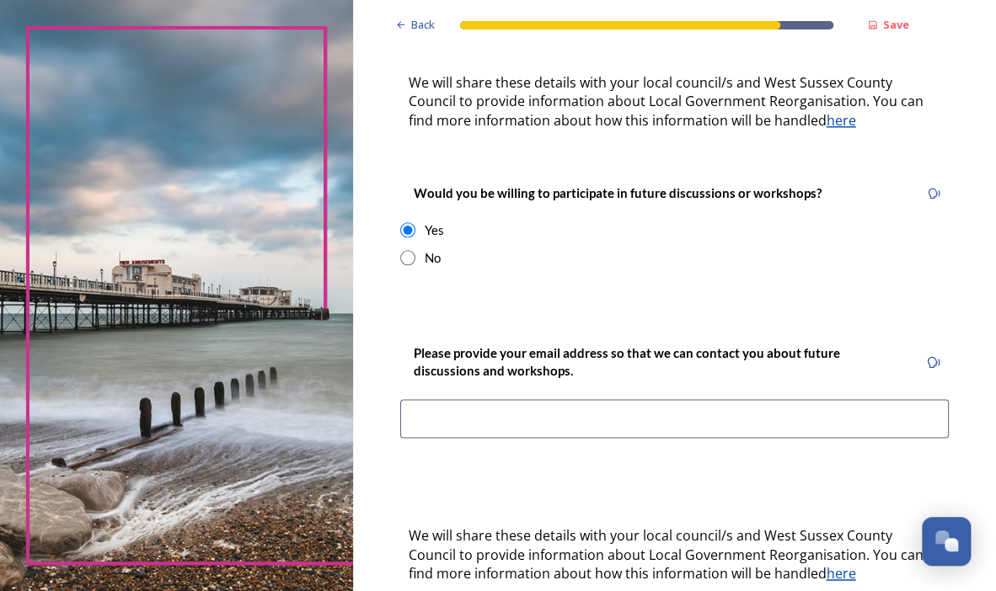
scroll to position [606, 0]
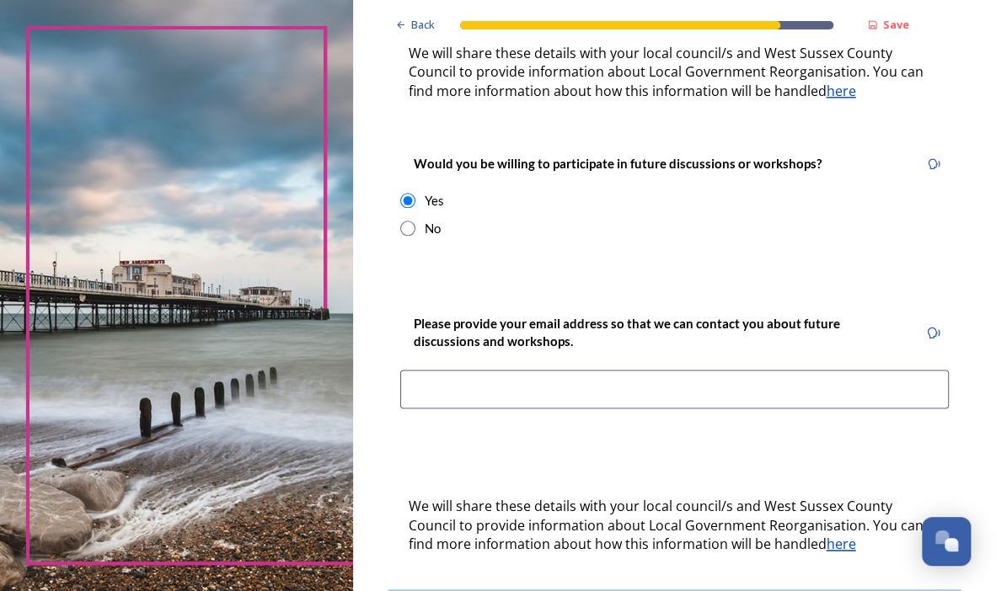
click at [468, 389] on input at bounding box center [674, 389] width 548 height 39
type input "l"
click at [407, 224] on input "radio" at bounding box center [407, 228] width 15 height 15
radio input "true"
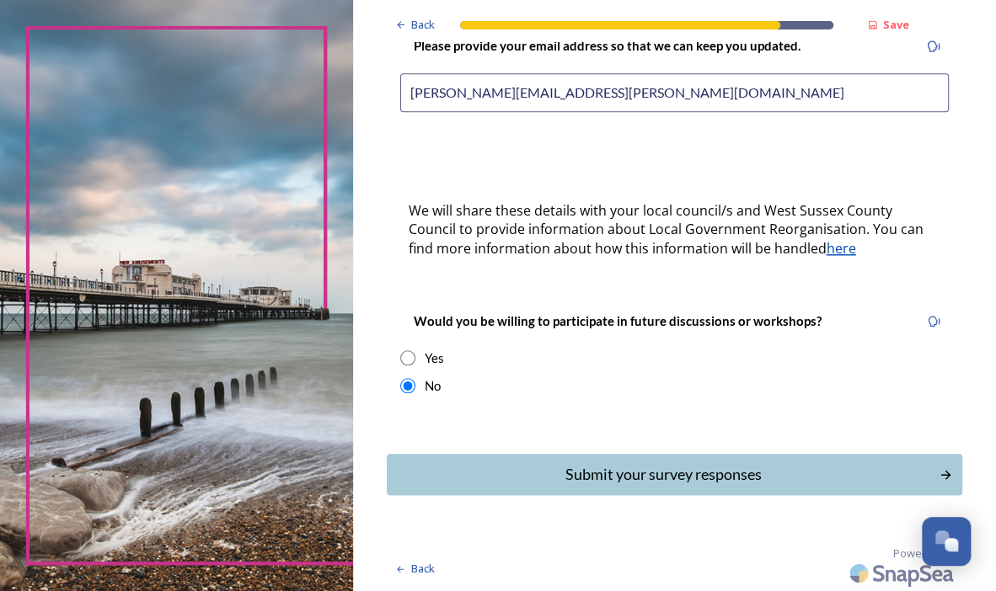
scroll to position [448, 0]
click at [573, 469] on div "Submit your survey responses" at bounding box center [662, 474] width 539 height 23
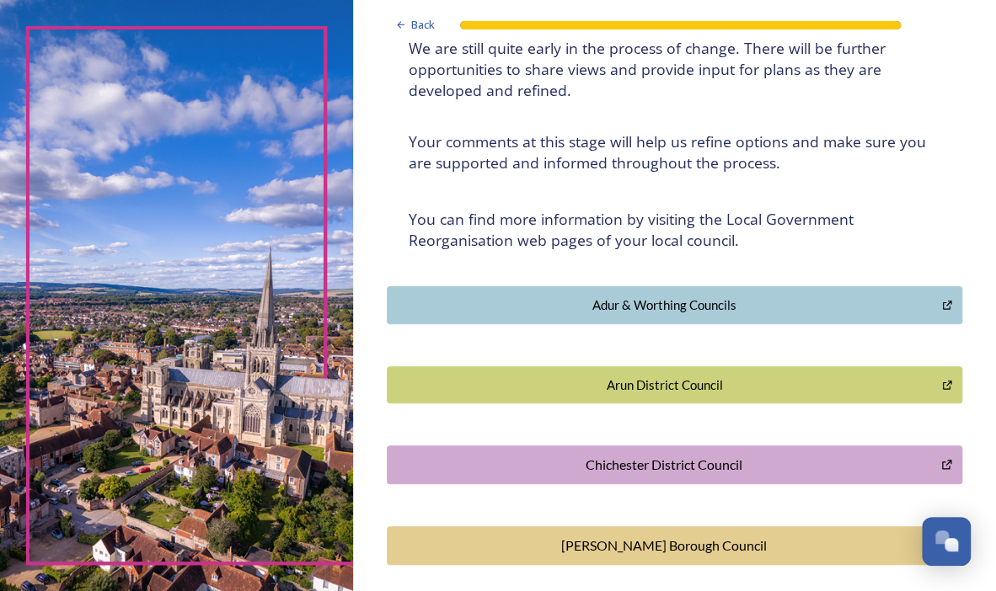
scroll to position [0, 0]
